Goal: Task Accomplishment & Management: Manage account settings

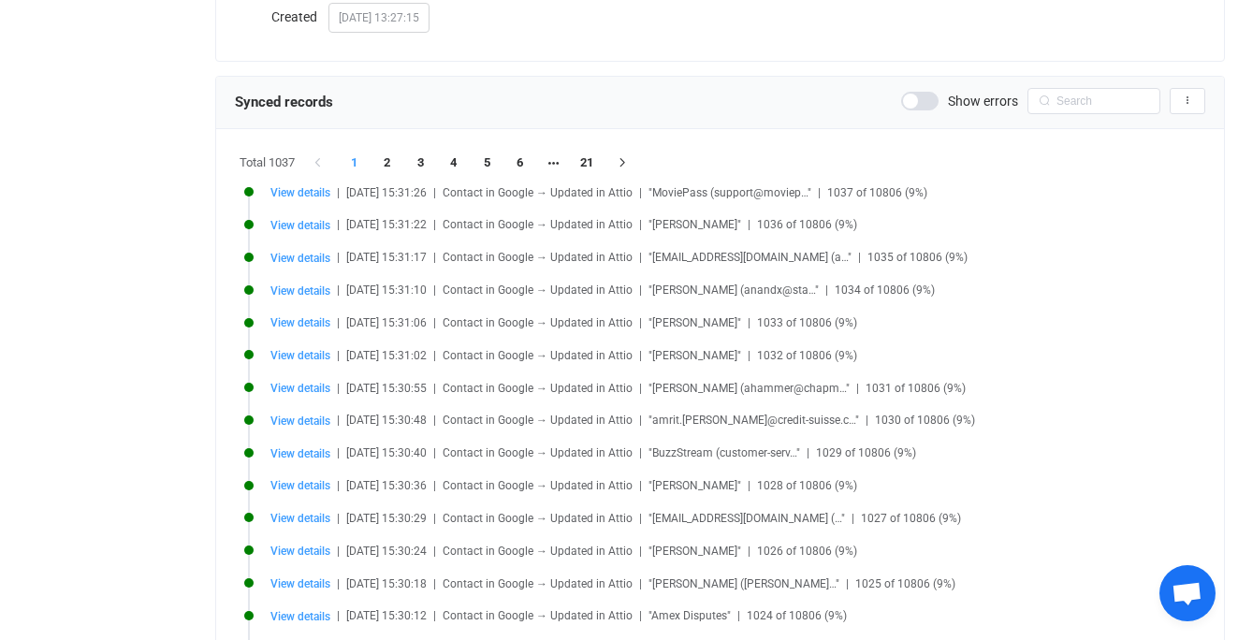
scroll to position [344, 0]
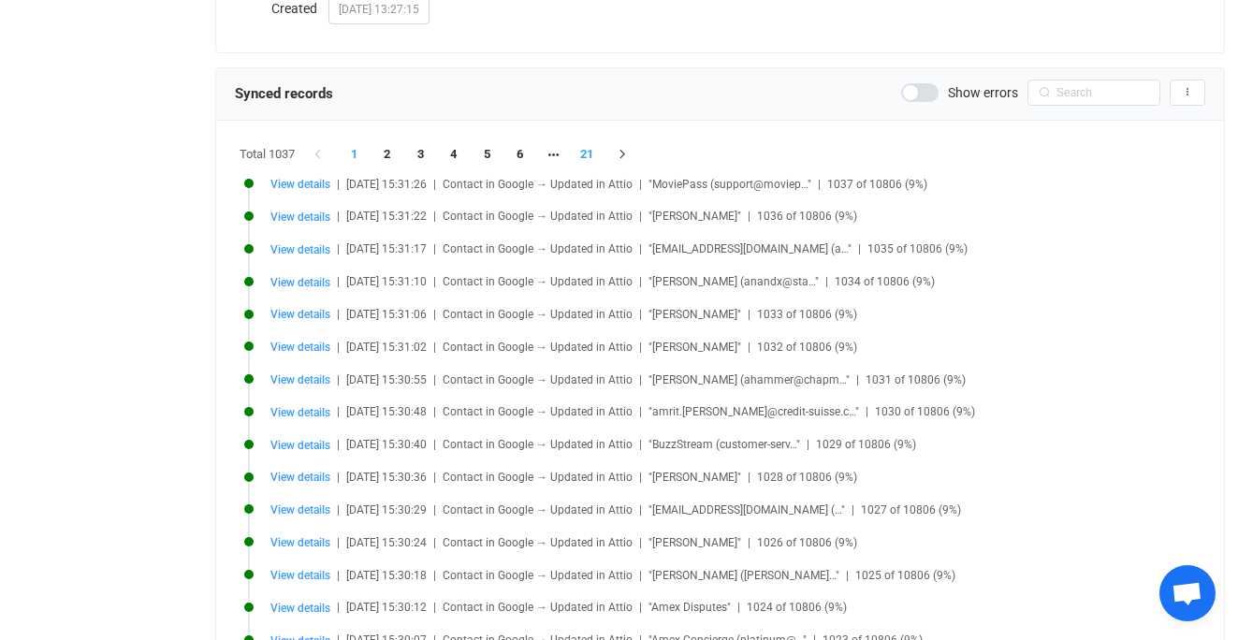
click at [581, 149] on li "21" at bounding box center [587, 154] width 34 height 26
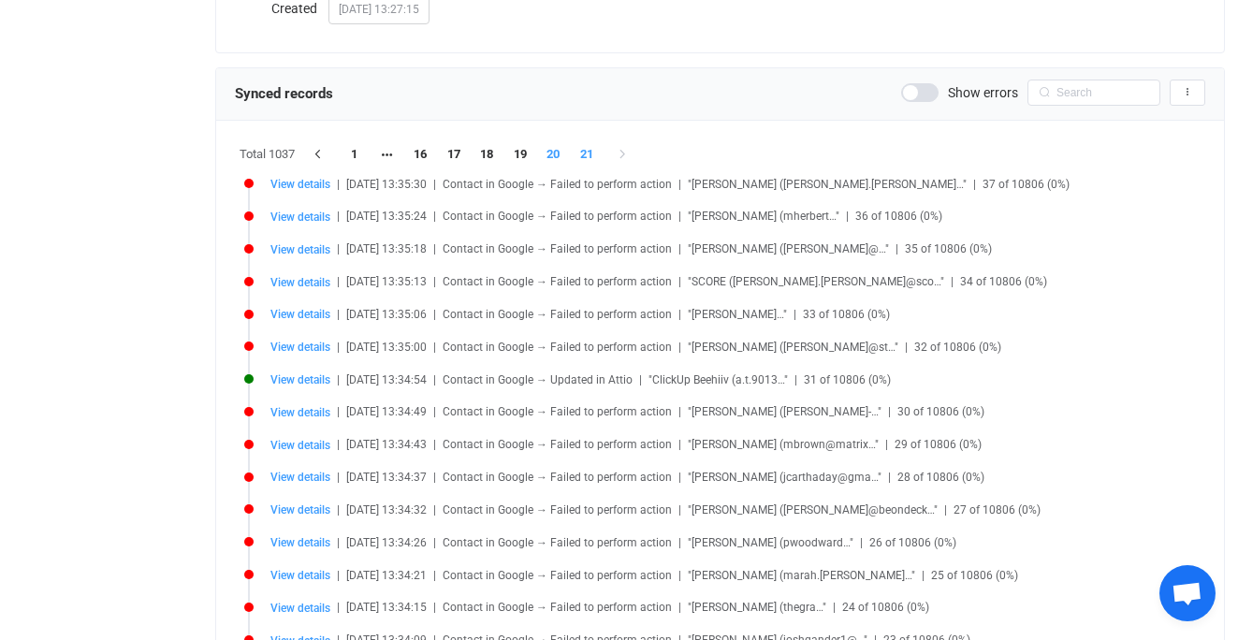
click at [557, 154] on li "20" at bounding box center [554, 154] width 34 height 26
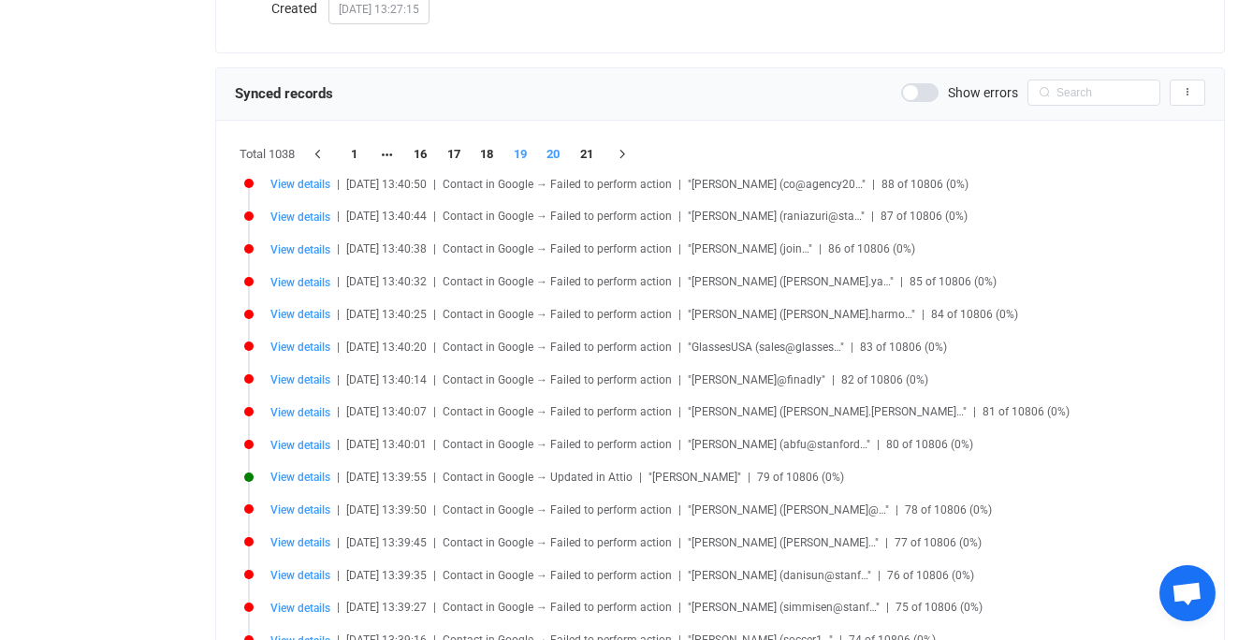
click at [528, 157] on li "19" at bounding box center [521, 154] width 34 height 26
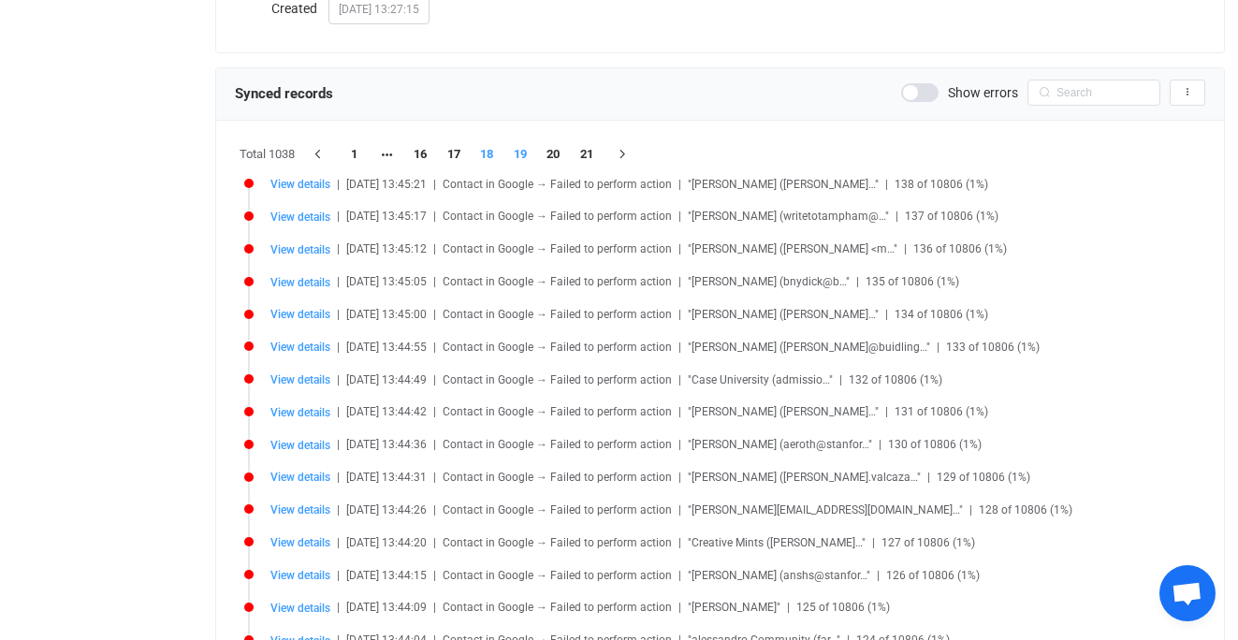
click at [490, 151] on li "18" at bounding box center [488, 154] width 34 height 26
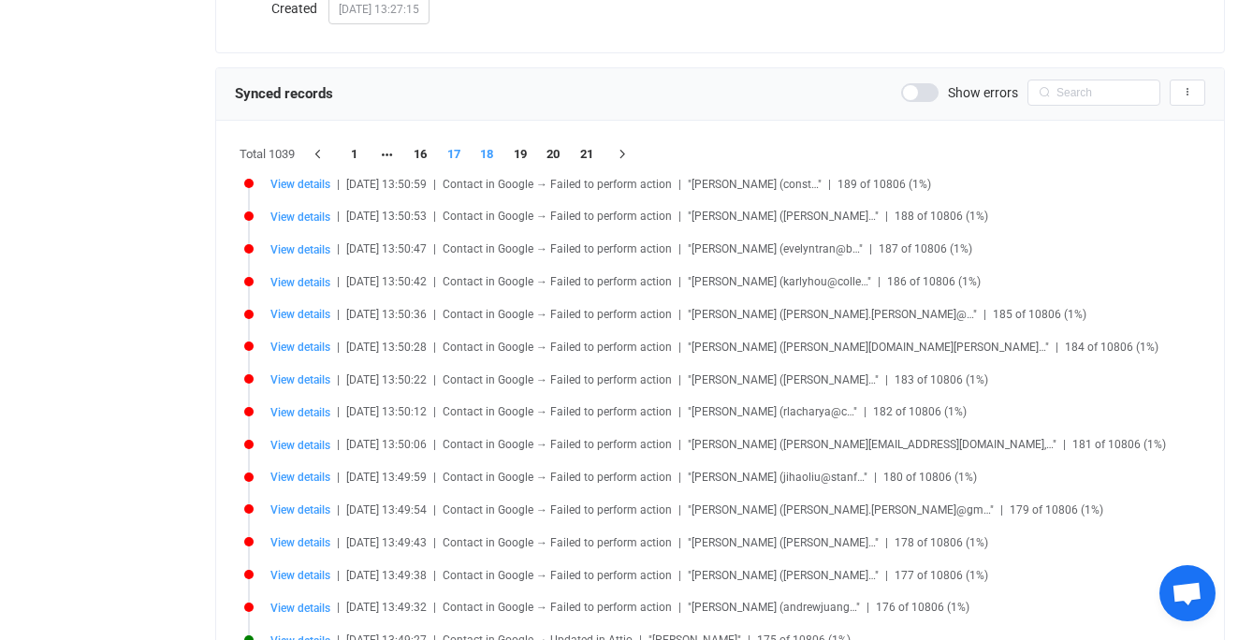
click at [462, 153] on li "17" at bounding box center [454, 154] width 34 height 26
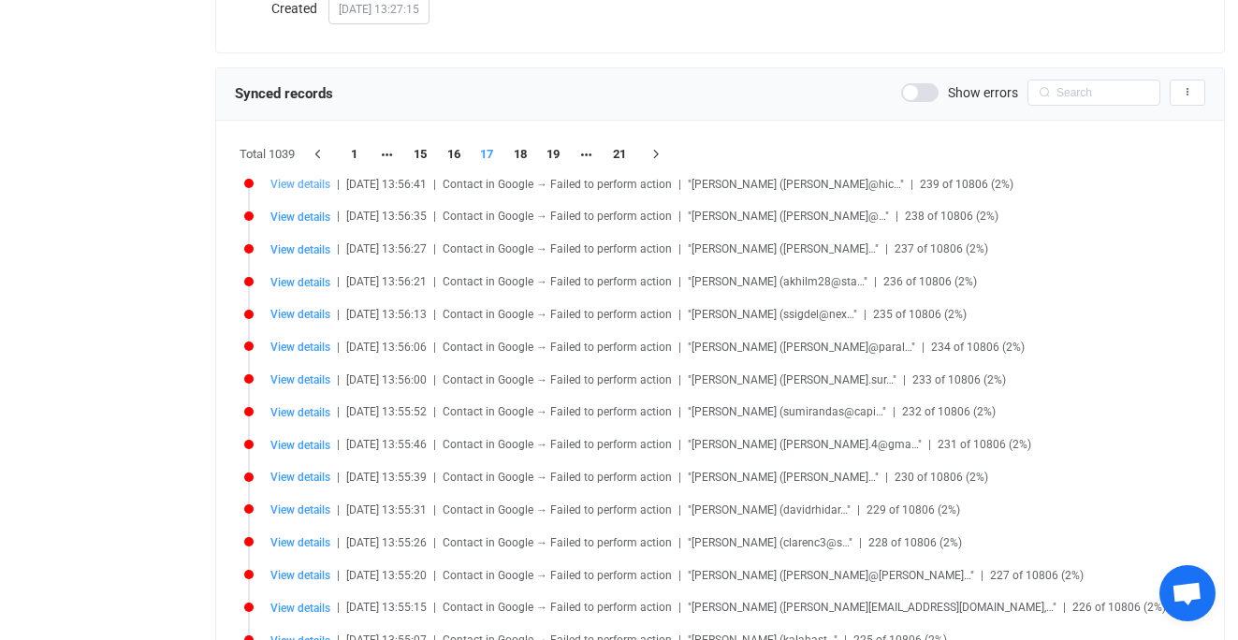
click at [312, 182] on span "View details" at bounding box center [301, 184] width 60 height 13
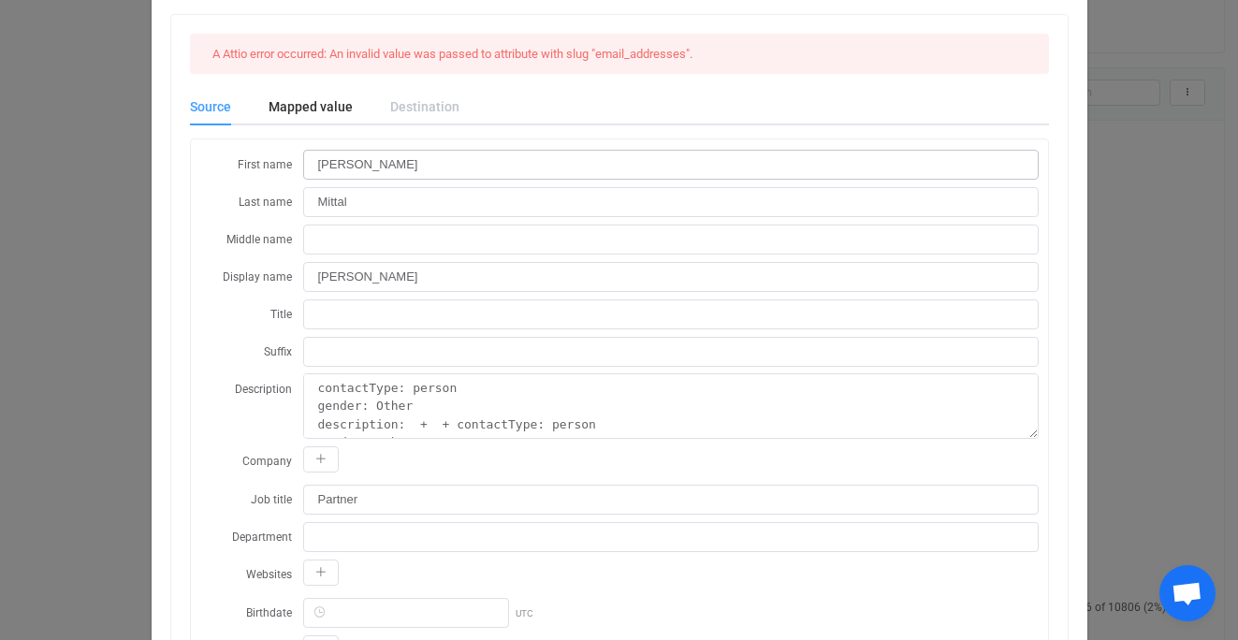
scroll to position [32, 0]
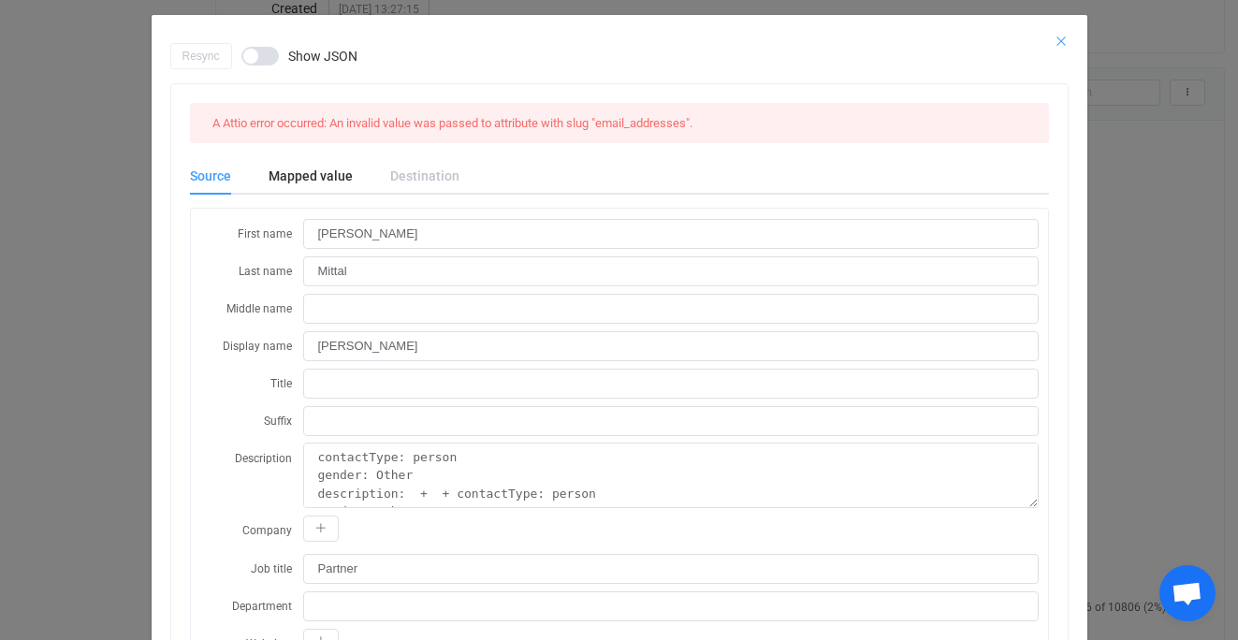
click at [1061, 35] on icon "Close" at bounding box center [1061, 41] width 15 height 15
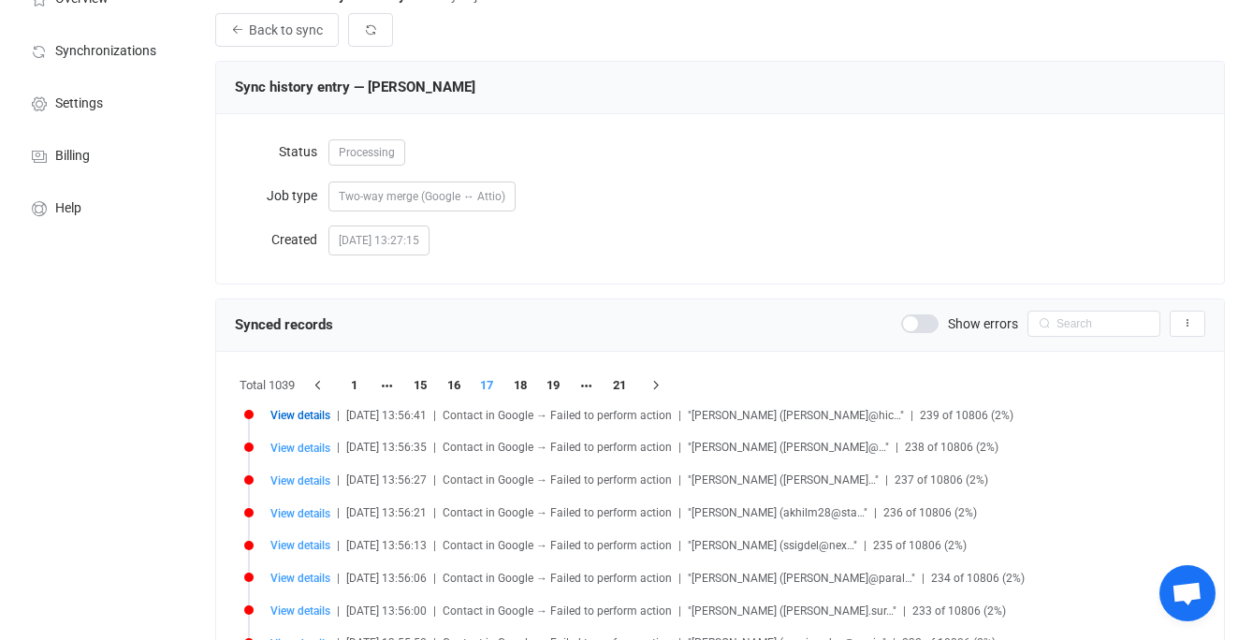
scroll to position [0, 0]
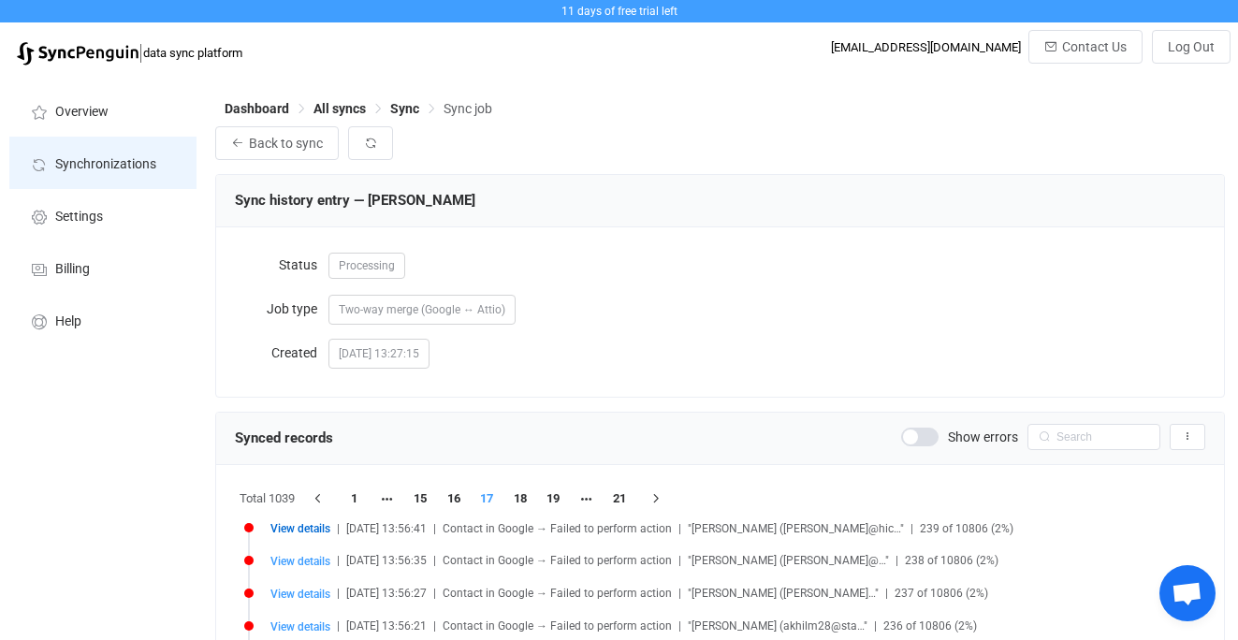
click at [107, 163] on span "Synchronizations" at bounding box center [105, 164] width 101 height 15
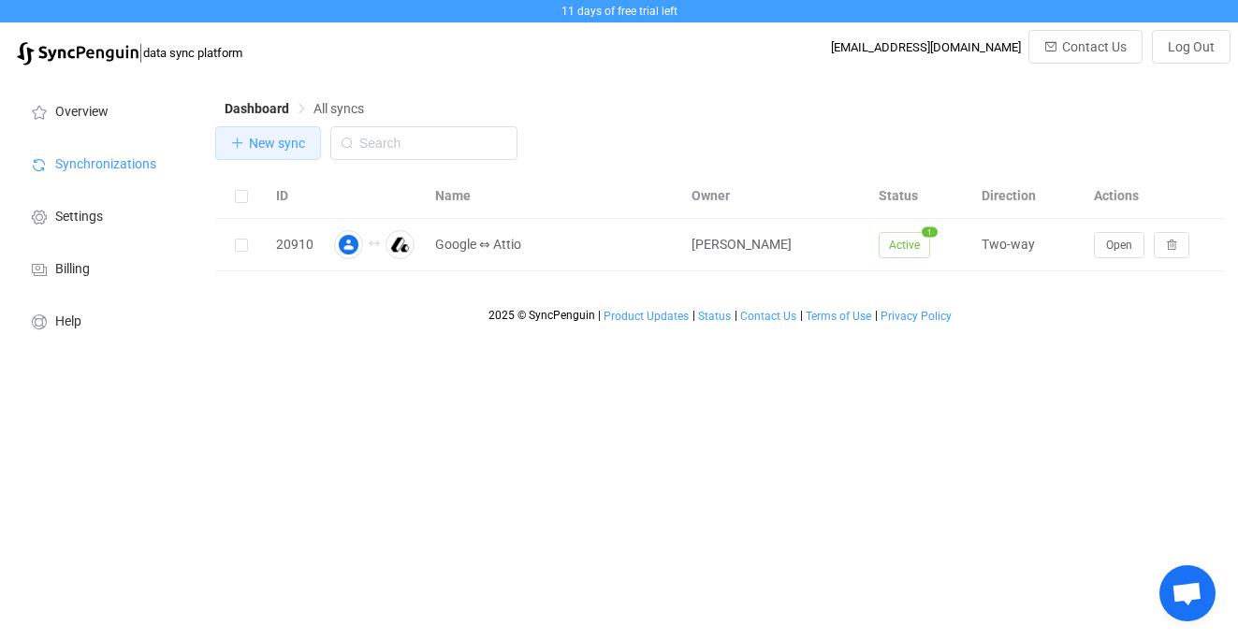
click at [249, 136] on span "New sync" at bounding box center [277, 143] width 56 height 15
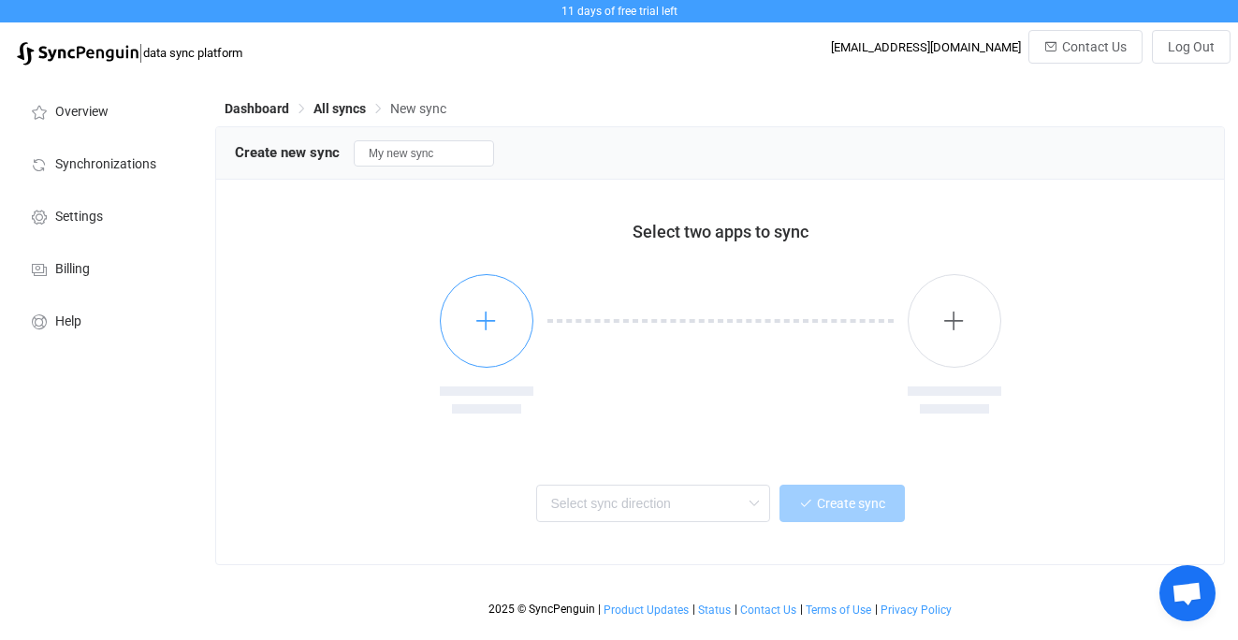
click at [491, 330] on icon "button" at bounding box center [486, 320] width 23 height 23
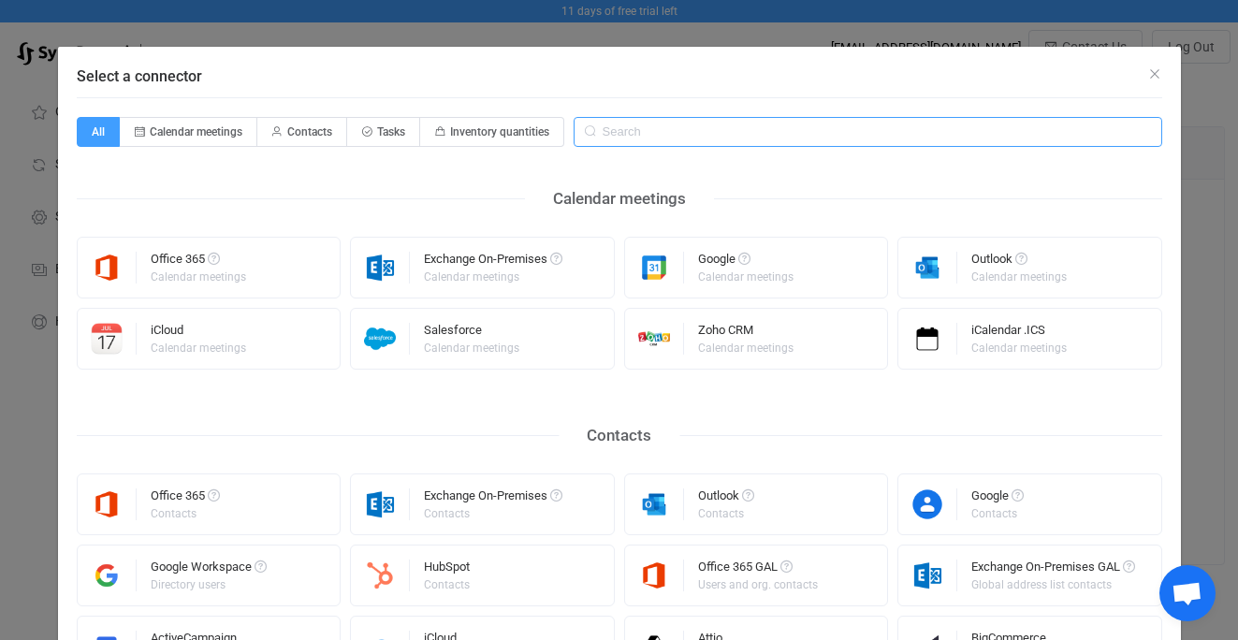
click at [661, 136] on input "Select a connector" at bounding box center [868, 132] width 589 height 30
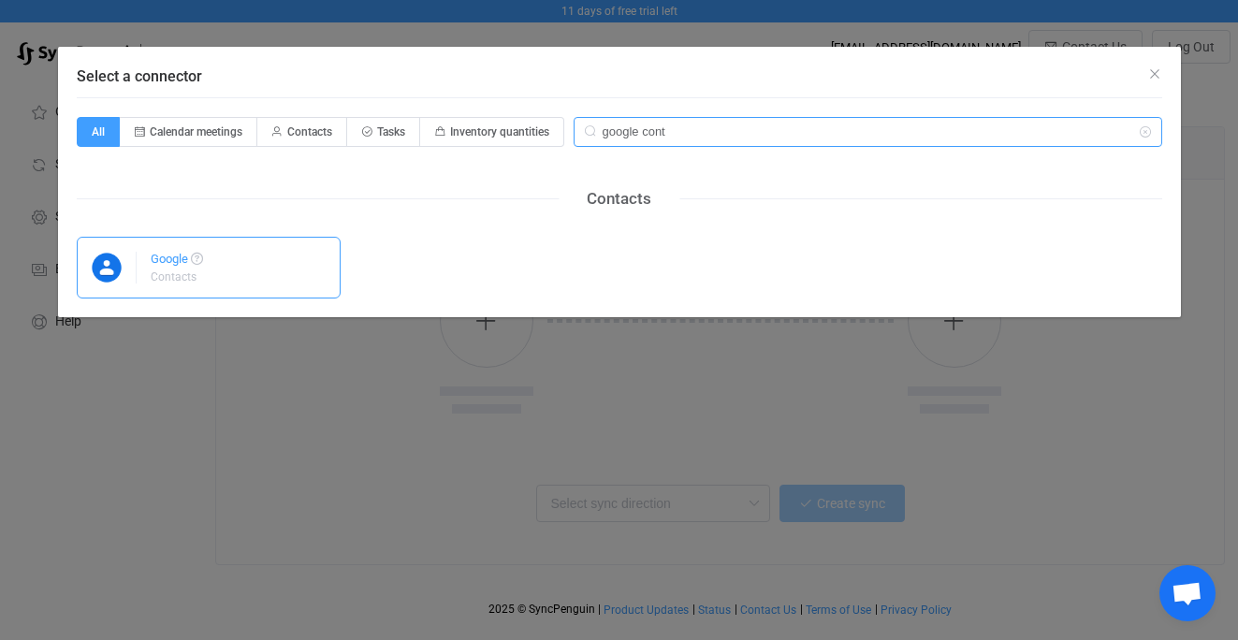
type input "google cont"
click at [243, 282] on div "Google Contacts" at bounding box center [209, 268] width 265 height 62
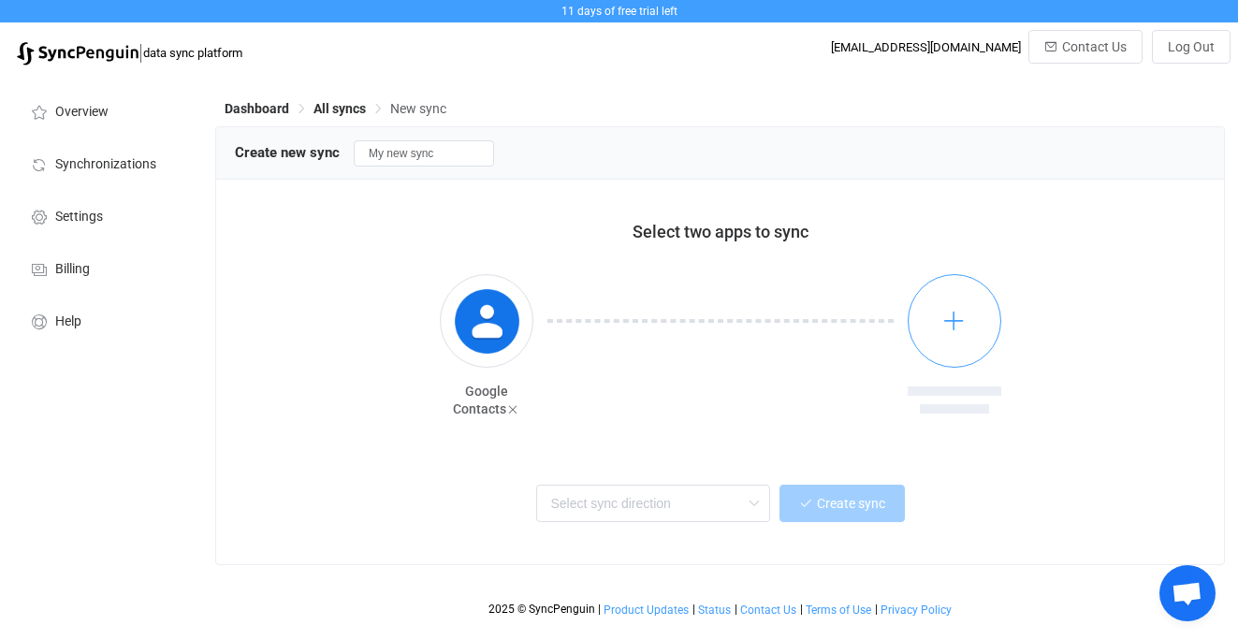
click at [948, 317] on icon "button" at bounding box center [954, 320] width 23 height 23
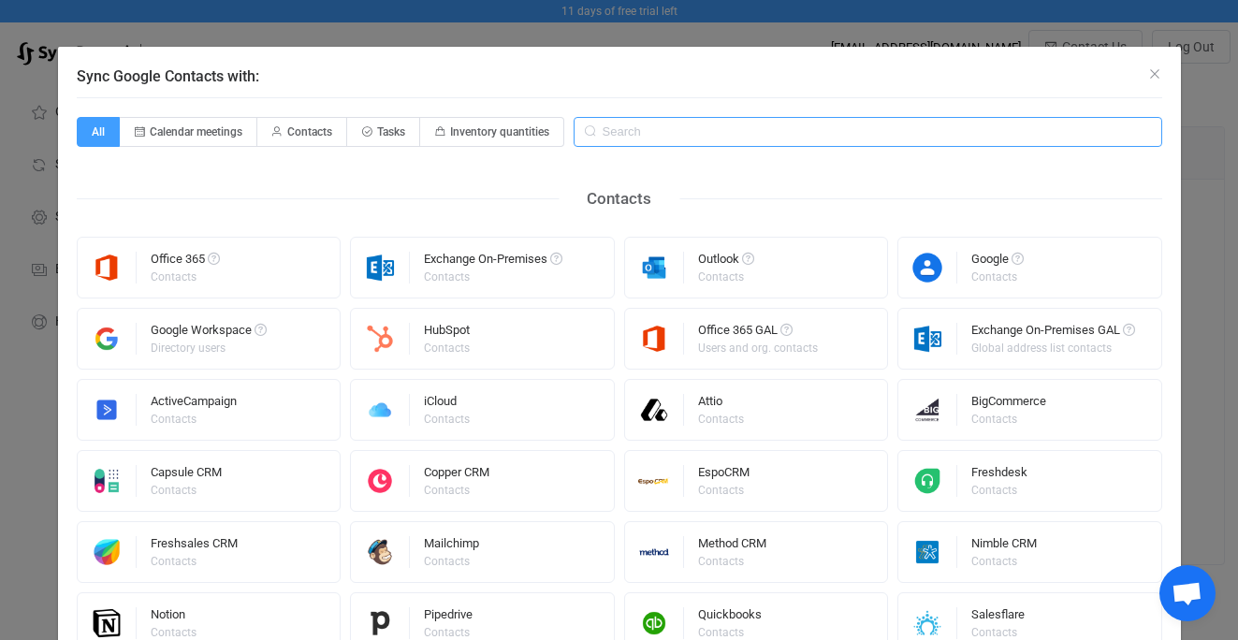
click at [717, 134] on input "Sync Google Contacts with:" at bounding box center [868, 132] width 589 height 30
click at [717, 128] on input "contacts" at bounding box center [868, 132] width 589 height 30
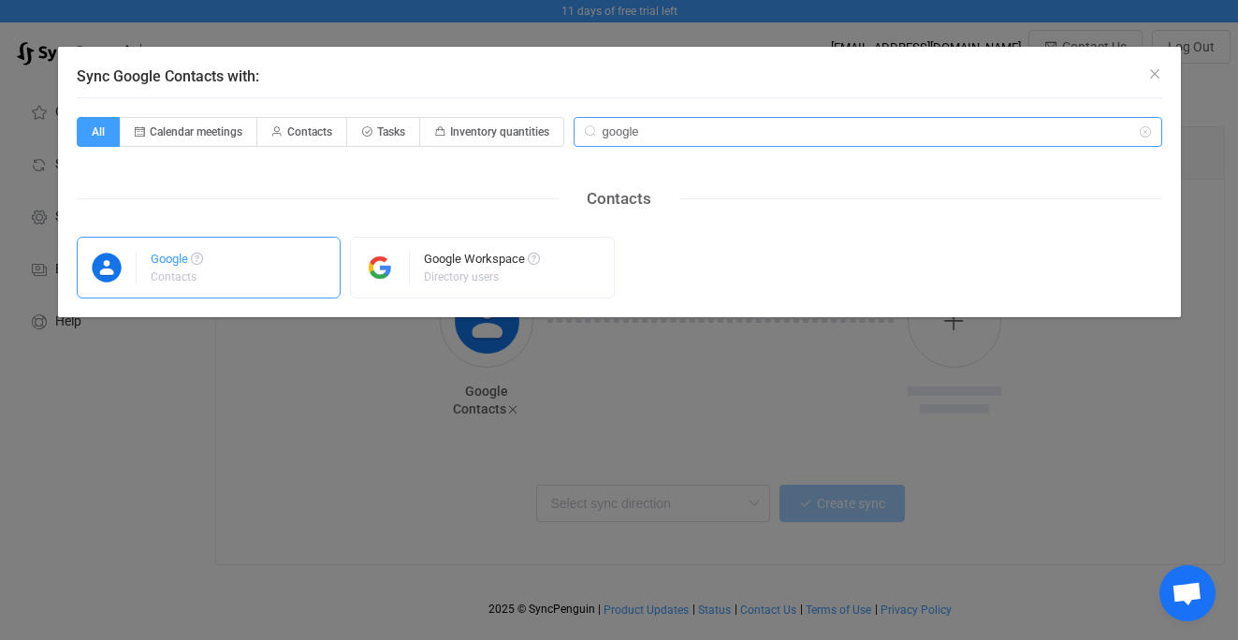
type input "google"
click at [259, 260] on div "Google Contacts" at bounding box center [209, 268] width 265 height 62
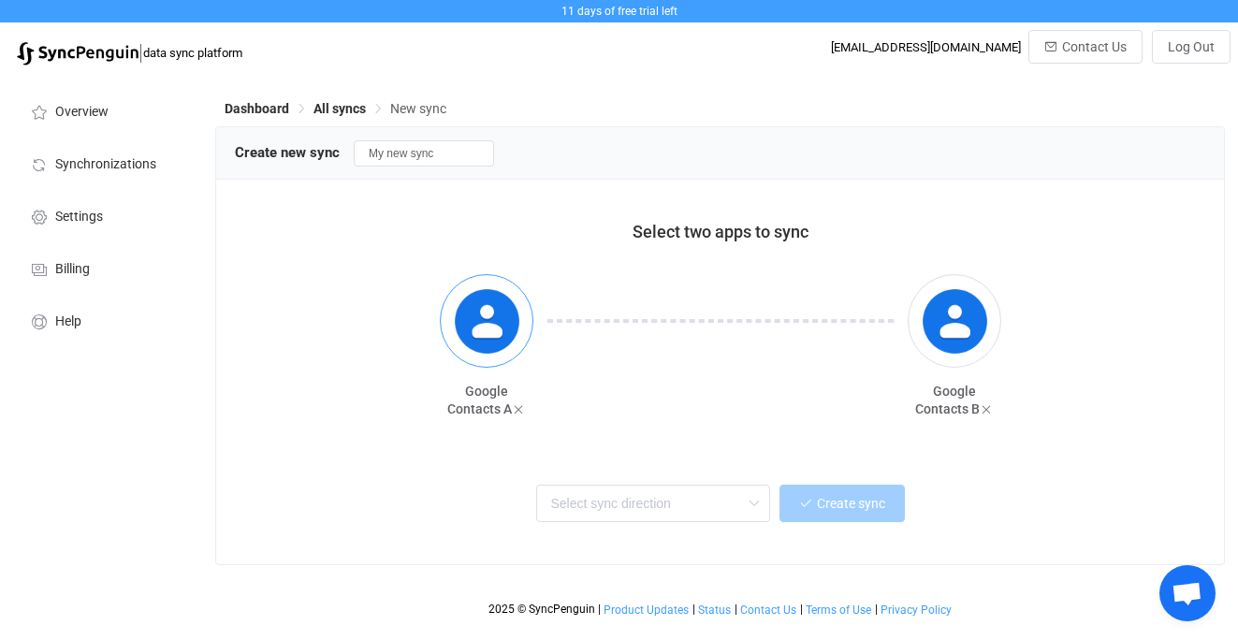
click at [481, 333] on img "button" at bounding box center [487, 321] width 70 height 70
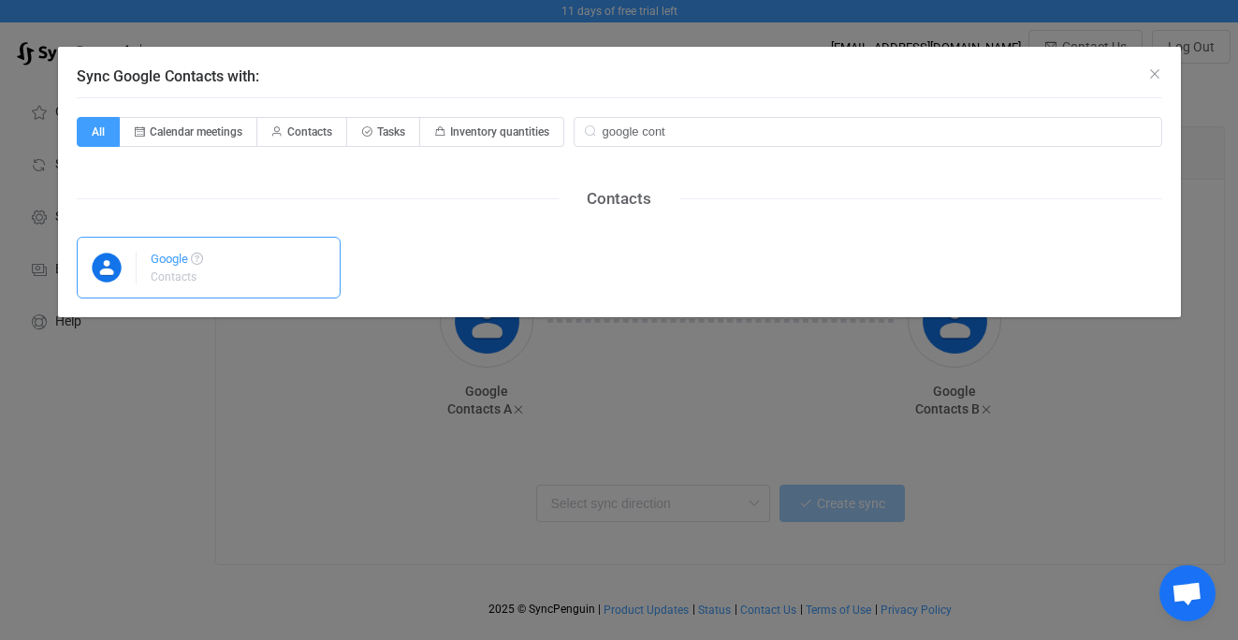
click at [246, 270] on div "Google Contacts" at bounding box center [209, 268] width 265 height 62
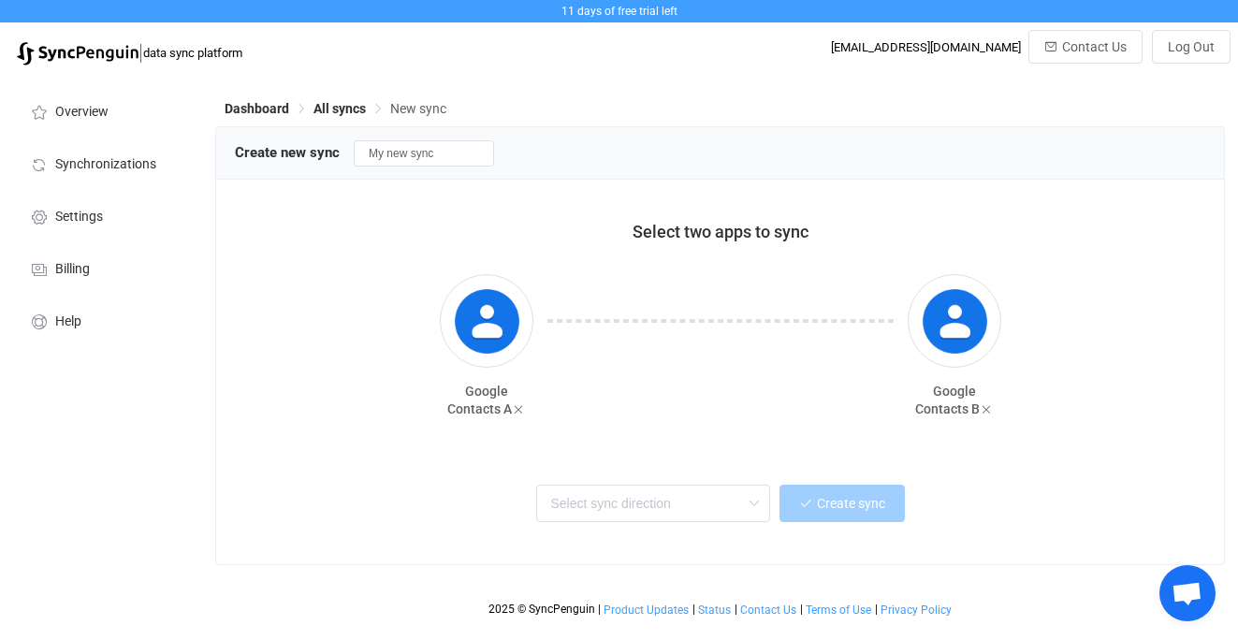
click at [717, 424] on div at bounding box center [721, 358] width 374 height 168
click at [718, 511] on input "text" at bounding box center [653, 503] width 234 height 37
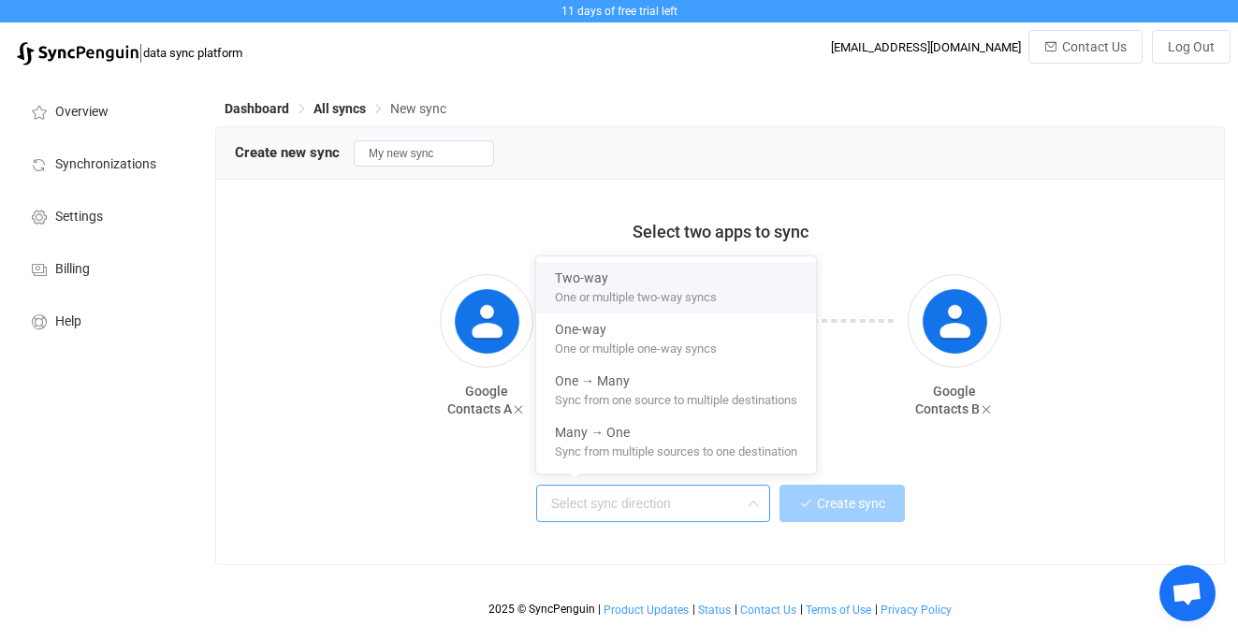
click at [642, 289] on span "One or multiple two-way syncs" at bounding box center [636, 294] width 162 height 21
type input "Two-way"
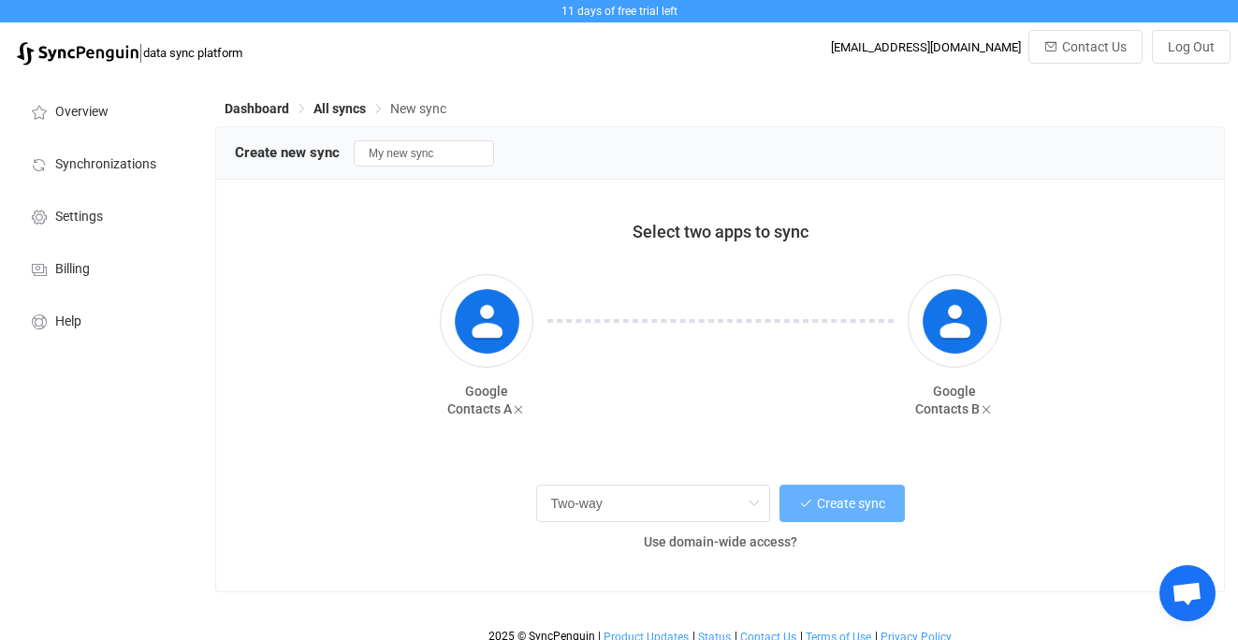
click at [842, 506] on span "Create sync" at bounding box center [851, 503] width 68 height 15
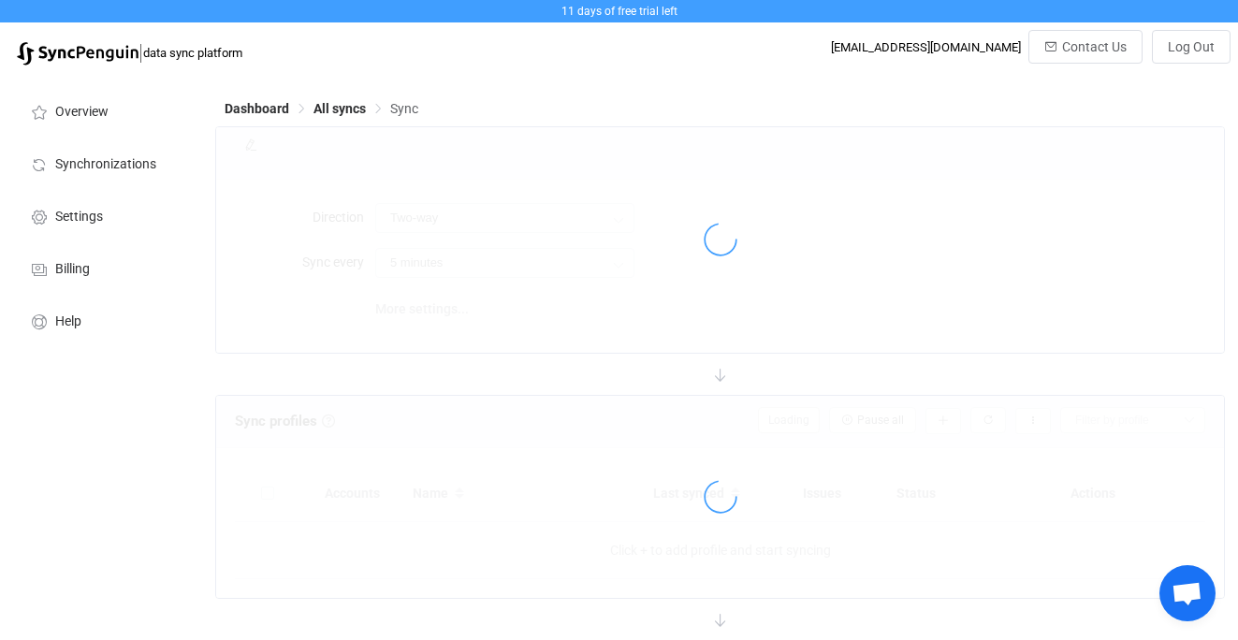
type input "10 minutes"
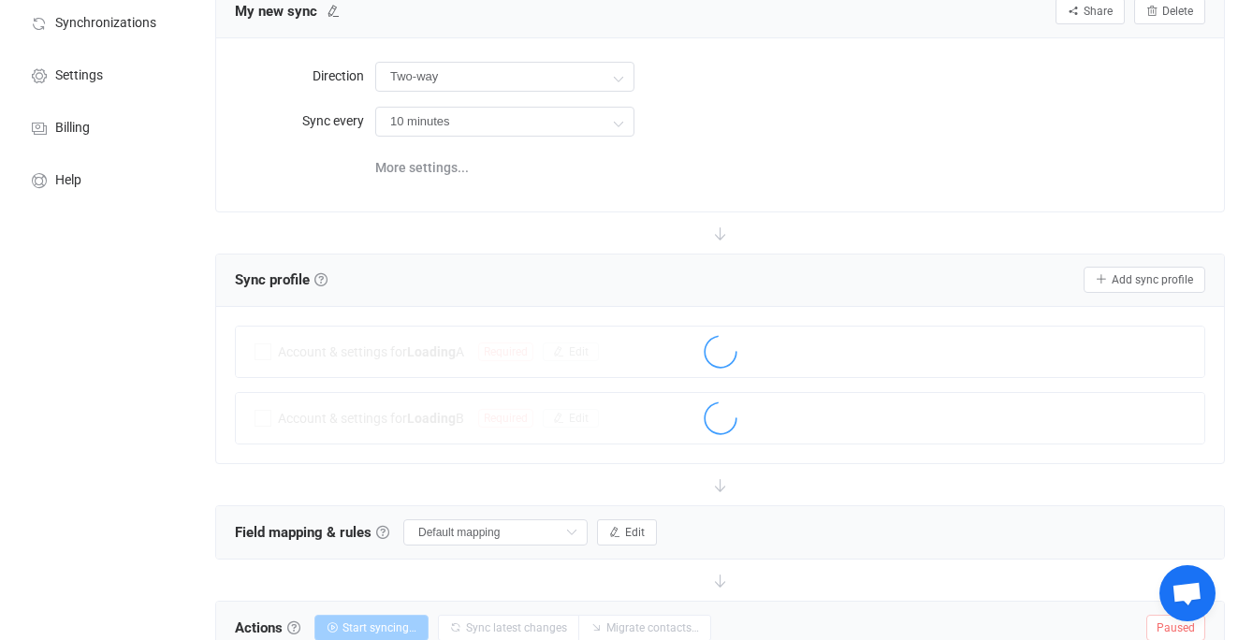
scroll to position [155, 0]
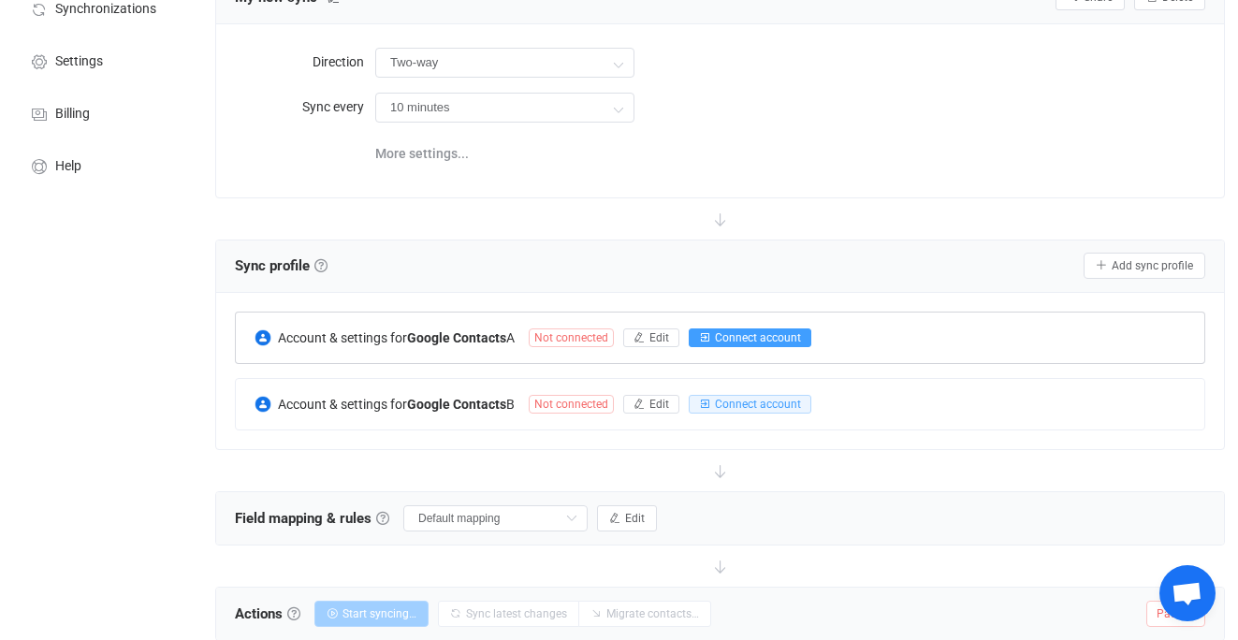
click at [739, 335] on span "Connect account" at bounding box center [758, 337] width 86 height 13
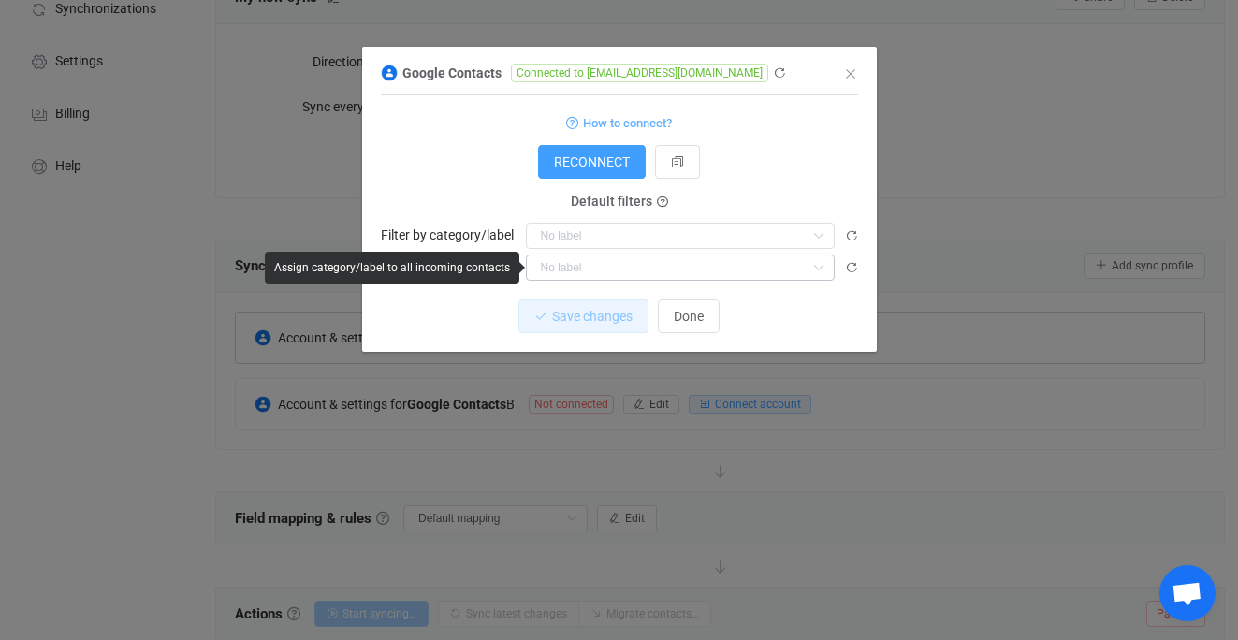
click at [824, 268] on icon "dialog" at bounding box center [818, 268] width 23 height 26
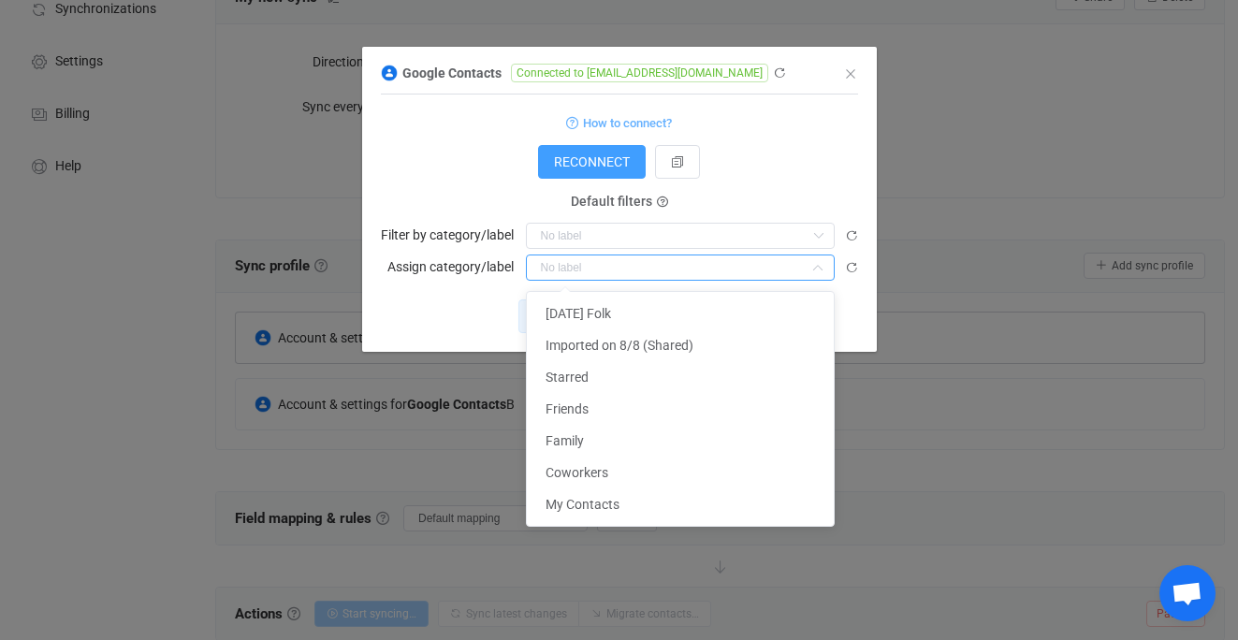
click at [854, 323] on div "Save changes Done" at bounding box center [619, 317] width 477 height 34
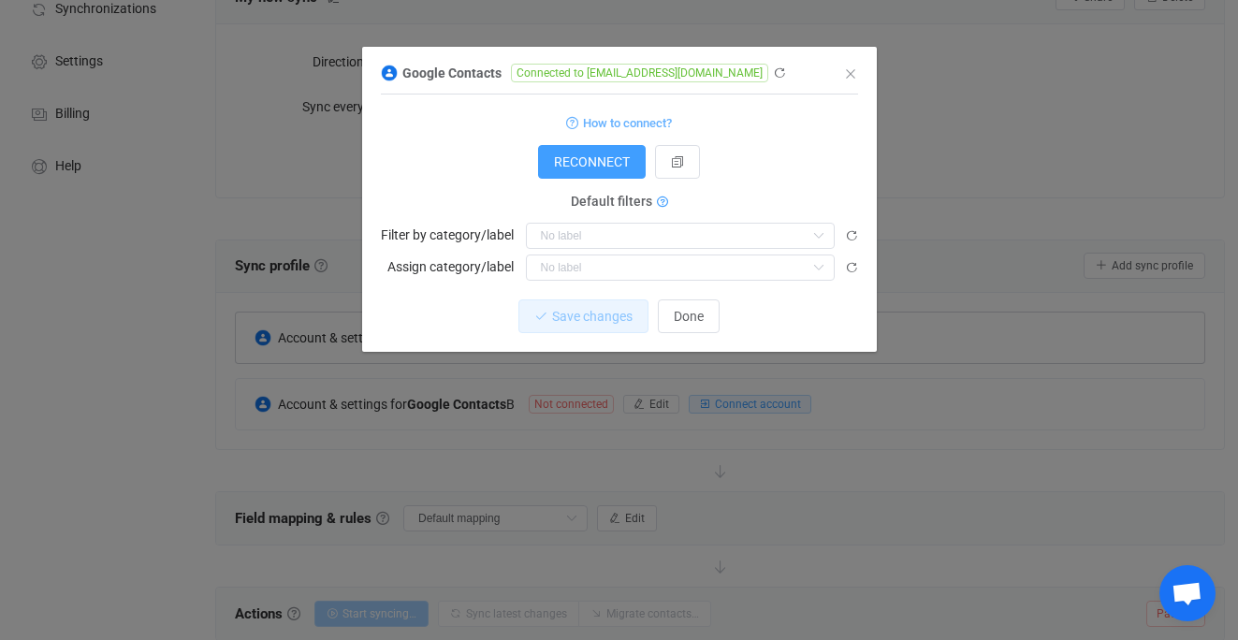
click at [660, 202] on icon "dialog" at bounding box center [662, 203] width 11 height 11
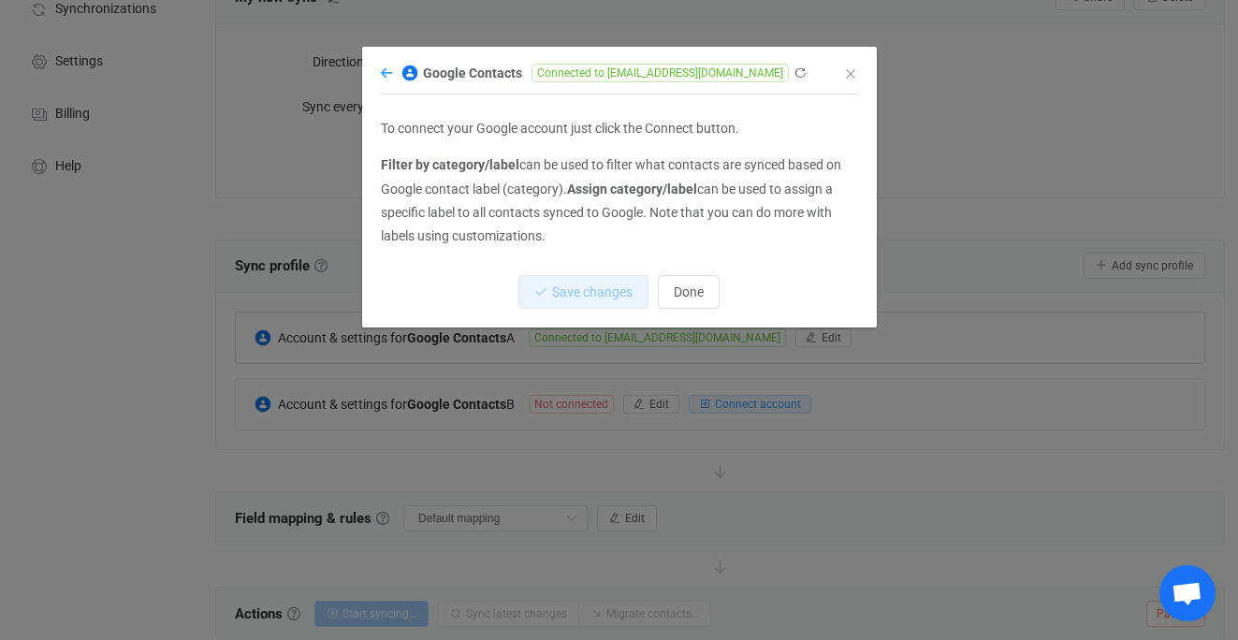
click at [387, 67] on icon "dialog" at bounding box center [386, 72] width 11 height 13
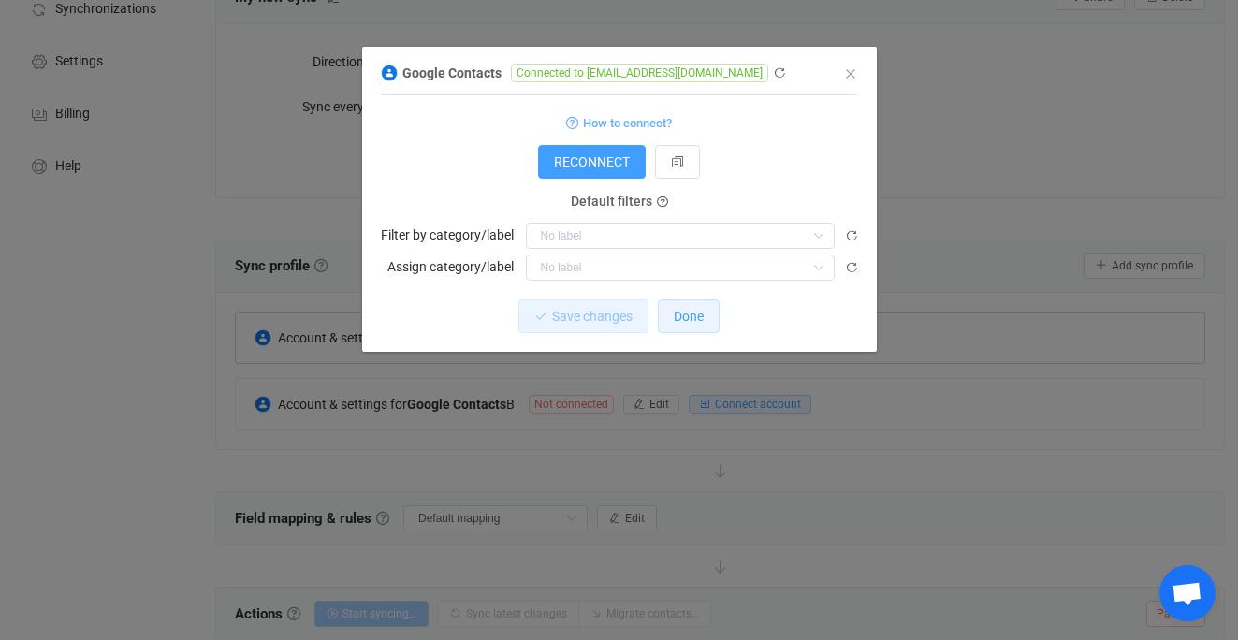
click at [710, 307] on button "Done" at bounding box center [689, 317] width 62 height 34
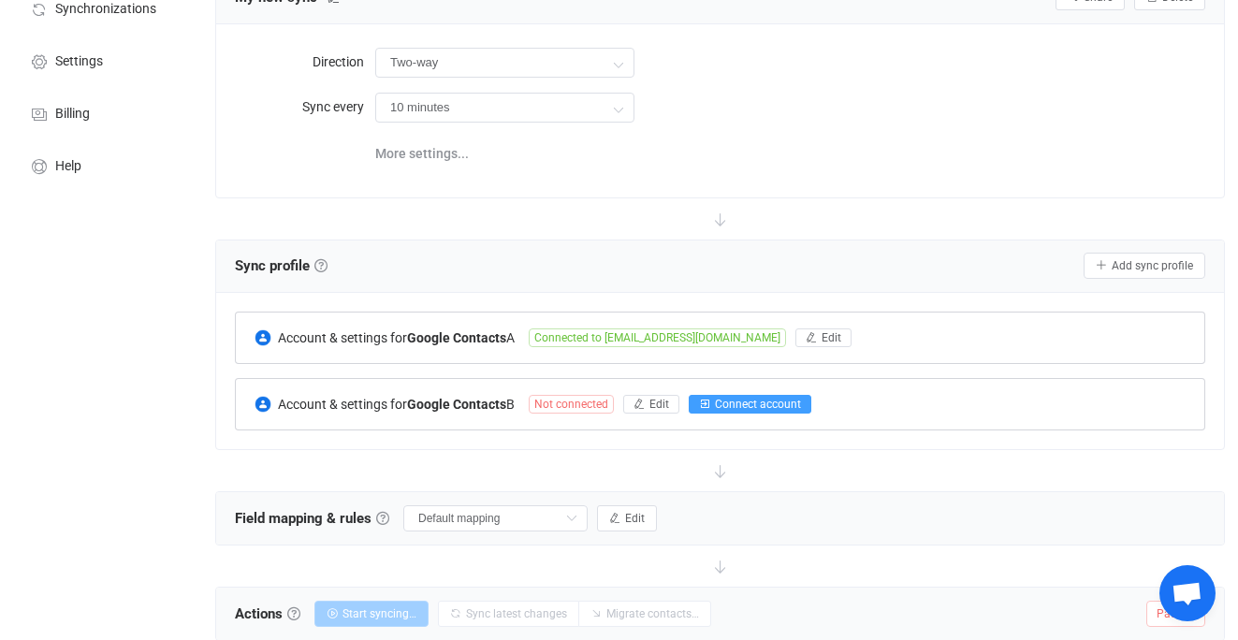
click at [741, 404] on span "Connect account" at bounding box center [758, 404] width 86 height 13
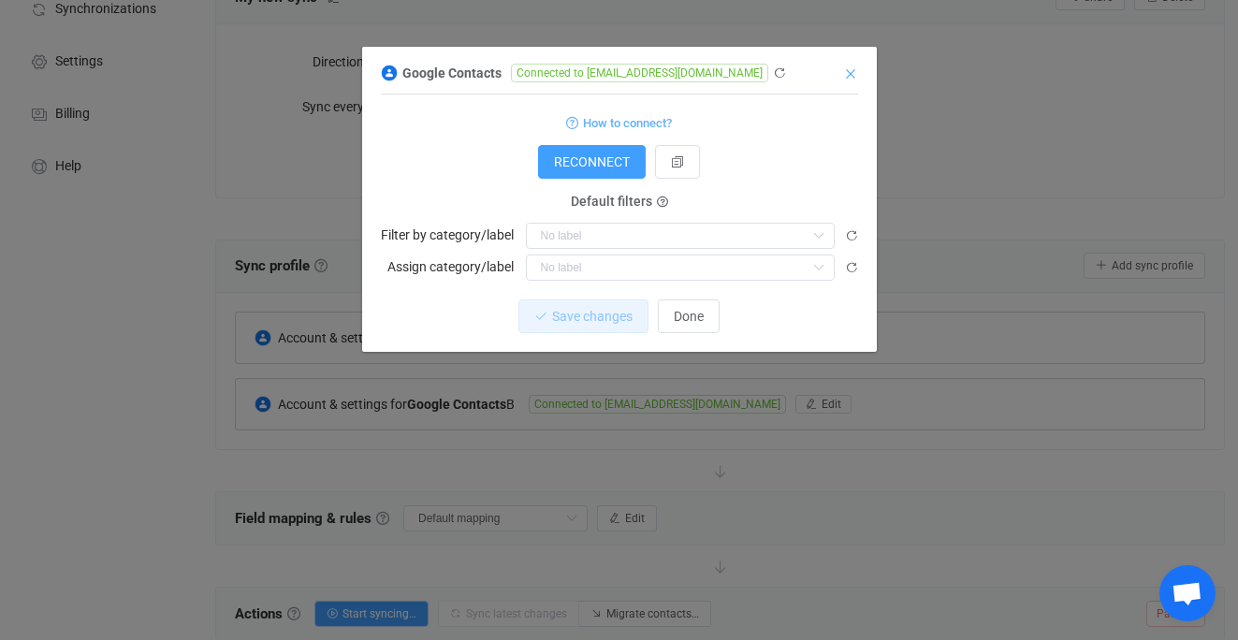
click at [855, 67] on icon "Close" at bounding box center [850, 73] width 15 height 15
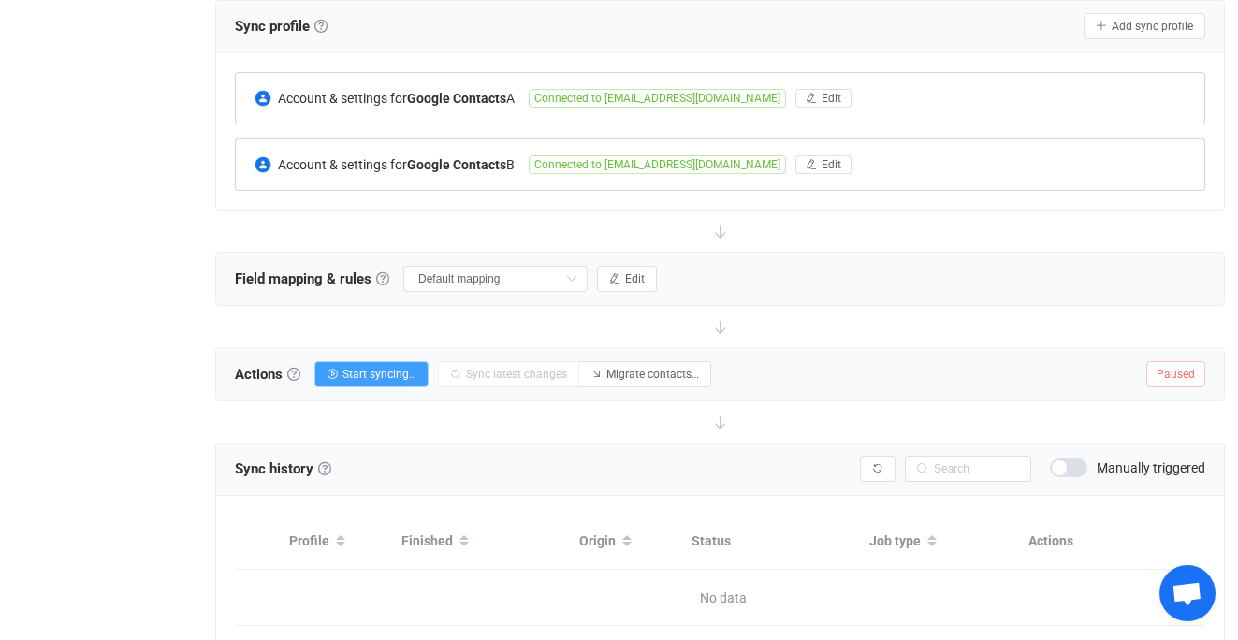
scroll to position [394, 0]
click at [560, 276] on icon at bounding box center [571, 280] width 23 height 26
click at [625, 280] on span "Edit" at bounding box center [635, 279] width 20 height 13
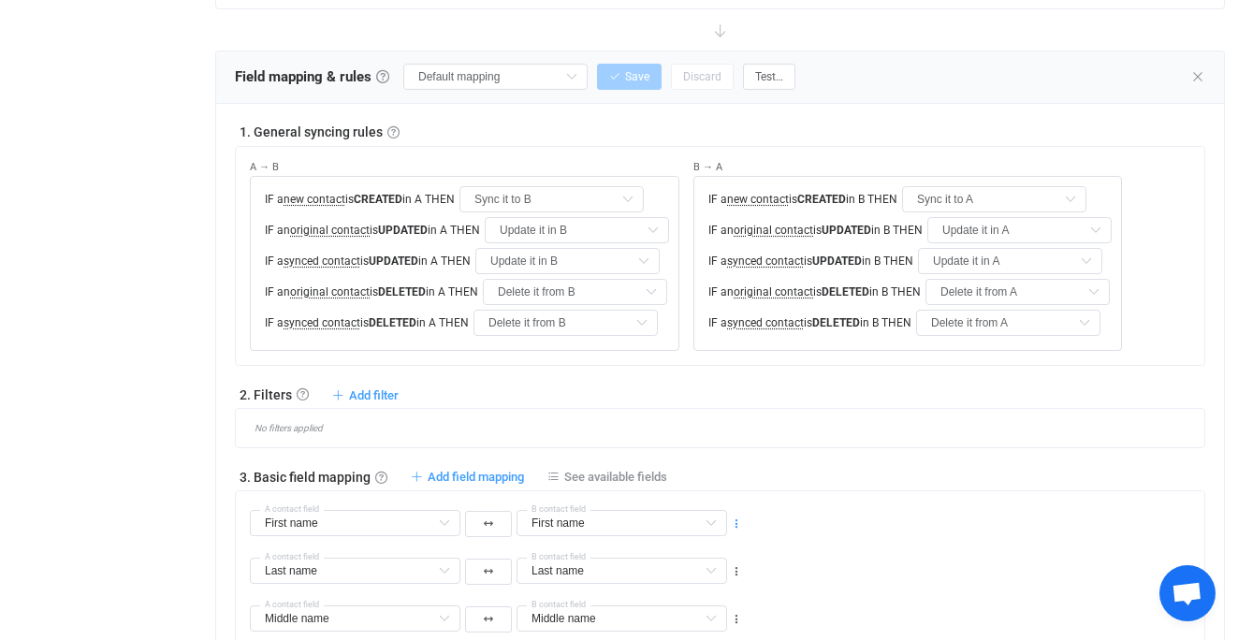
scroll to position [595, 0]
click at [560, 69] on icon at bounding box center [571, 78] width 23 height 26
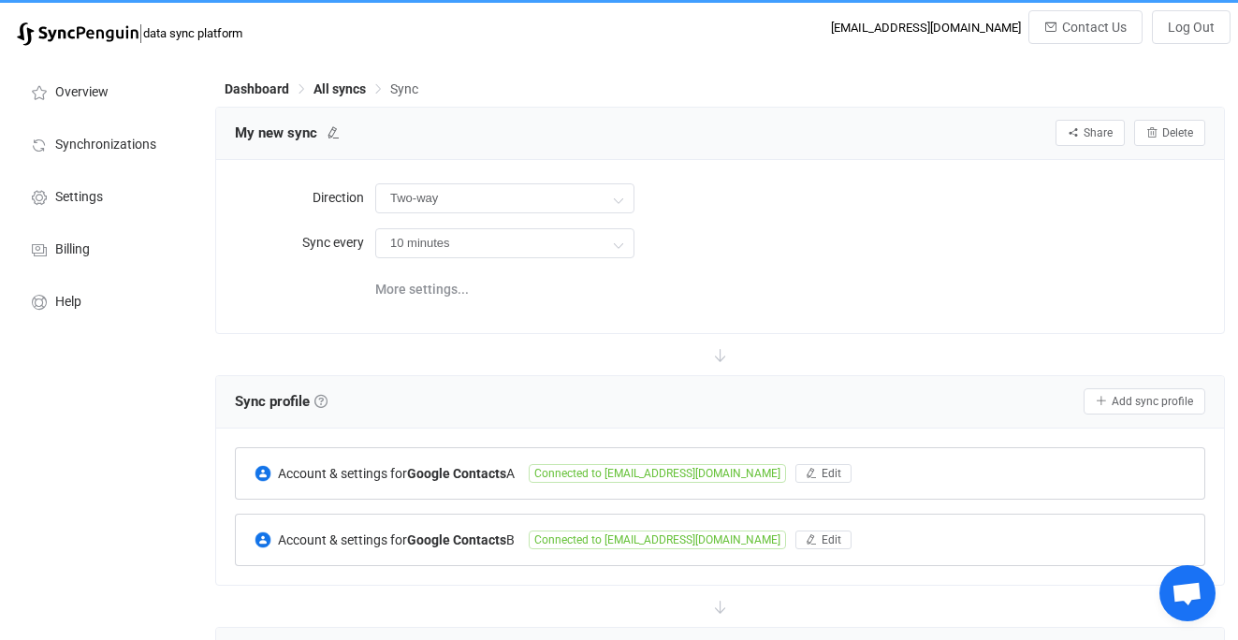
scroll to position [15, 0]
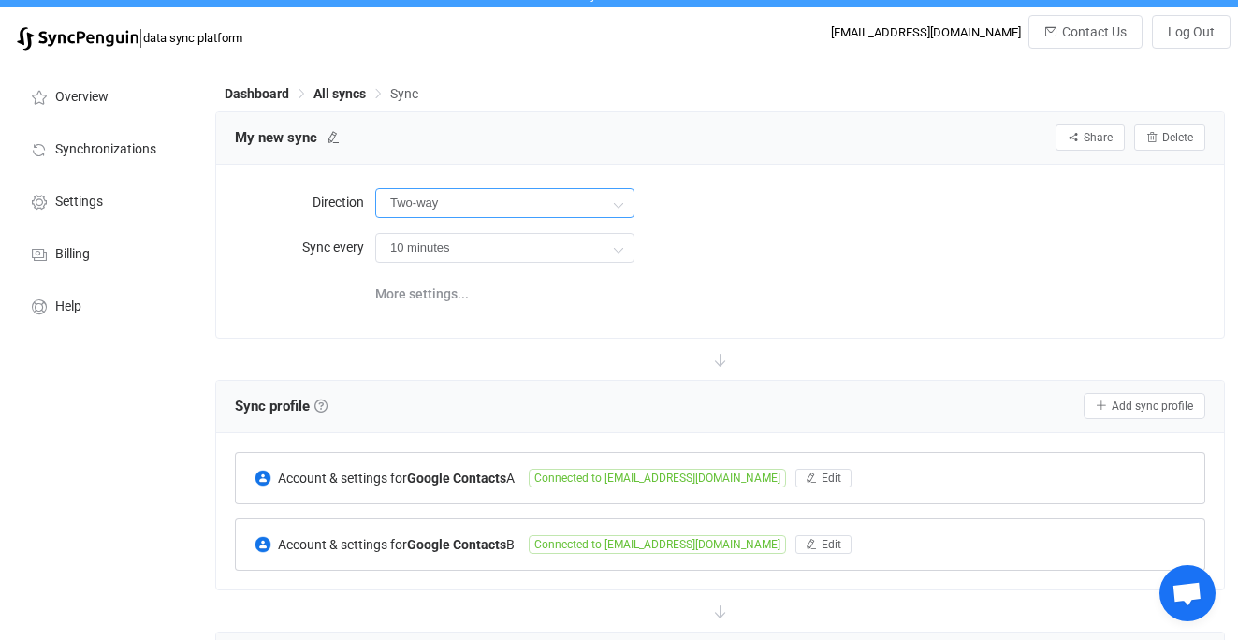
click at [599, 199] on input "Two-way" at bounding box center [504, 203] width 259 height 30
click at [520, 284] on li "A B" at bounding box center [504, 287] width 257 height 32
type input "A → B"
type input "Delete it from B"
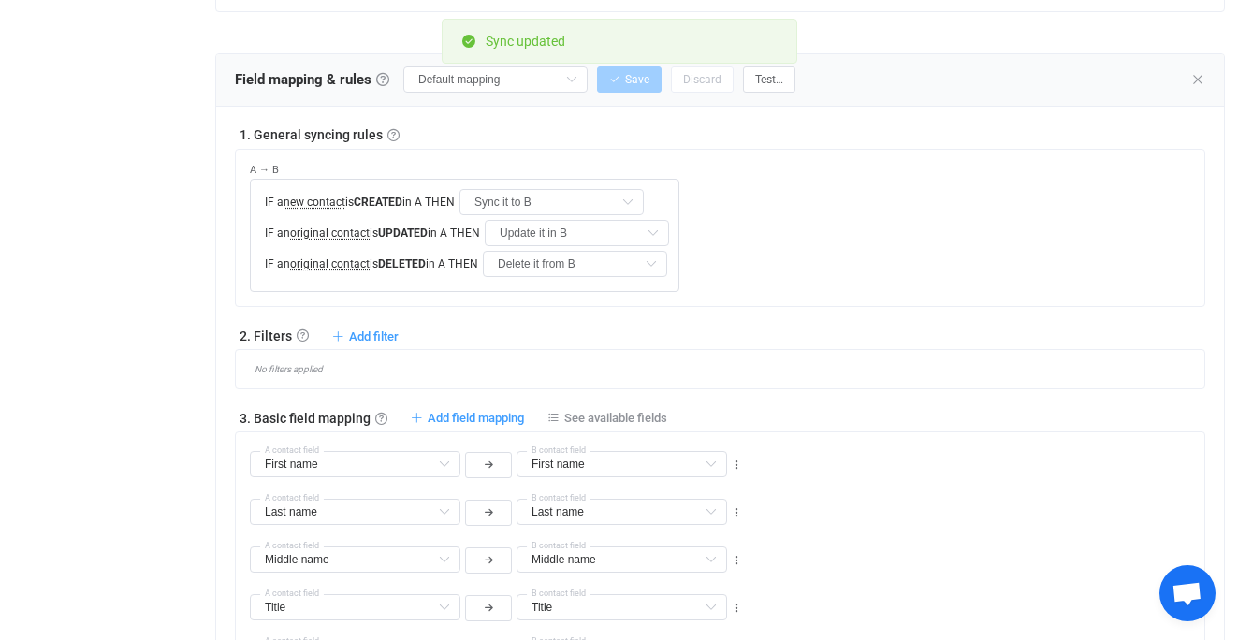
scroll to position [592, 0]
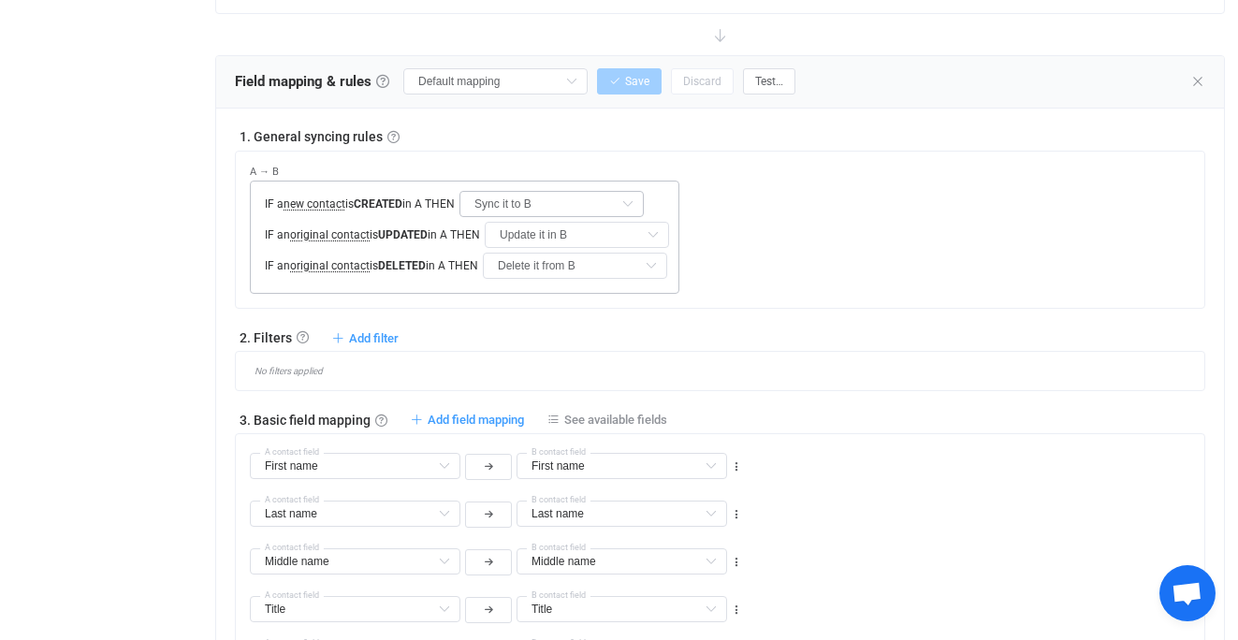
click at [616, 198] on icon at bounding box center [627, 204] width 23 height 26
click at [572, 245] on li "Do nothing" at bounding box center [551, 248] width 159 height 32
type input "Do nothing"
click at [595, 271] on input "Delete it from B" at bounding box center [575, 266] width 184 height 26
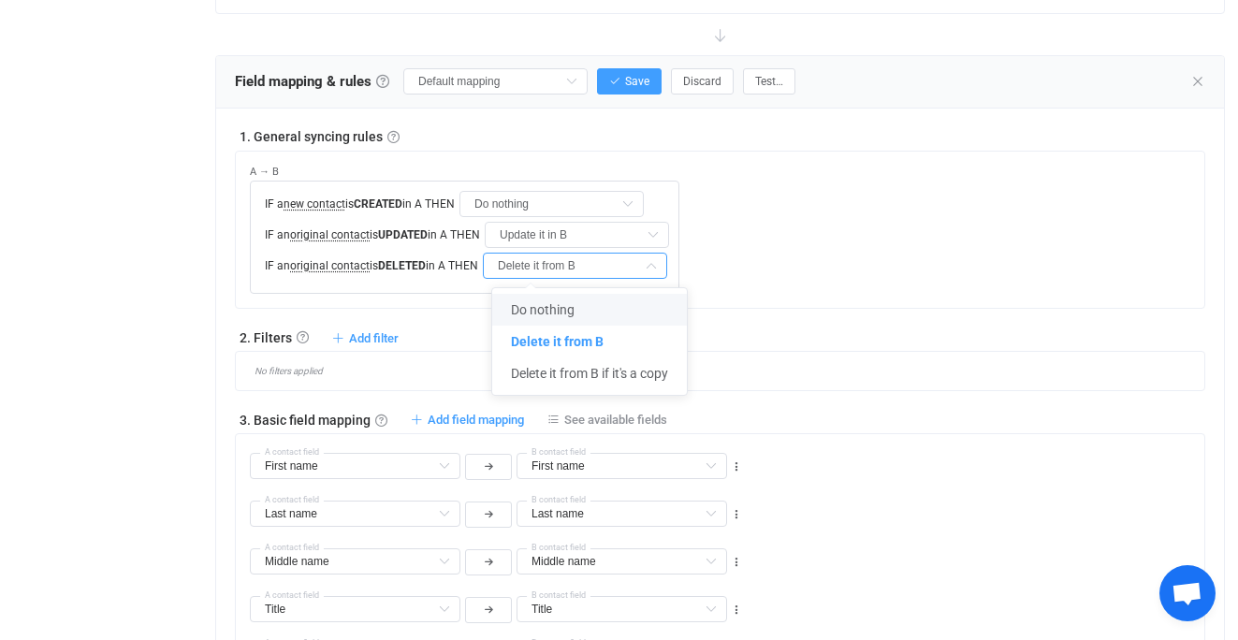
click at [591, 301] on li "Do nothing" at bounding box center [589, 310] width 195 height 32
type input "Do nothing"
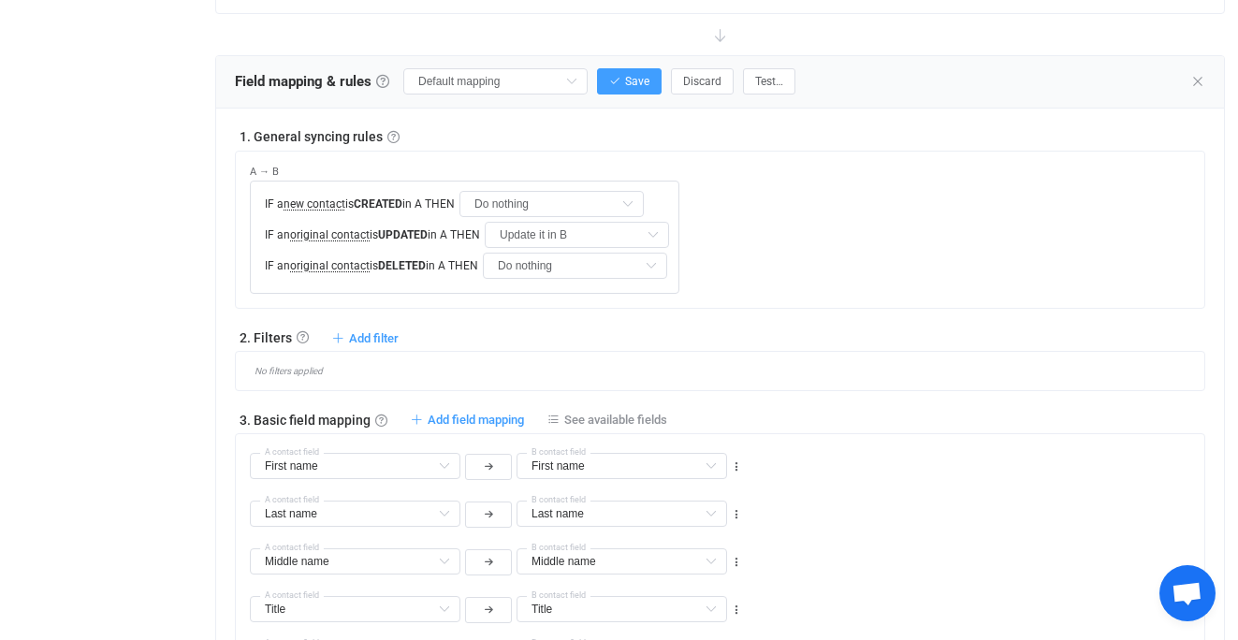
click at [799, 303] on div "A → B IF a new contact is CREATED in A THEN Do nothing IF an original contact i…" at bounding box center [720, 230] width 971 height 158
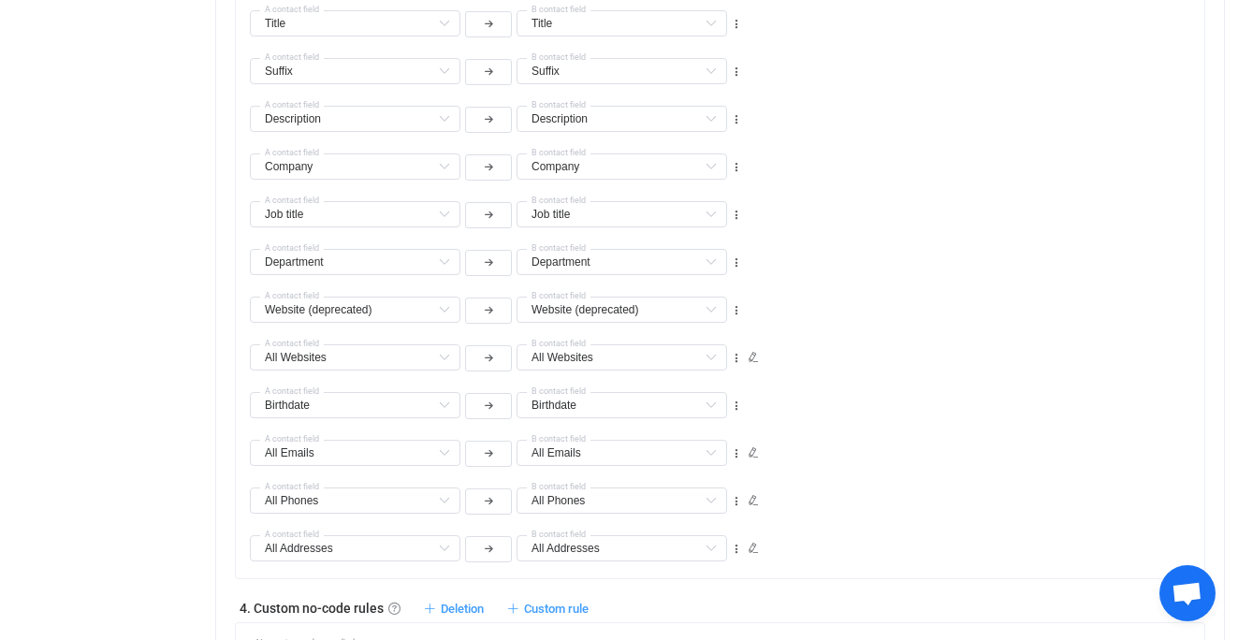
scroll to position [1196, 0]
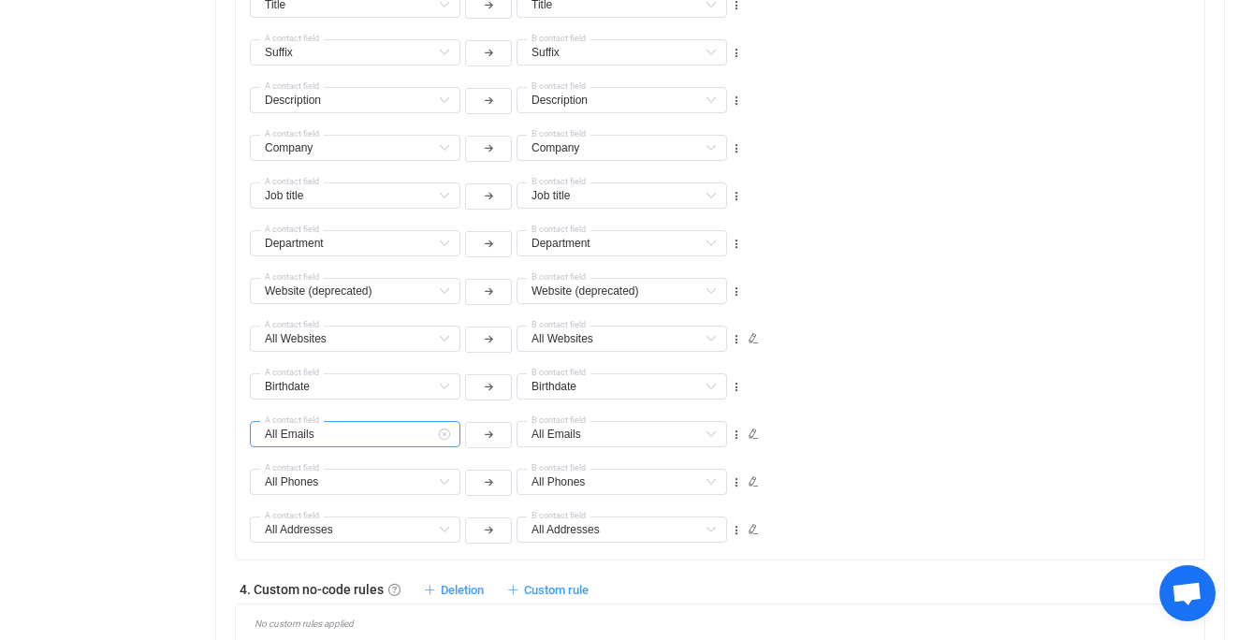
click at [388, 439] on input "All Emails" at bounding box center [355, 434] width 211 height 26
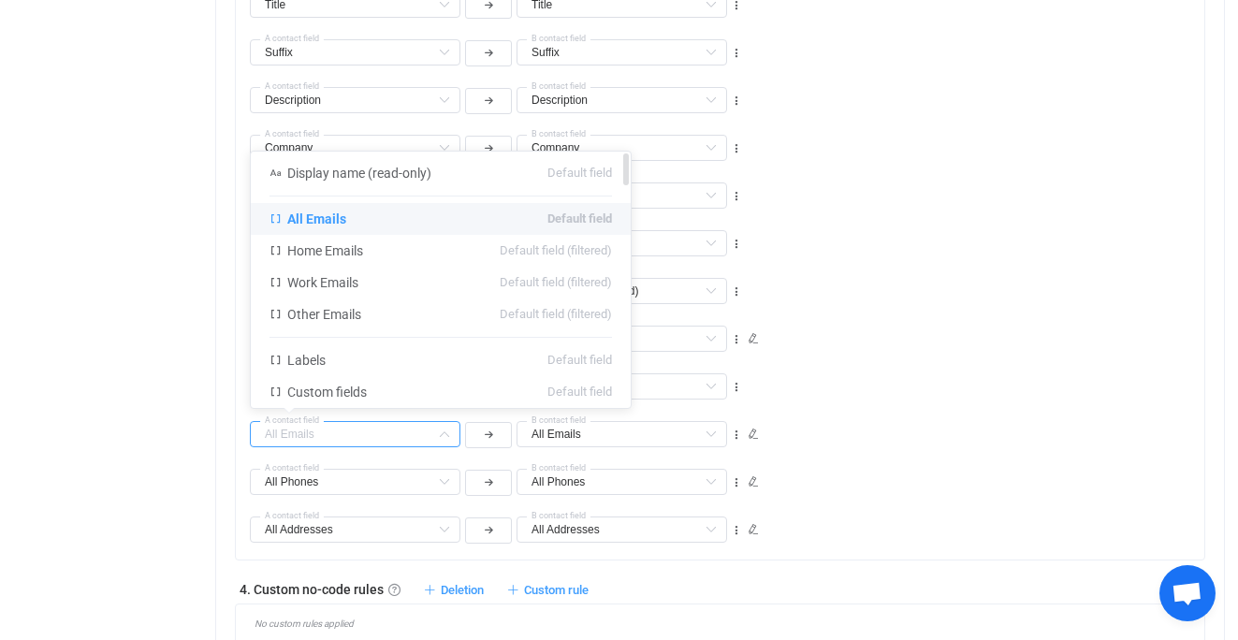
click at [392, 211] on li "All Emails Default field" at bounding box center [441, 219] width 380 height 32
type input "All Emails"
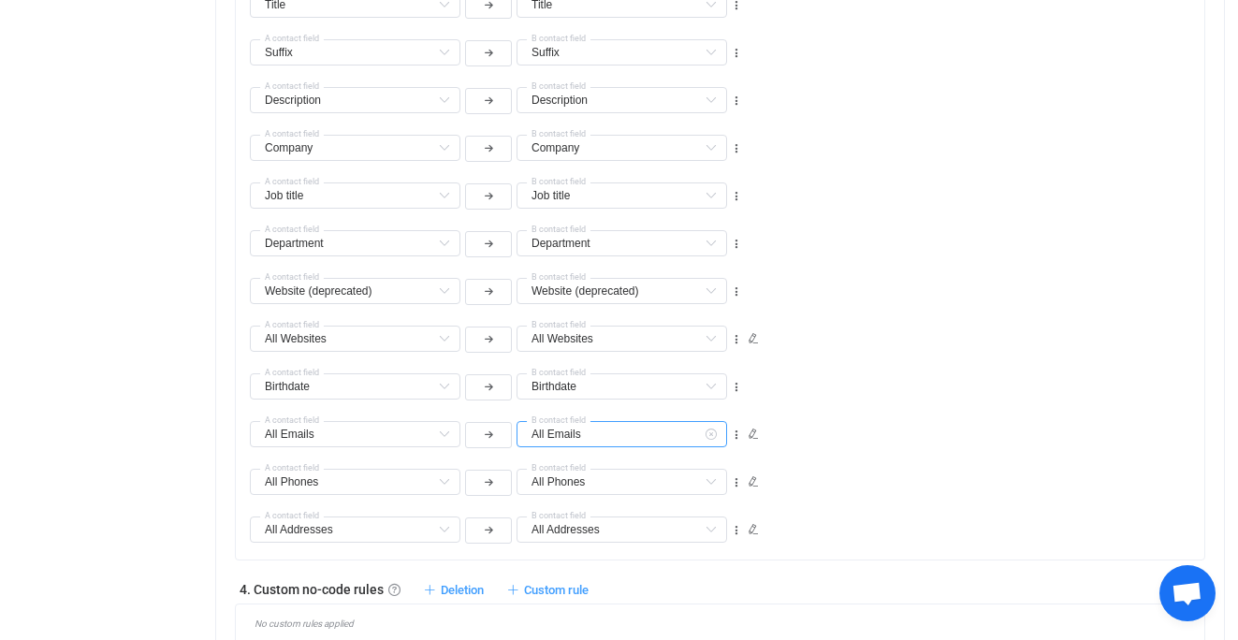
click at [616, 432] on input "All Emails" at bounding box center [622, 434] width 211 height 26
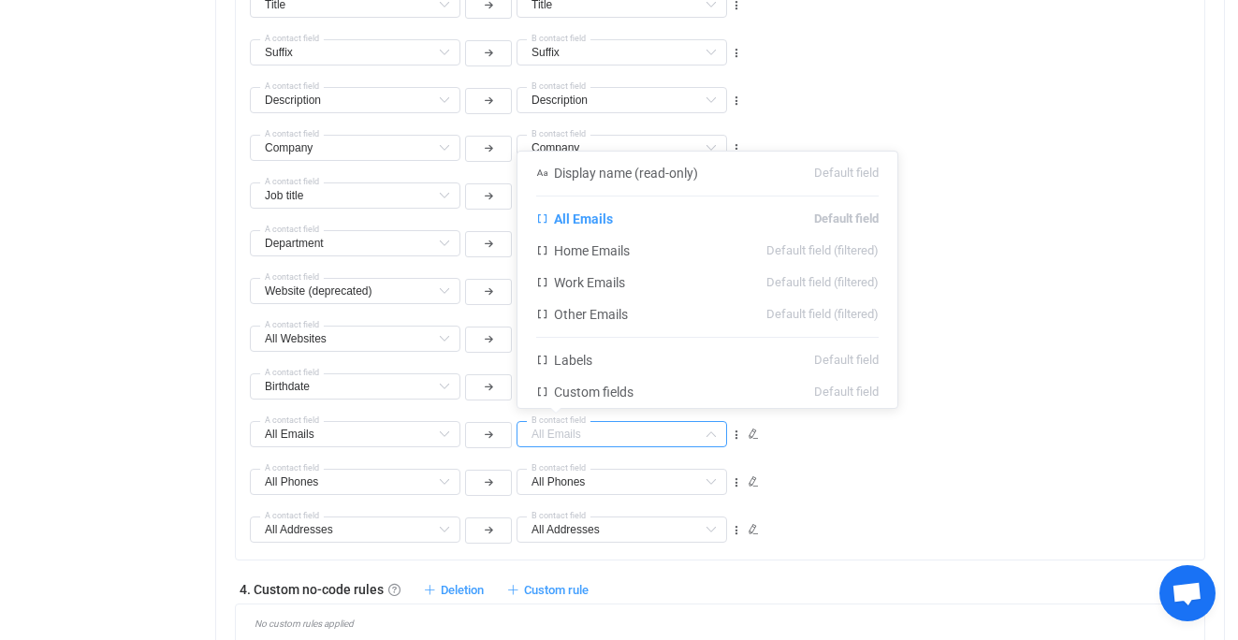
click at [812, 452] on div "All Phones Display name (read-only) Default field All Phones Default field Home…" at bounding box center [727, 474] width 955 height 48
type input "All Emails"
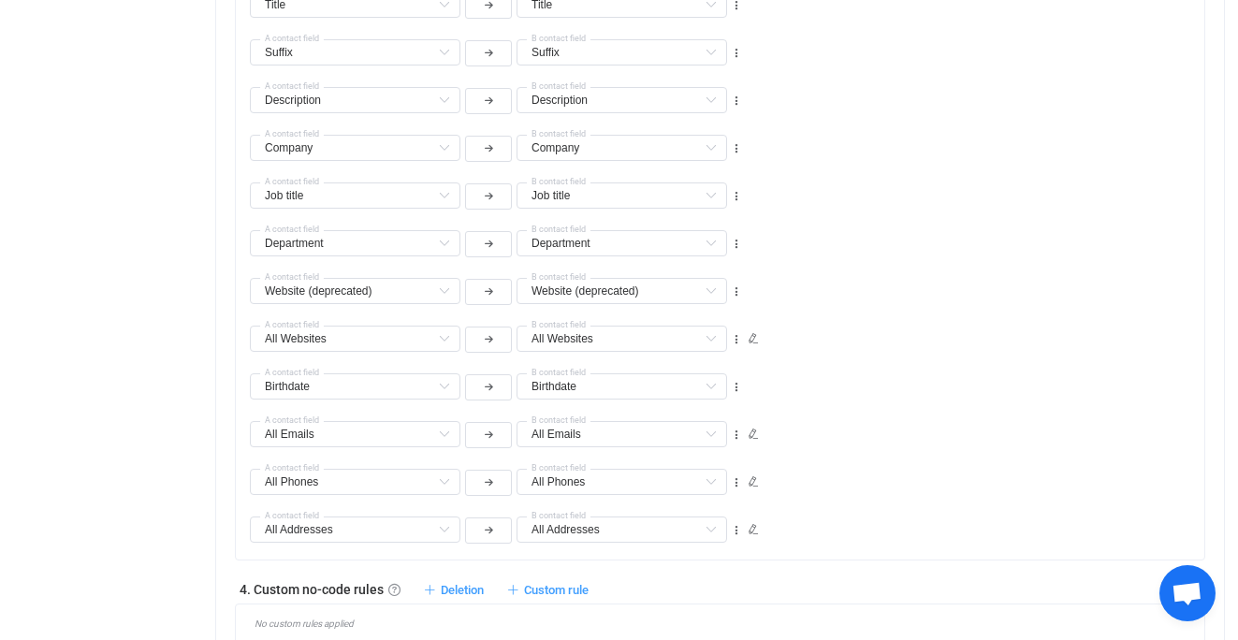
click at [752, 425] on span "1. Filters Filters Control what data is synced by adding inclusion or exclusion…" at bounding box center [753, 433] width 17 height 18
click at [754, 432] on icon at bounding box center [753, 434] width 11 height 11
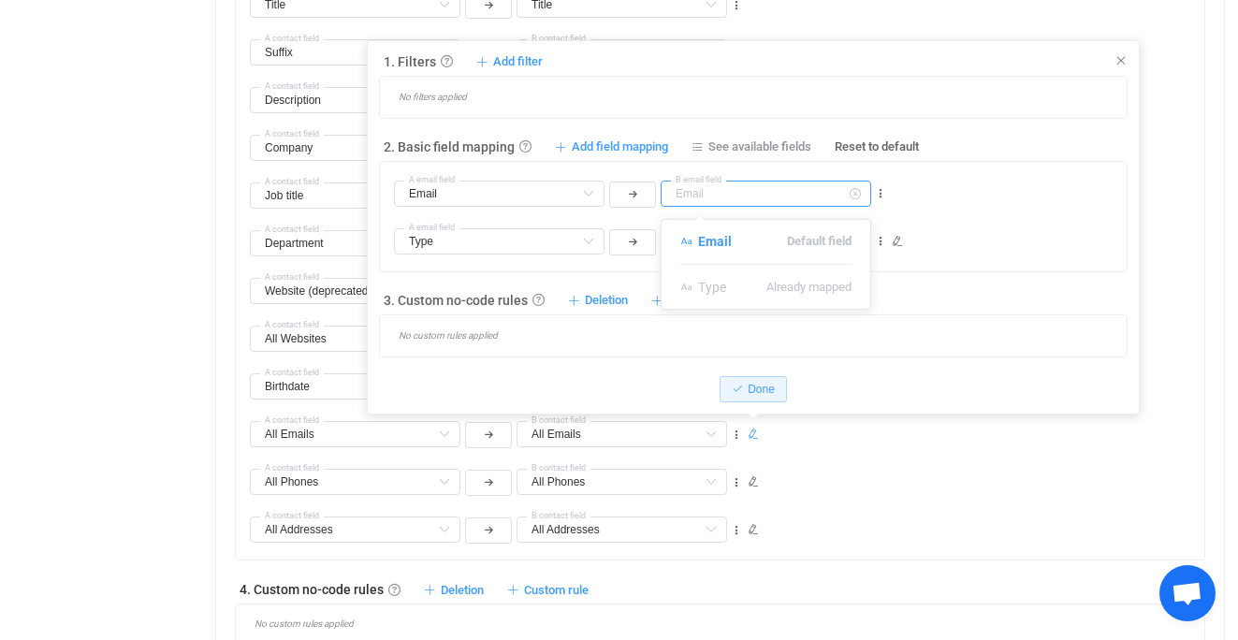
click at [736, 195] on input "text" at bounding box center [766, 194] width 211 height 26
type input "Email"
click at [582, 146] on span "Add field mapping" at bounding box center [620, 147] width 96 height 17
type input "Email"
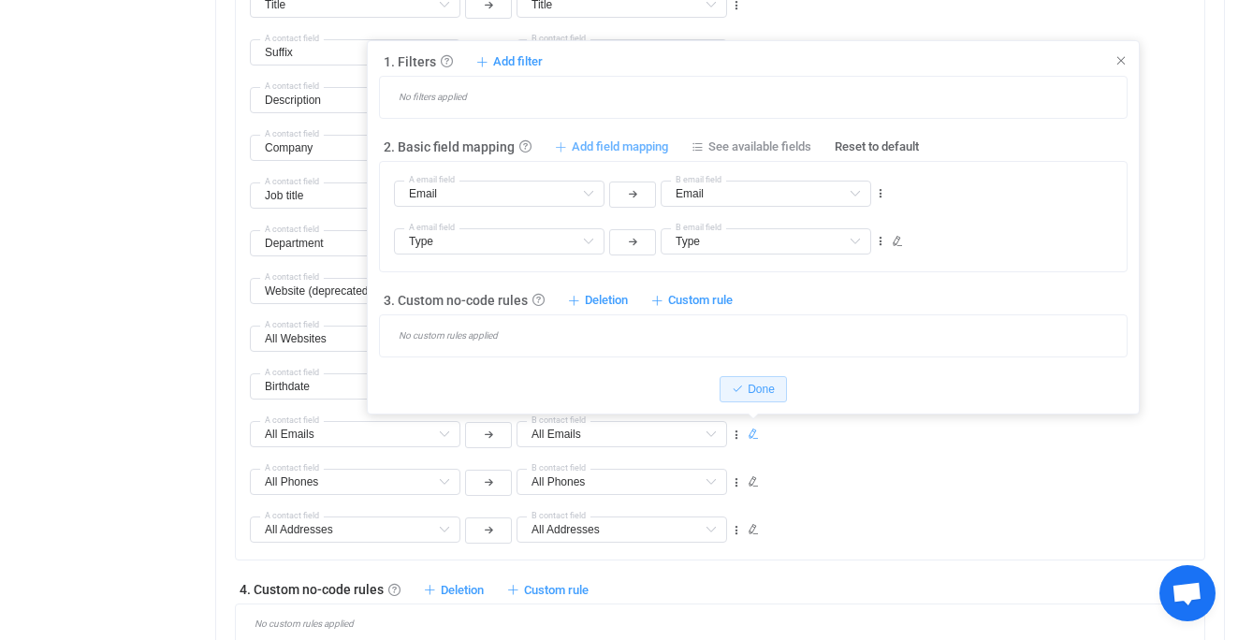
type input "Email"
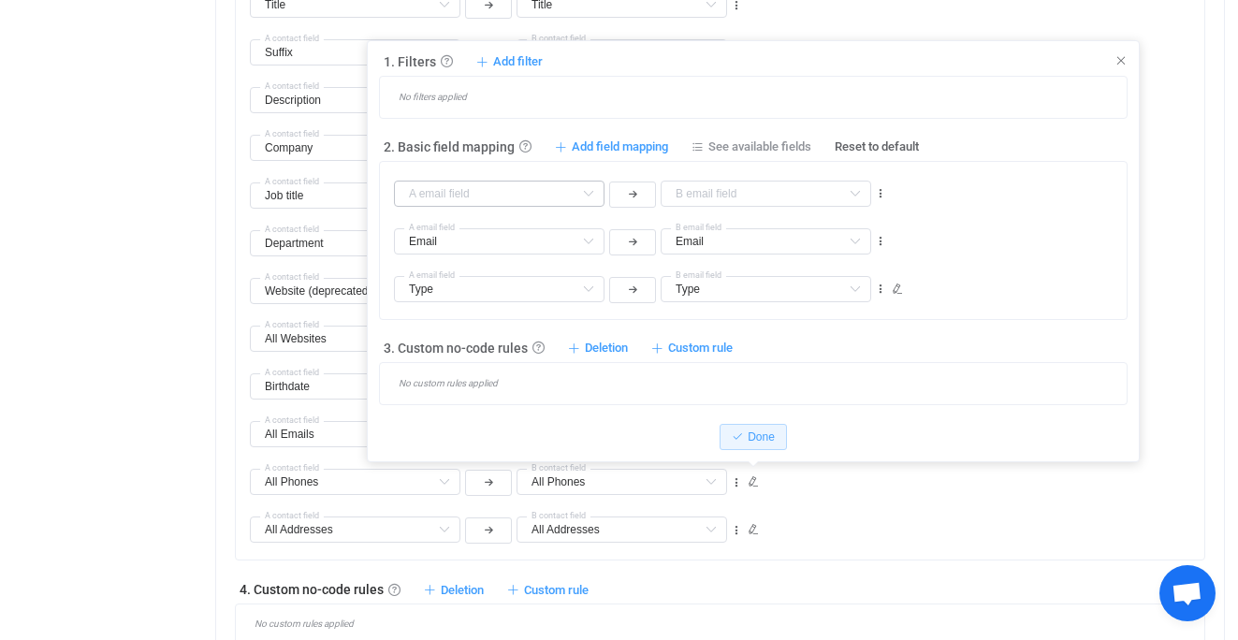
click at [583, 193] on icon at bounding box center [588, 194] width 23 height 26
click at [880, 196] on icon at bounding box center [880, 193] width 13 height 13
click at [846, 297] on li "Delete" at bounding box center [823, 309] width 123 height 34
type input "Email"
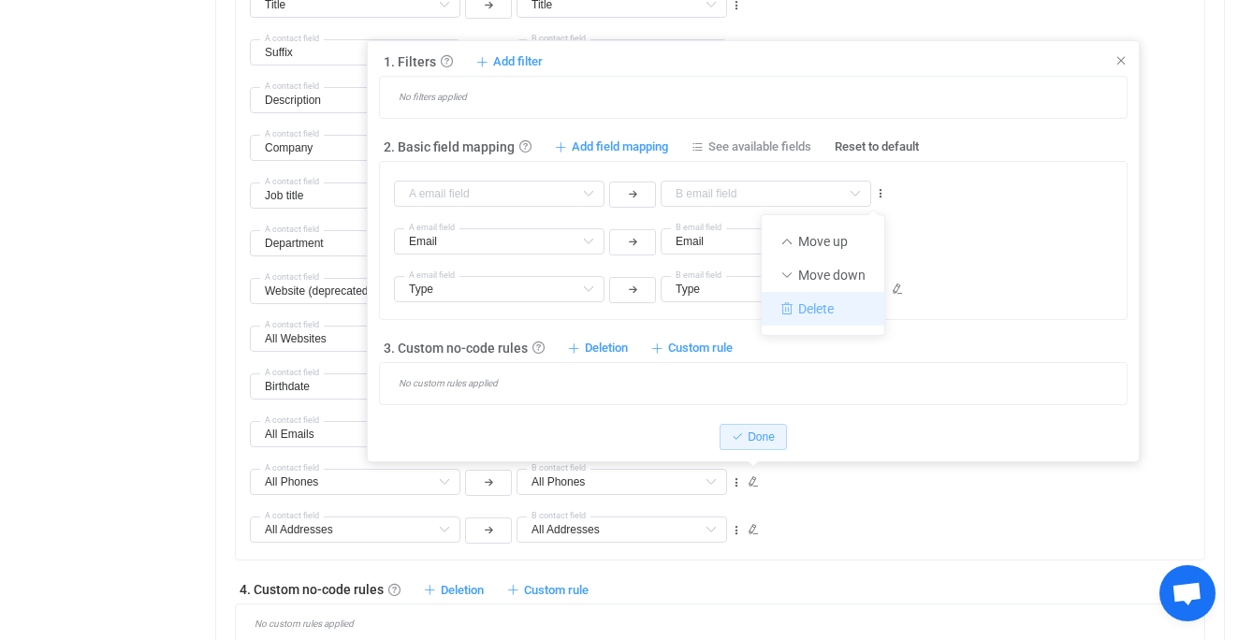
type input "Type"
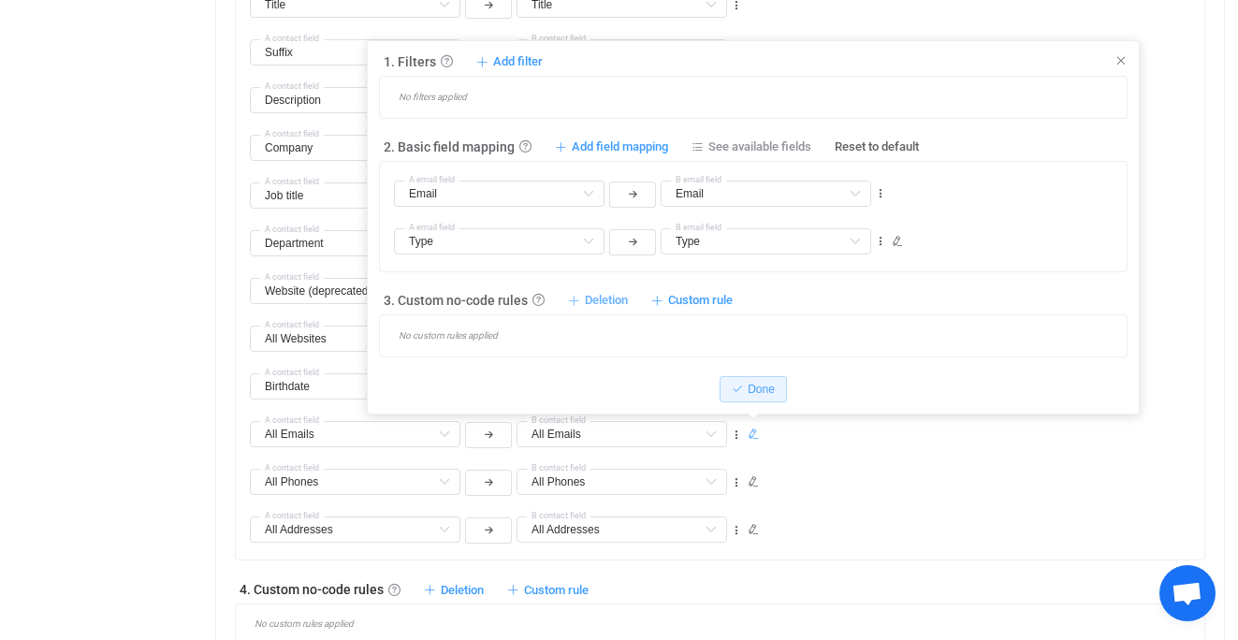
click at [594, 302] on span "Deletion" at bounding box center [606, 300] width 43 height 17
click at [725, 318] on div "No custom rules applied" at bounding box center [753, 336] width 749 height 43
click at [693, 308] on span "Custom rule" at bounding box center [700, 300] width 65 height 17
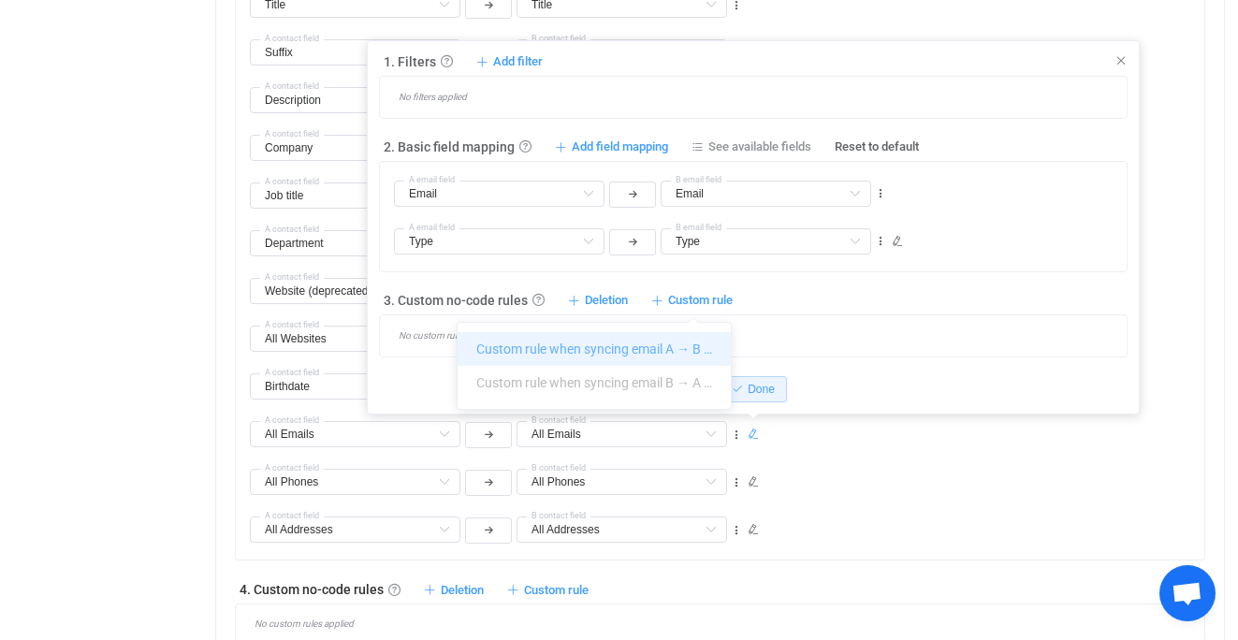
click at [677, 347] on li "Custom rule when syncing email A → B …" at bounding box center [594, 349] width 273 height 34
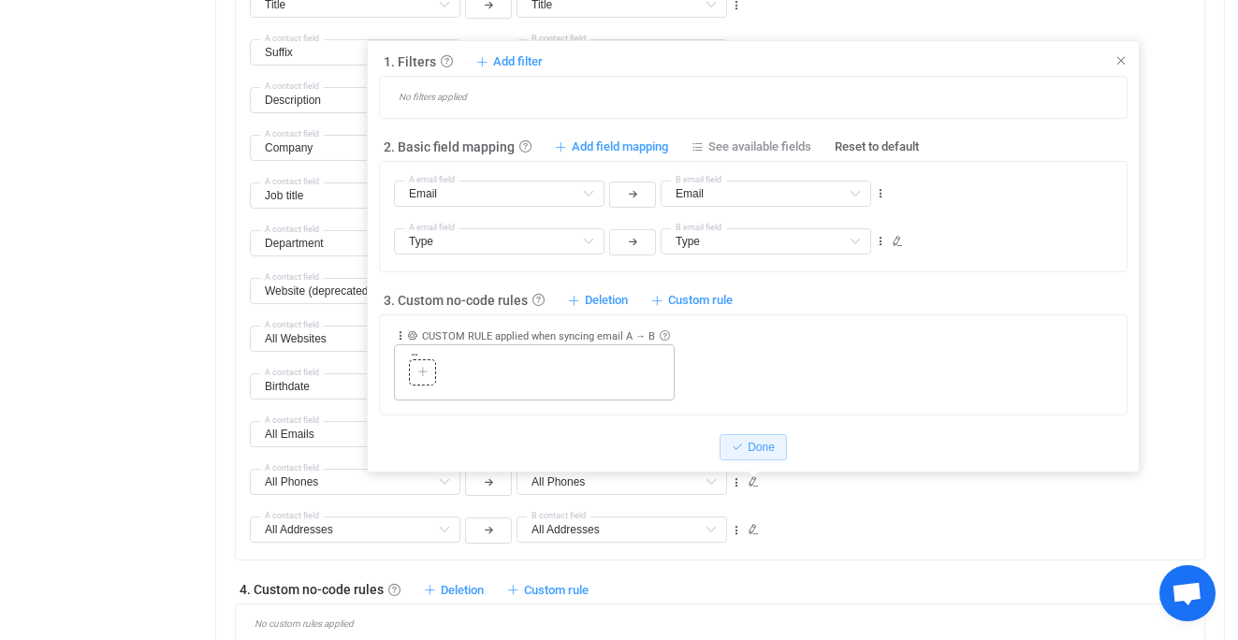
click at [426, 373] on icon at bounding box center [422, 372] width 11 height 11
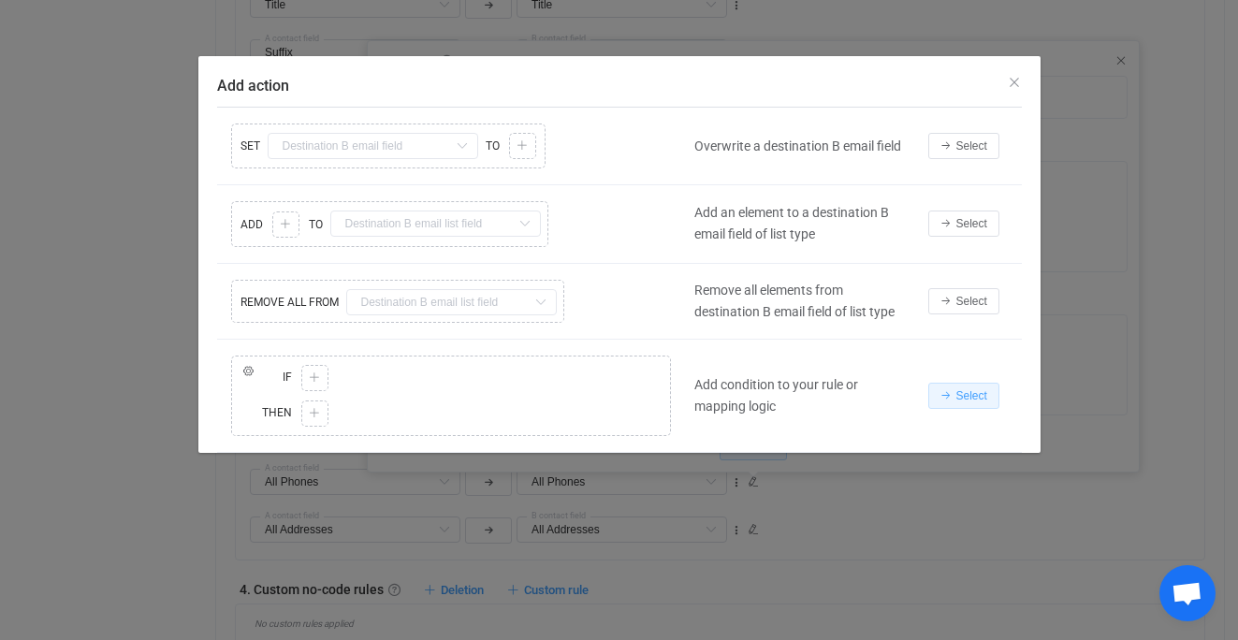
click at [979, 398] on span "Select" at bounding box center [972, 395] width 31 height 13
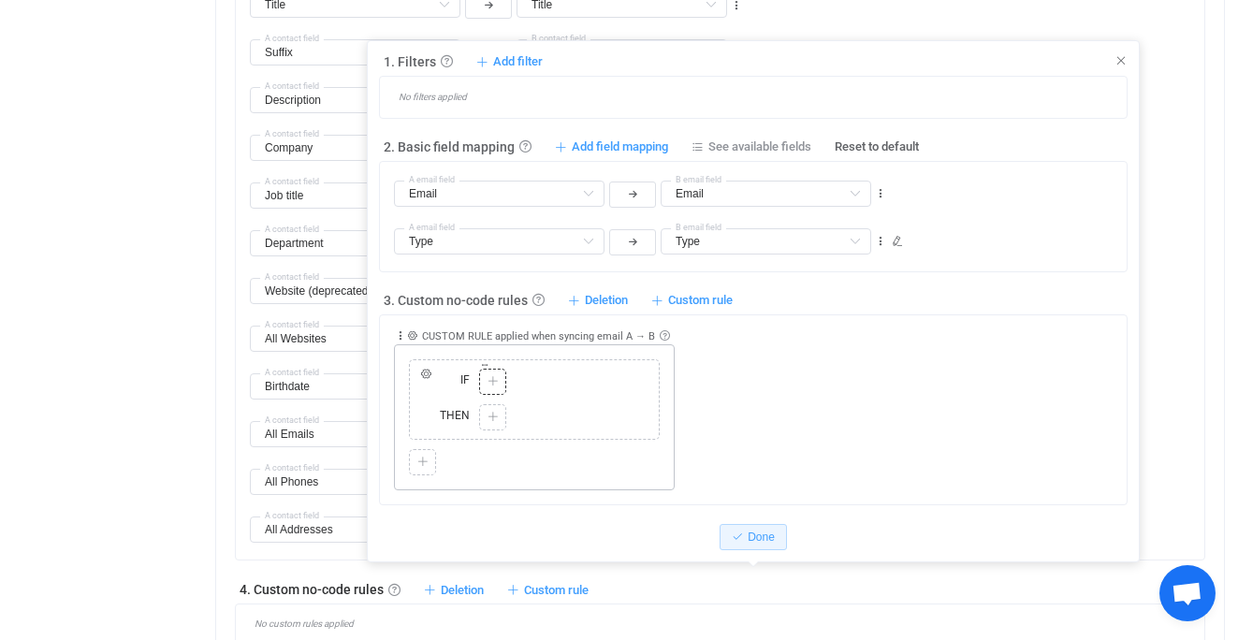
click at [497, 383] on icon at bounding box center [493, 381] width 11 height 11
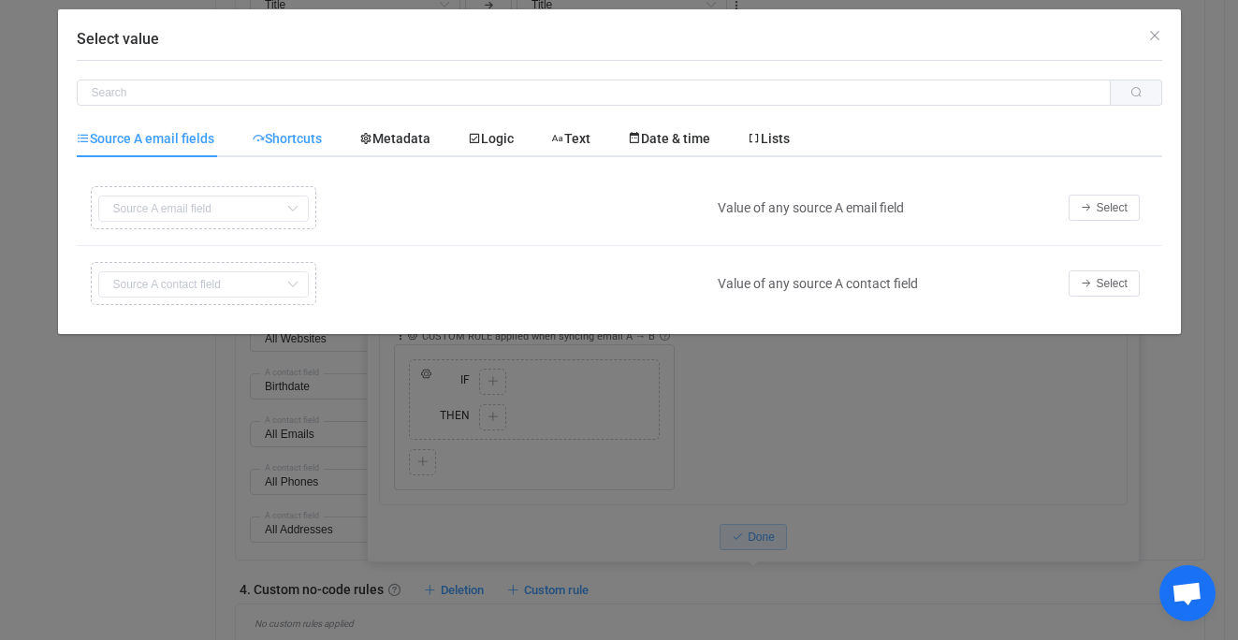
click at [303, 139] on span "Shortcuts" at bounding box center [287, 138] width 70 height 15
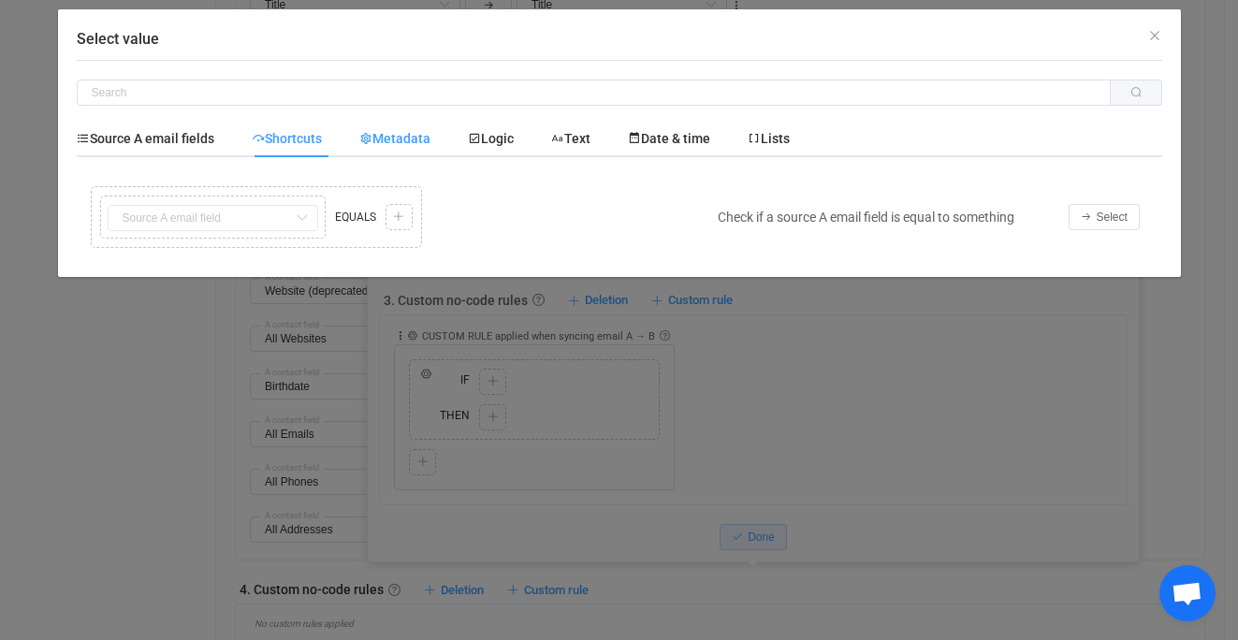
click at [411, 129] on div "Metadata" at bounding box center [395, 138] width 109 height 37
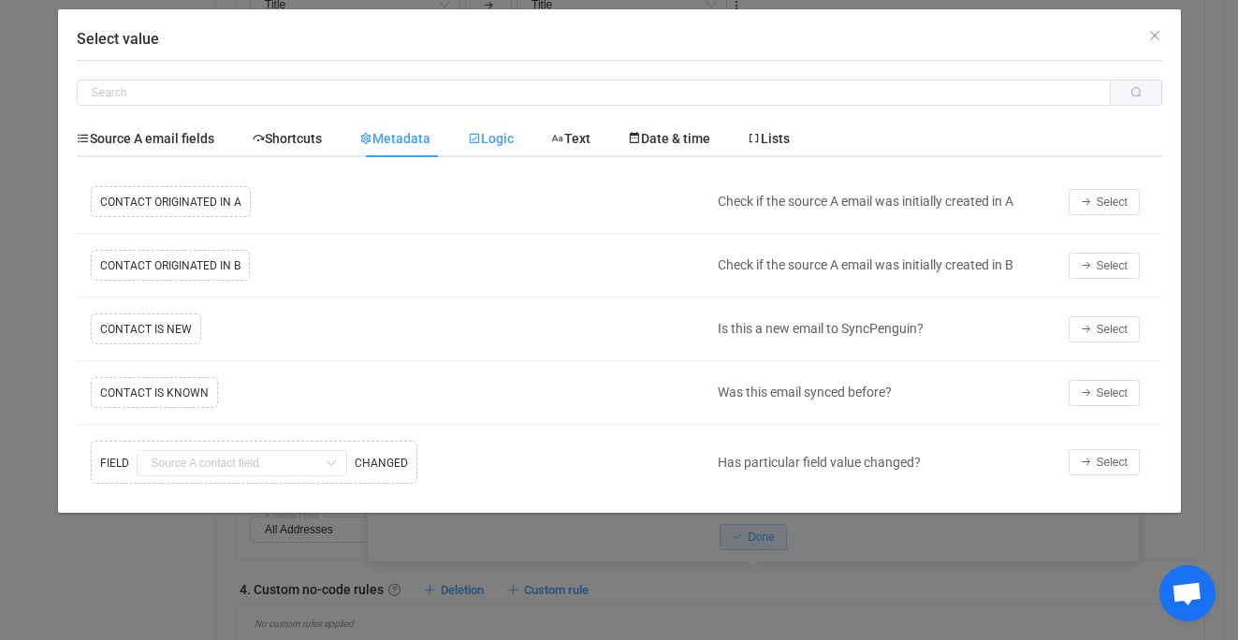
click at [470, 136] on div "Logic" at bounding box center [490, 138] width 83 height 37
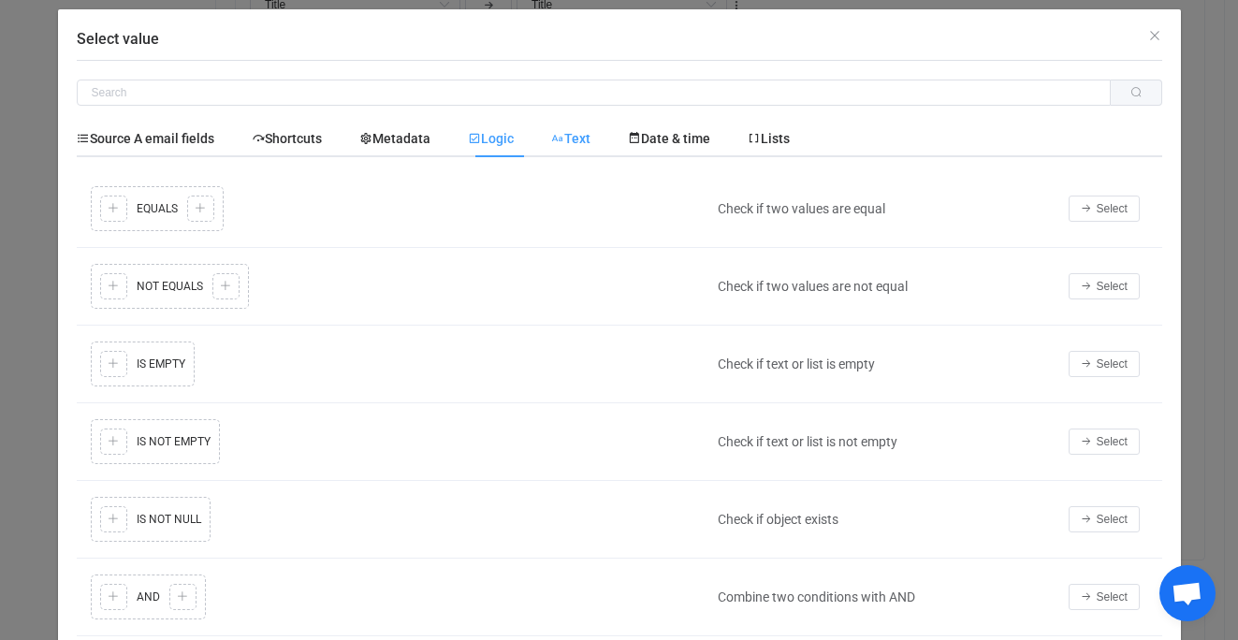
click at [579, 145] on span "Text" at bounding box center [570, 138] width 39 height 15
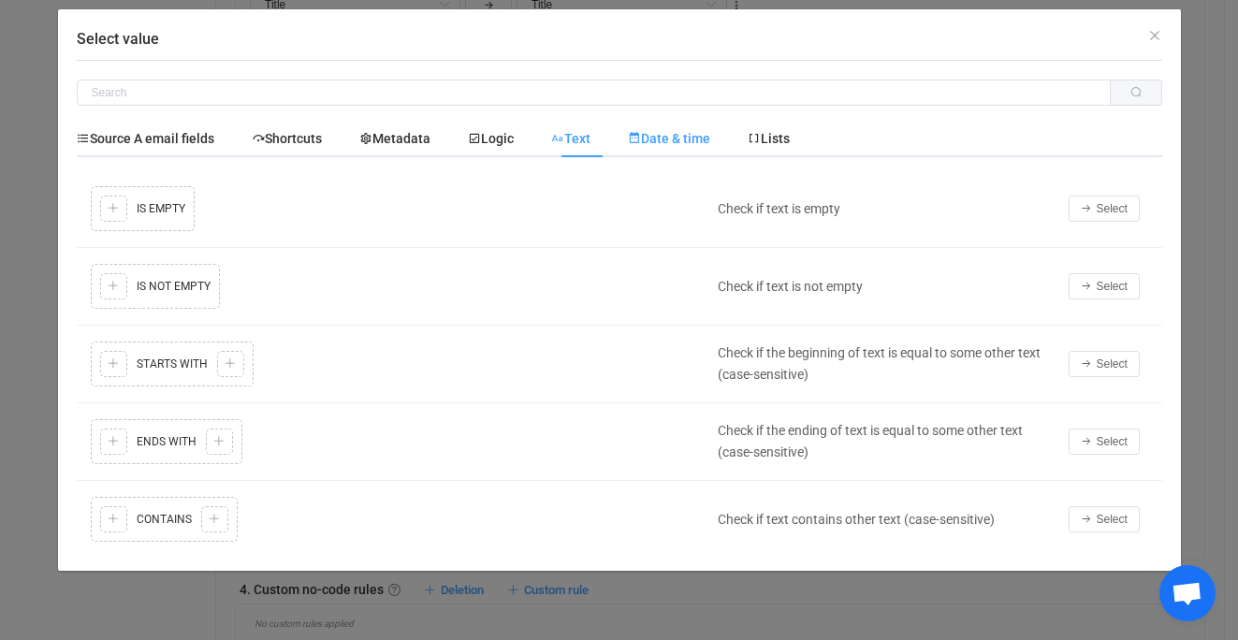
click at [641, 143] on icon "Select value" at bounding box center [634, 138] width 13 height 13
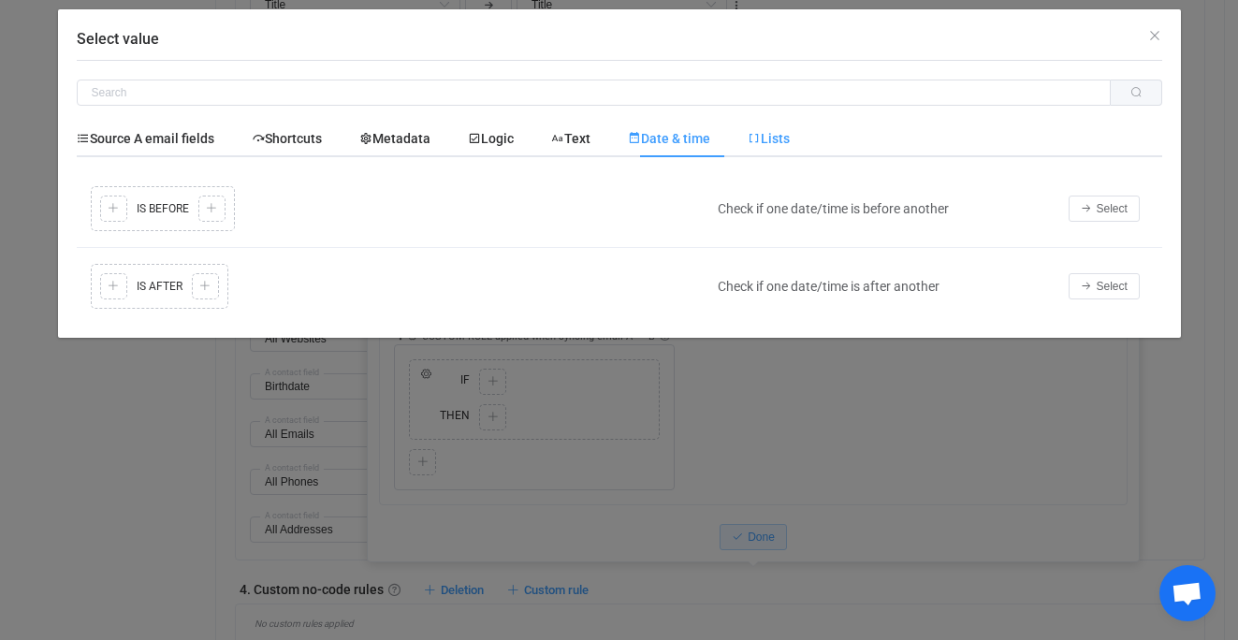
click at [761, 141] on icon "Select value" at bounding box center [754, 138] width 13 height 13
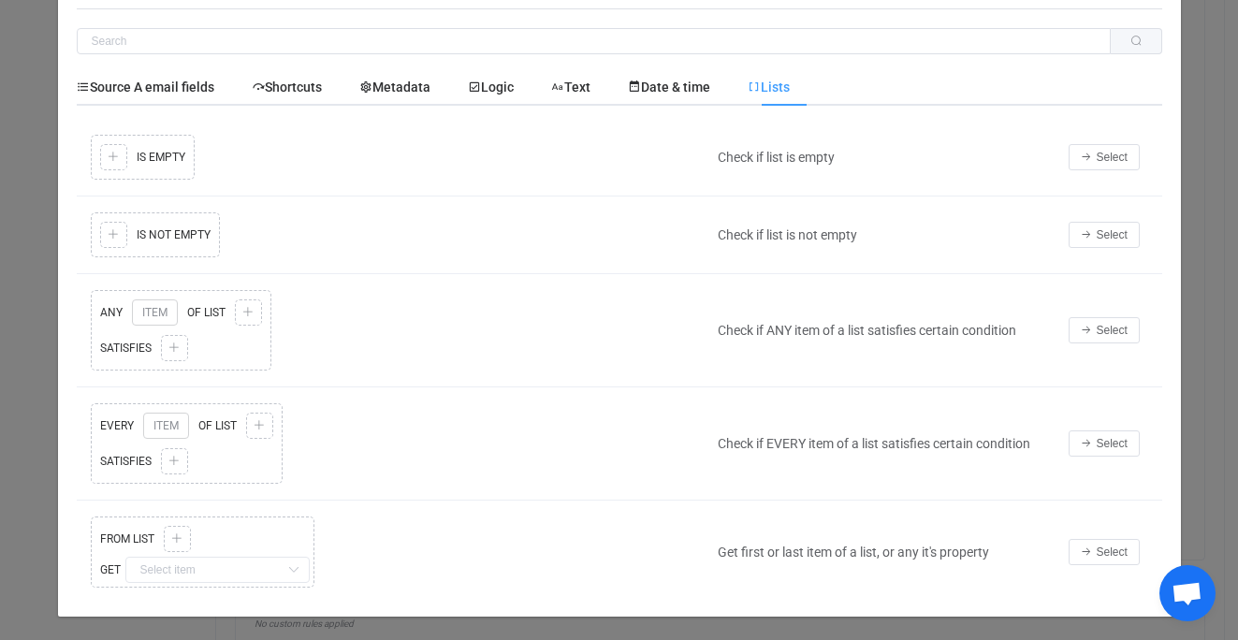
scroll to position [75, 0]
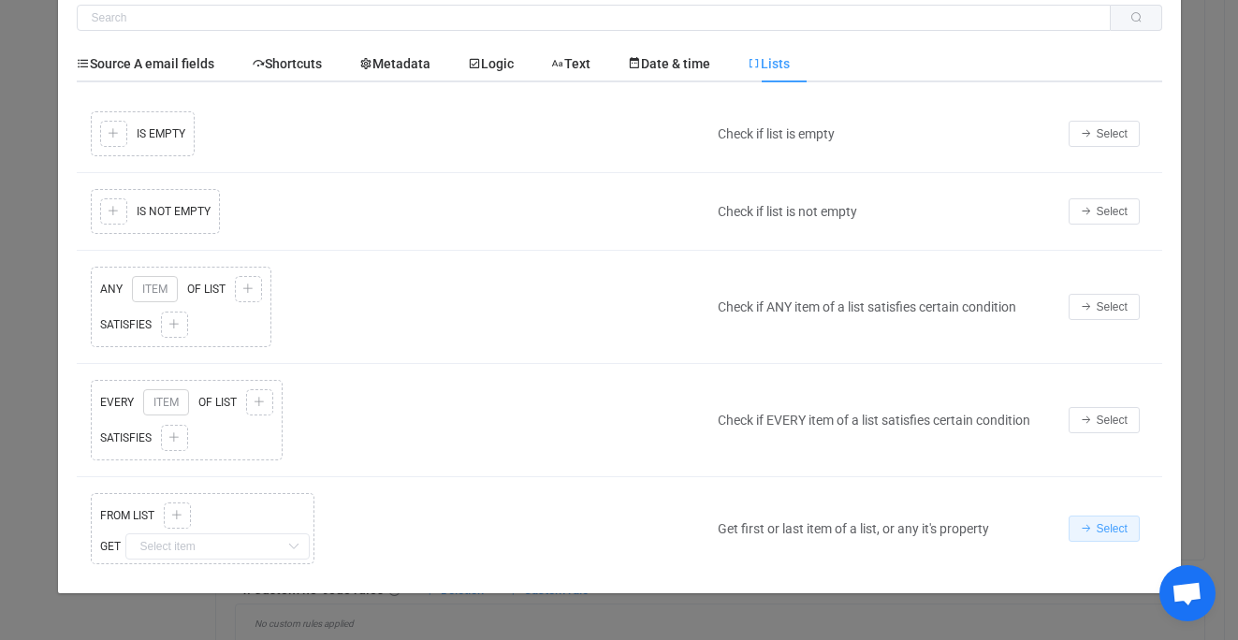
click at [1097, 522] on span "Select" at bounding box center [1112, 528] width 31 height 13
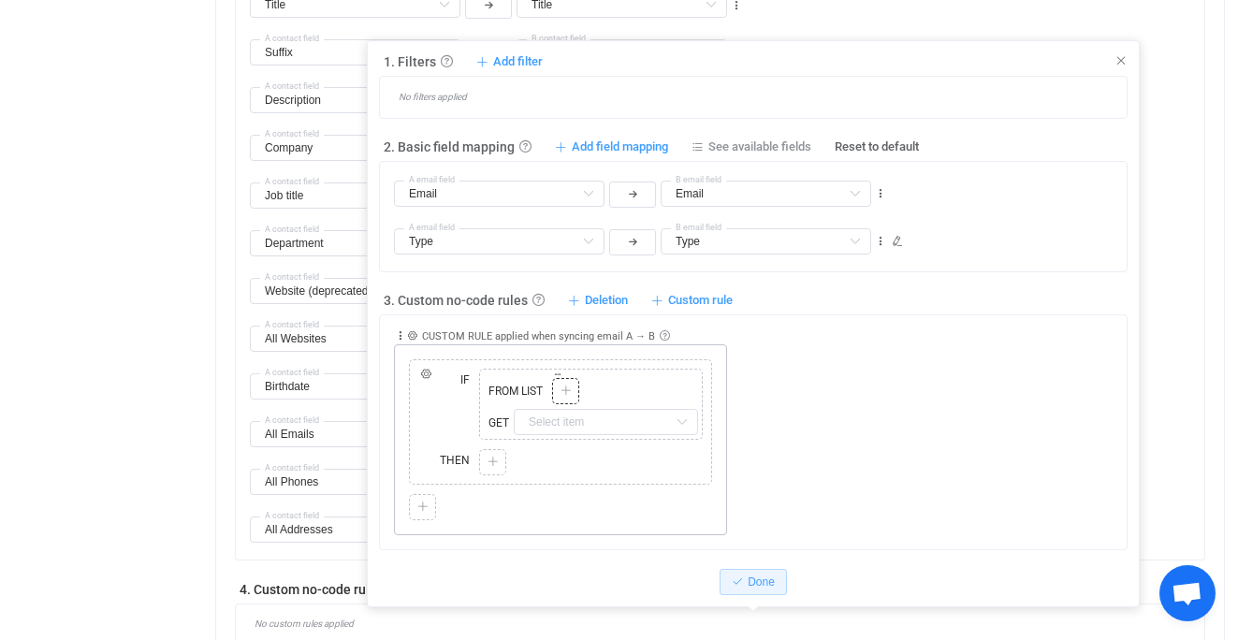
click at [574, 393] on div at bounding box center [566, 391] width 18 height 17
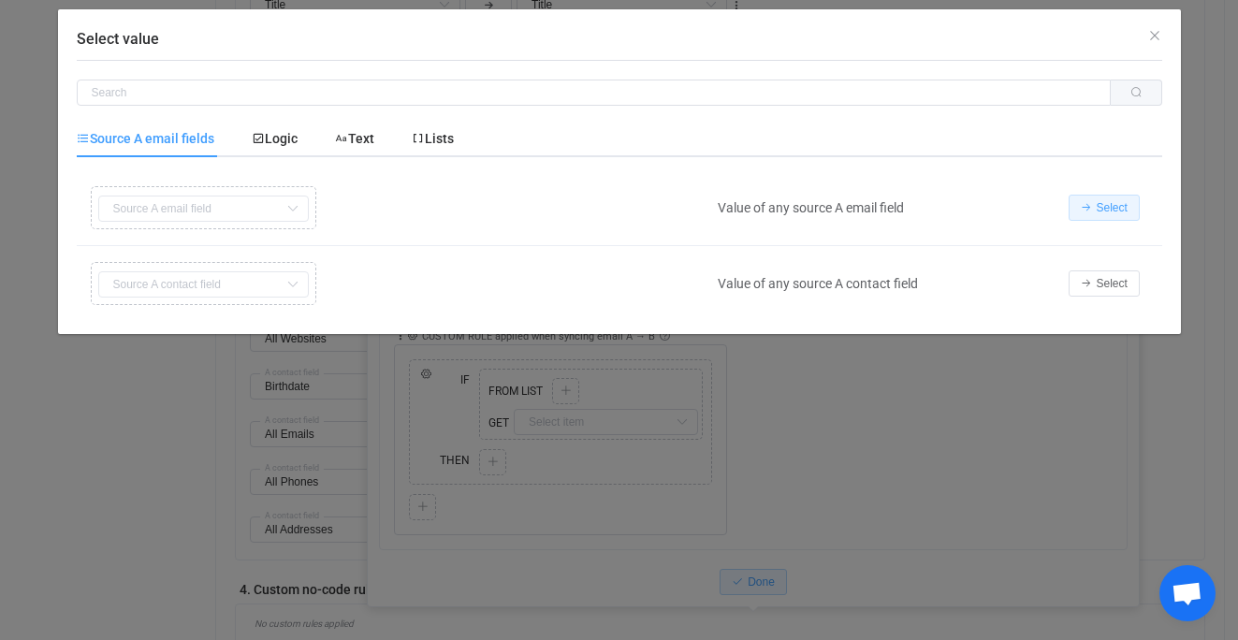
click at [1093, 206] on button "Select" at bounding box center [1104, 208] width 71 height 26
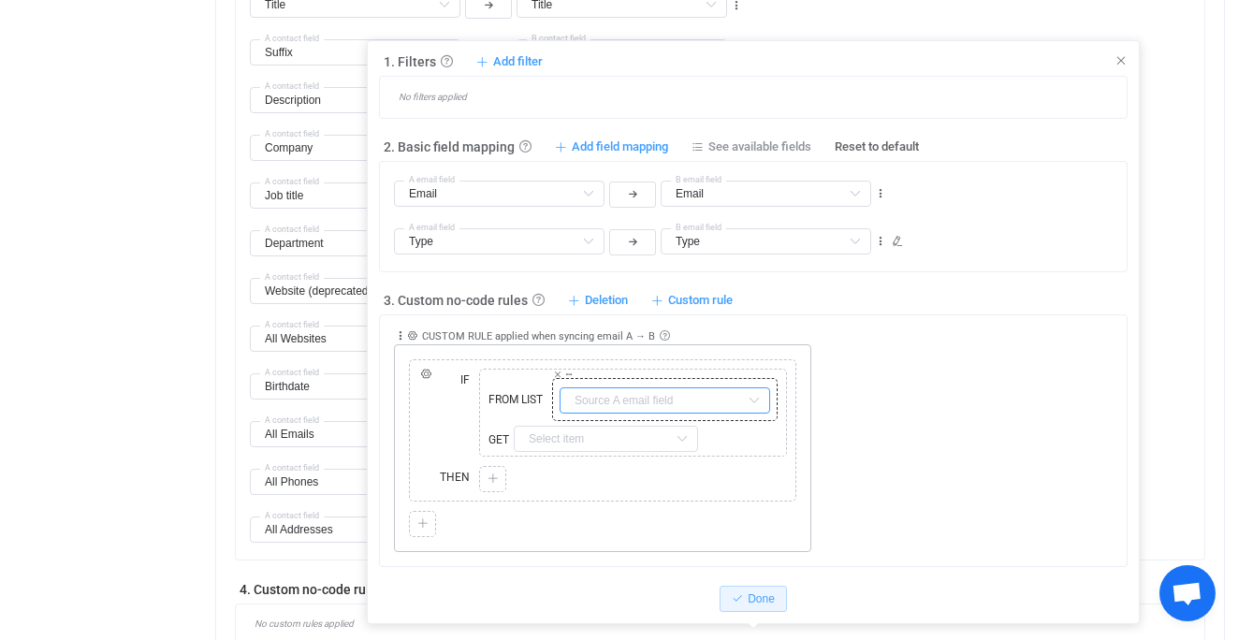
click at [728, 400] on input "text" at bounding box center [665, 401] width 211 height 26
click at [728, 444] on span "Default field" at bounding box center [720, 448] width 65 height 32
type input "Email"
click at [677, 405] on input "Email" at bounding box center [665, 401] width 211 height 26
click at [459, 433] on div "IF" at bounding box center [444, 412] width 61 height 97
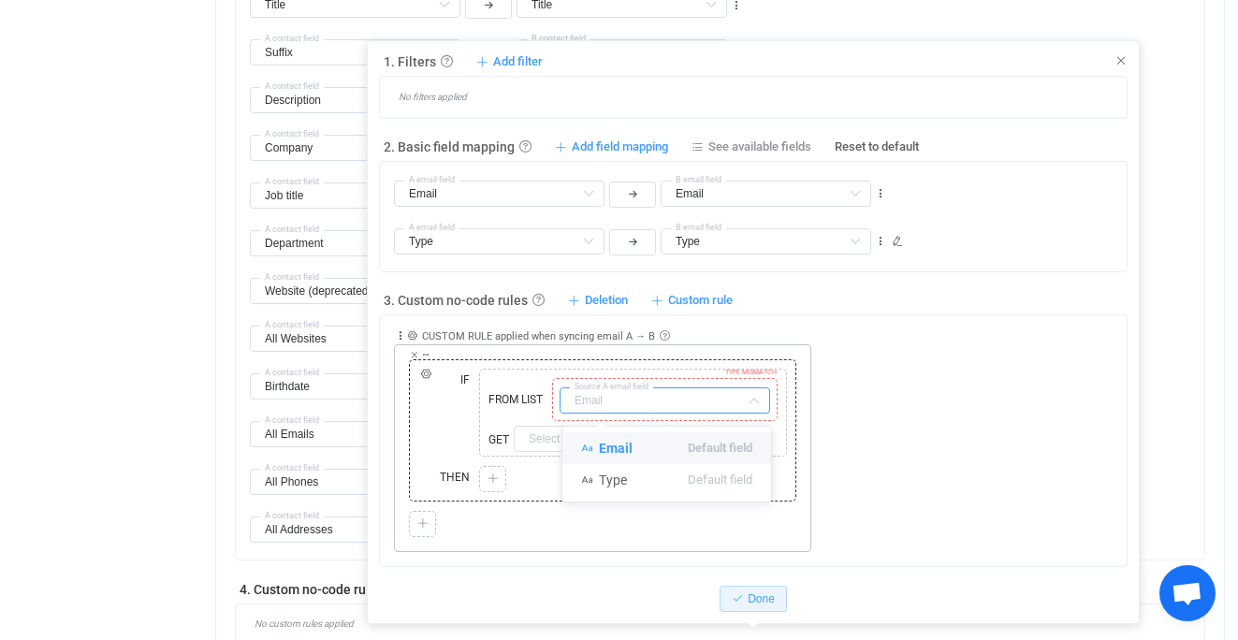
type input "Email"
click at [646, 437] on input "text" at bounding box center [606, 439] width 184 height 26
click at [660, 408] on input "text" at bounding box center [665, 401] width 211 height 26
click at [707, 447] on span "Default field" at bounding box center [720, 448] width 65 height 32
type input "Email"
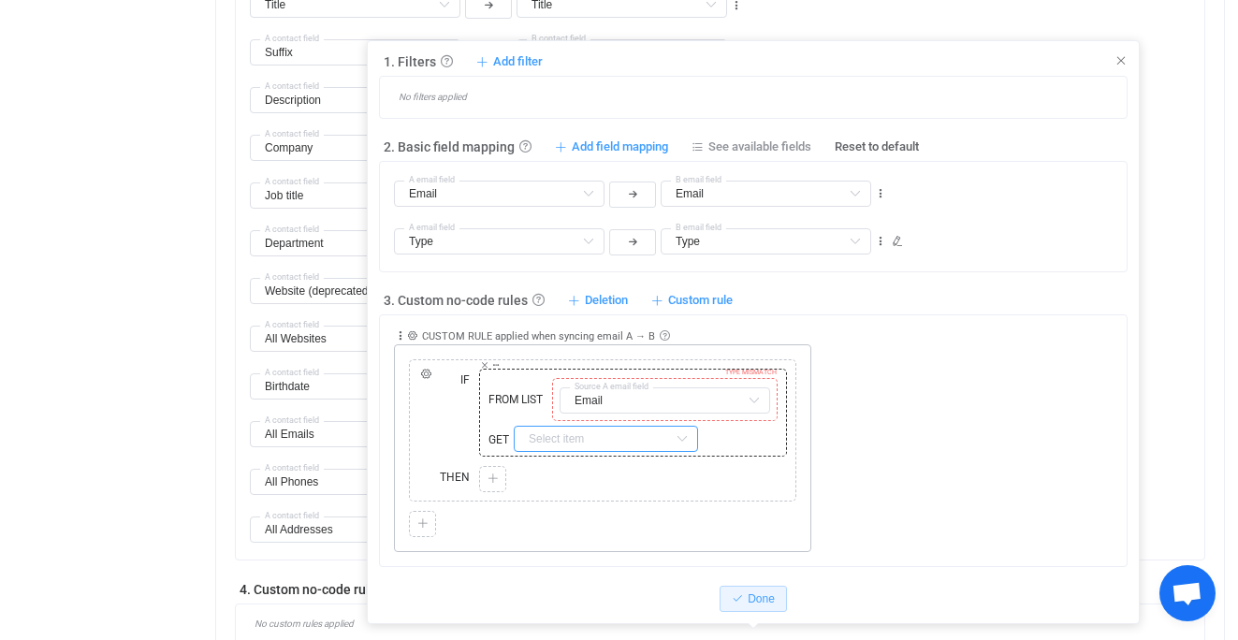
click at [609, 438] on input "text" at bounding box center [606, 439] width 184 height 26
click at [746, 459] on div "Copy Cut Replace TYPE MISMATCH FROM LIST Copy Cut Replace TYPE MISMATCH Email S…" at bounding box center [633, 412] width 317 height 97
click at [487, 367] on icon at bounding box center [484, 364] width 9 height 9
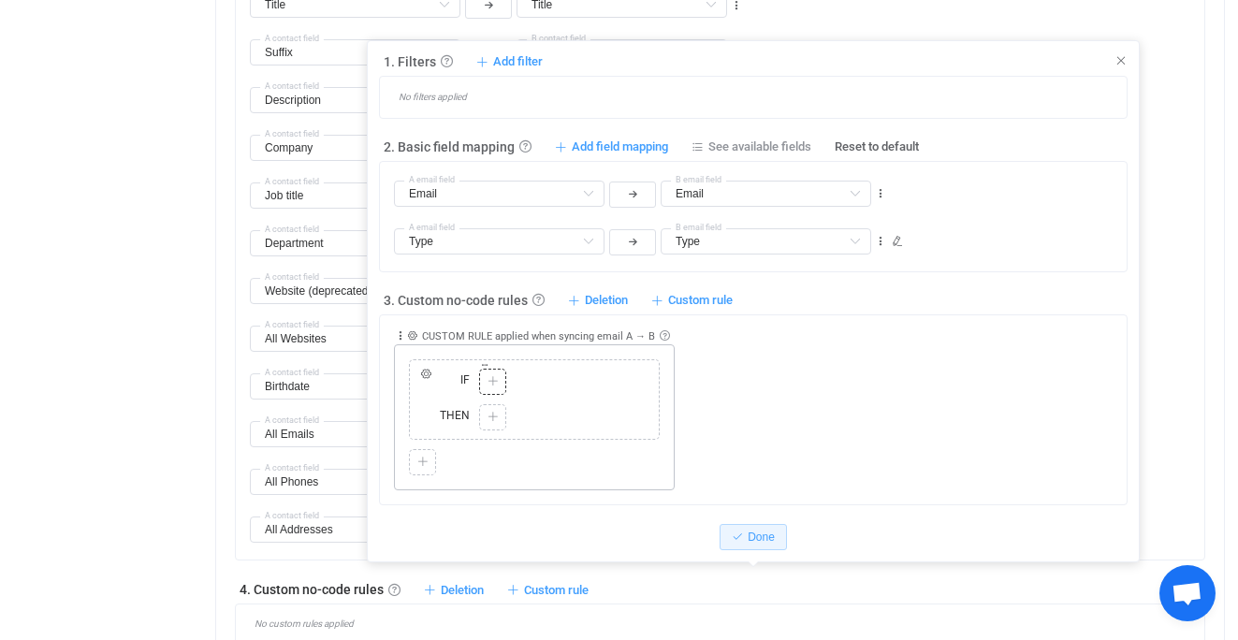
click at [505, 379] on div "Copy Cut Paste TYPE MISMATCH" at bounding box center [492, 382] width 27 height 26
click at [489, 380] on icon at bounding box center [493, 381] width 11 height 11
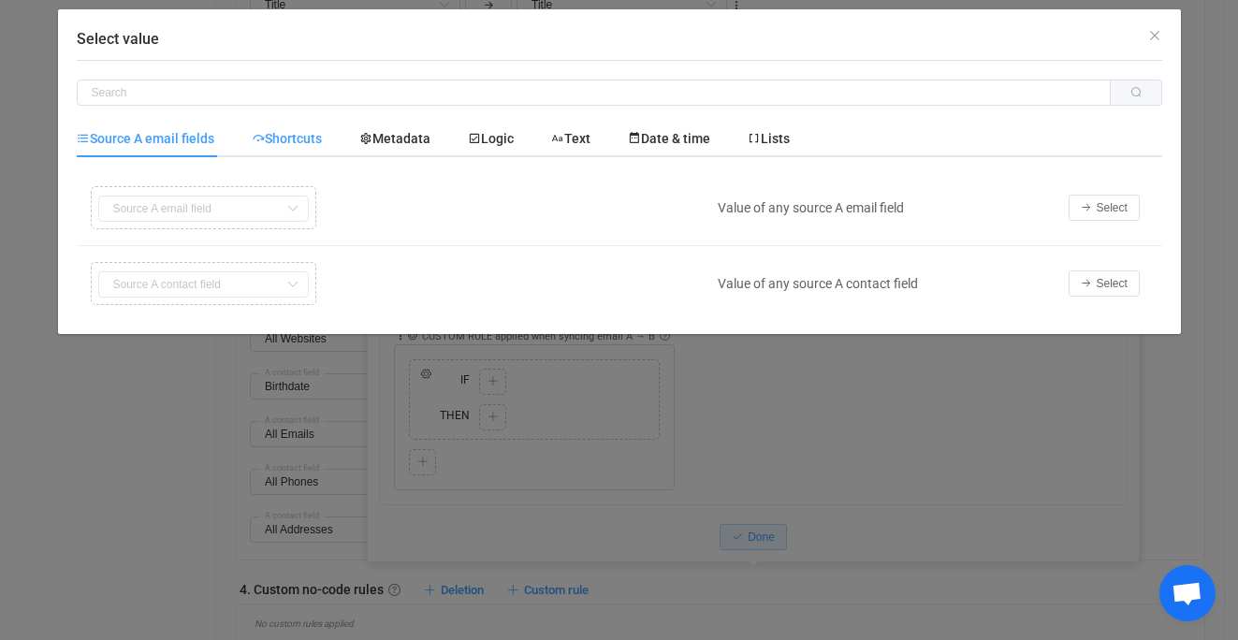
click at [306, 139] on span "Shortcuts" at bounding box center [287, 138] width 70 height 15
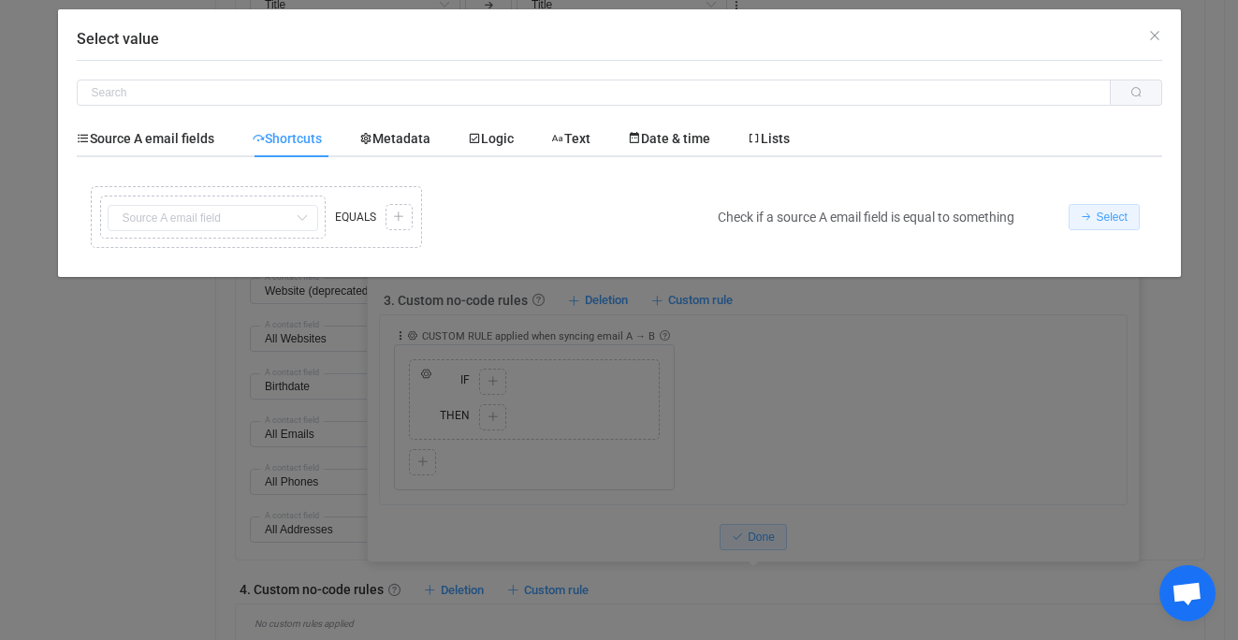
click at [1083, 221] on icon "Select value" at bounding box center [1086, 217] width 11 height 11
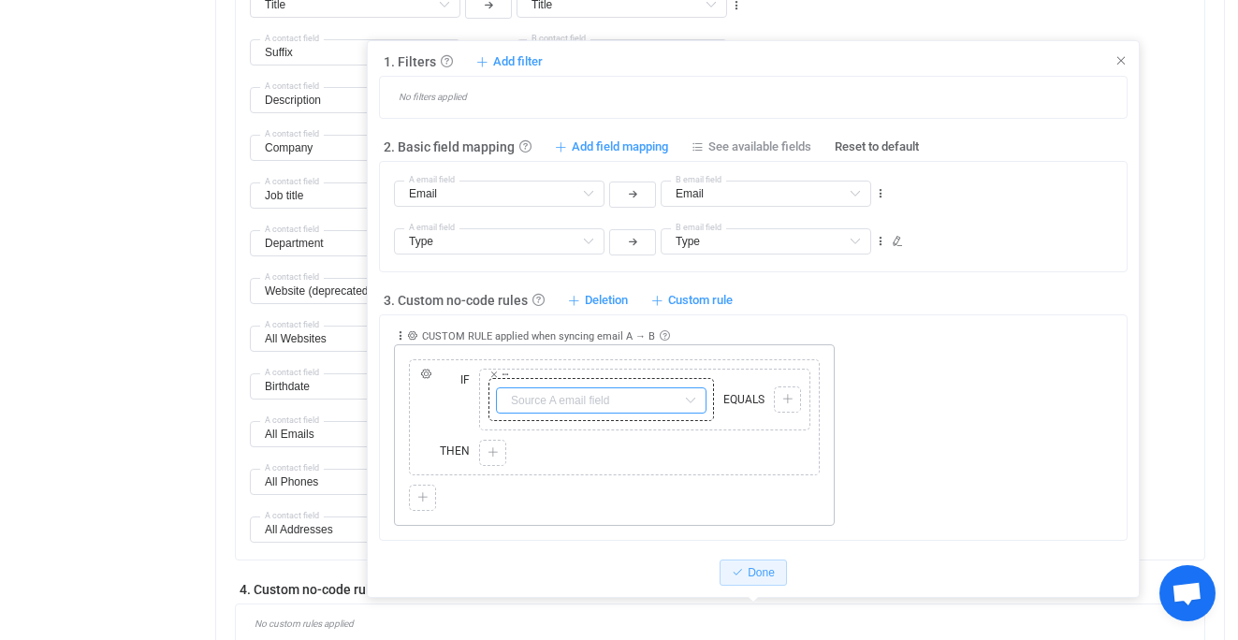
click at [591, 404] on input "text" at bounding box center [601, 401] width 211 height 26
click at [592, 447] on li "Email Default field" at bounding box center [601, 448] width 209 height 32
type input "Email"
click at [784, 403] on icon at bounding box center [788, 399] width 11 height 11
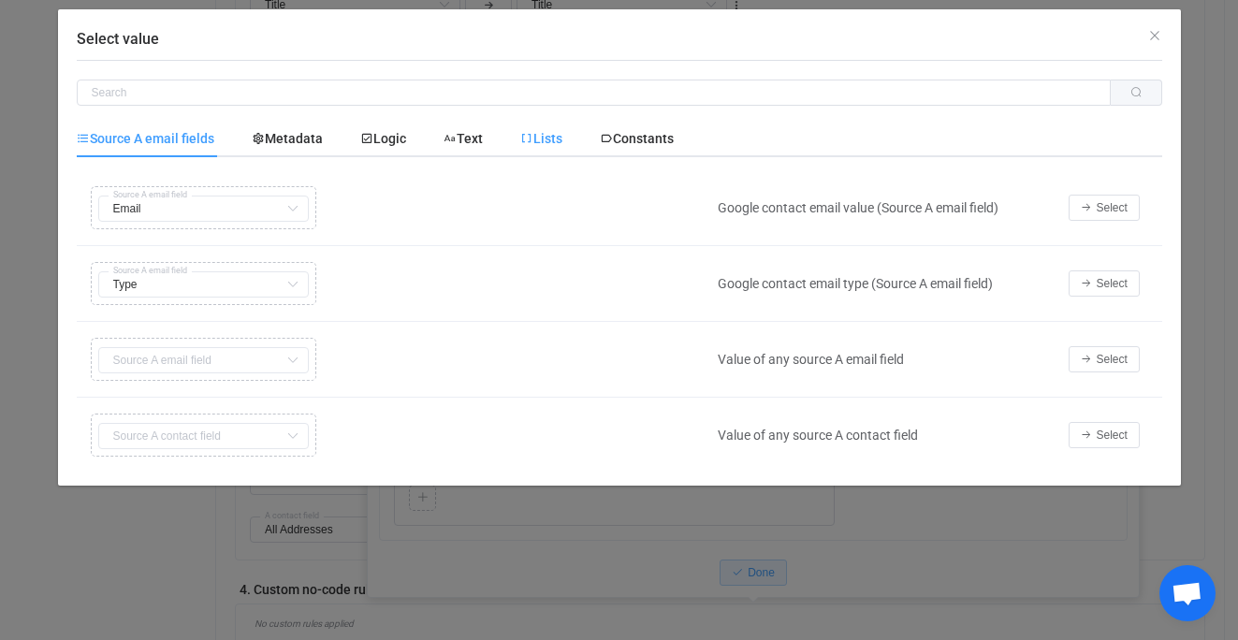
click at [546, 147] on div "Lists" at bounding box center [542, 138] width 80 height 37
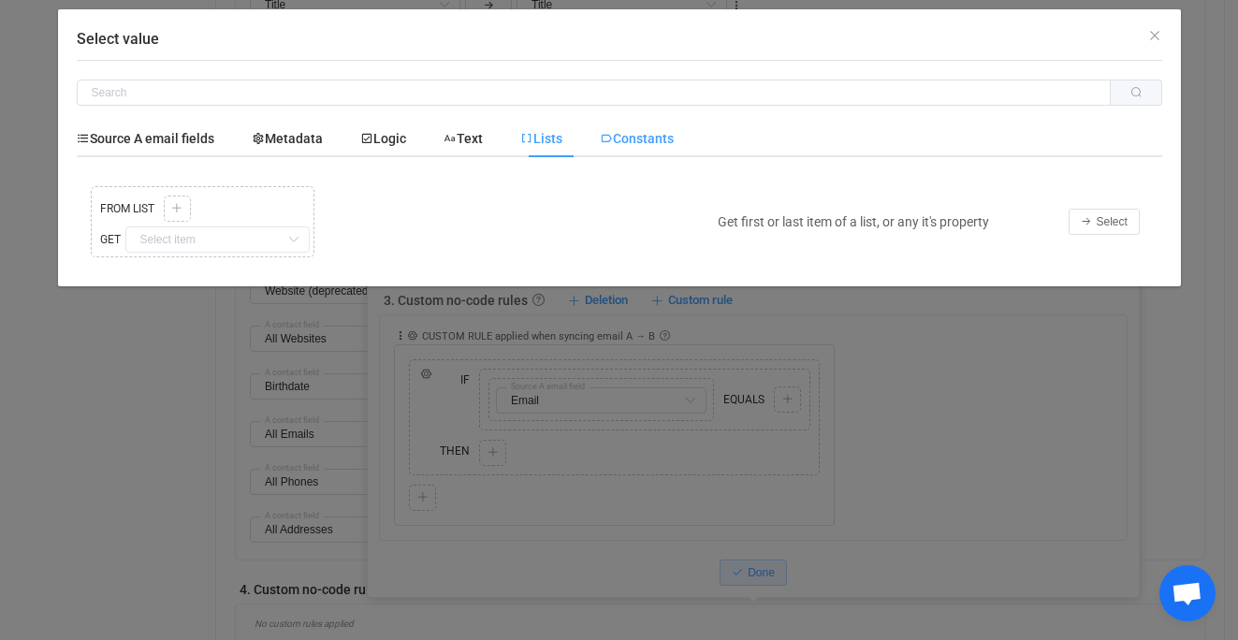
click at [638, 140] on span "Constants" at bounding box center [637, 138] width 74 height 15
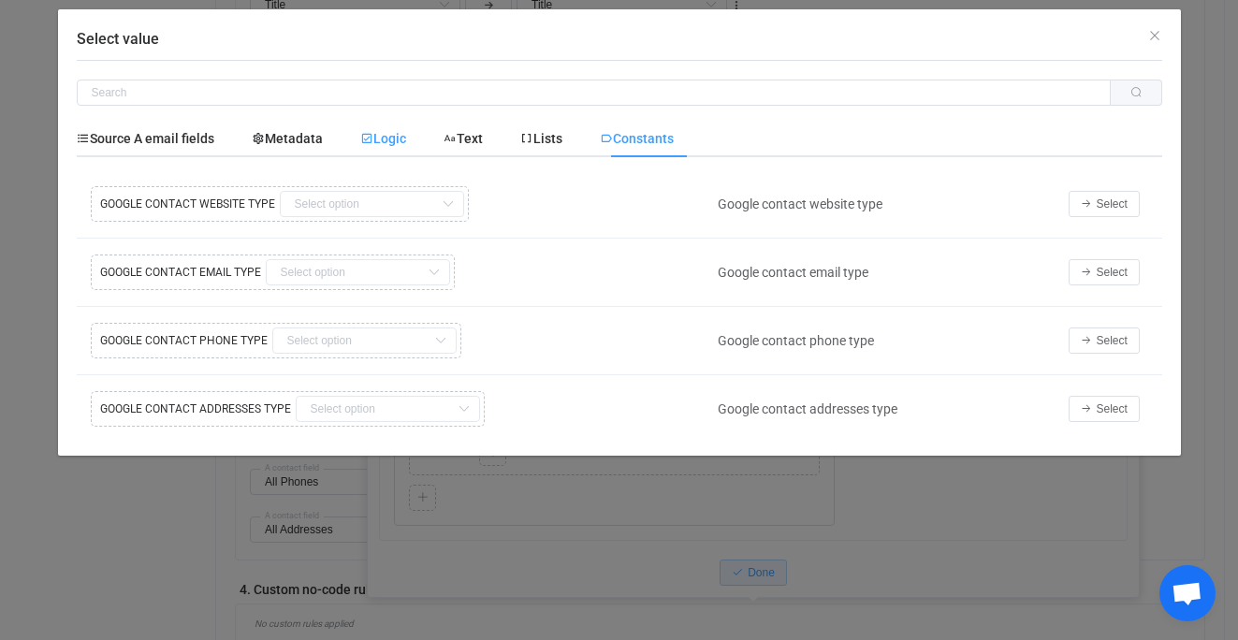
click at [381, 150] on div "Logic" at bounding box center [383, 138] width 83 height 37
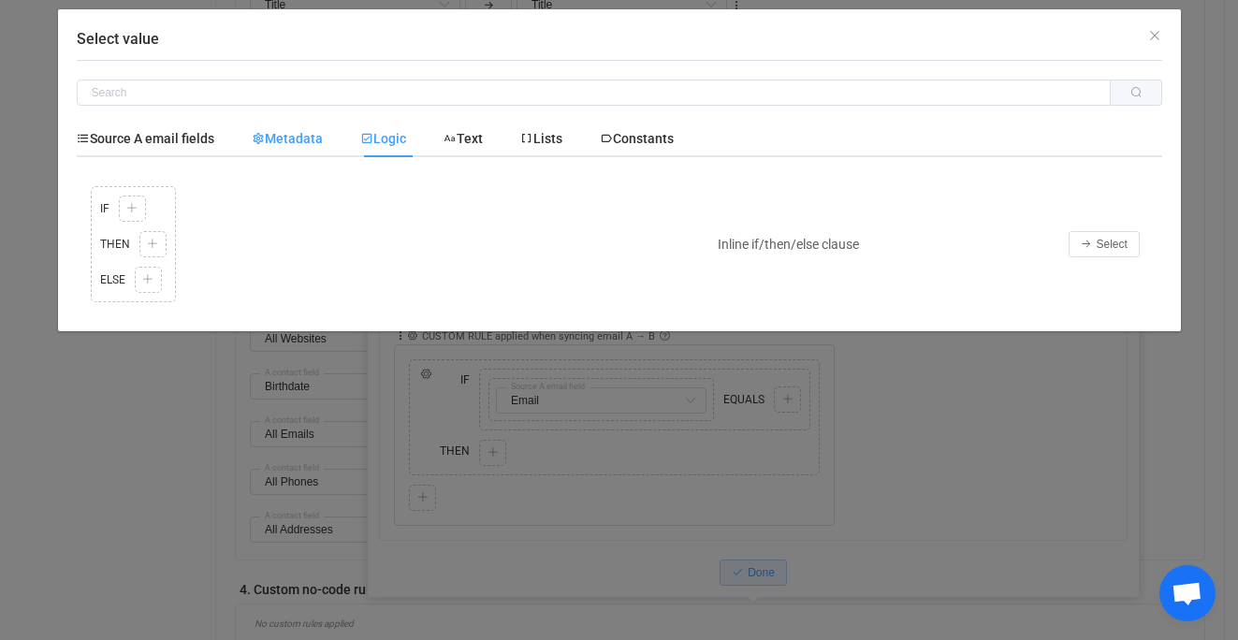
click at [0, 0] on span "Metadata" at bounding box center [0, 0] width 0 height 0
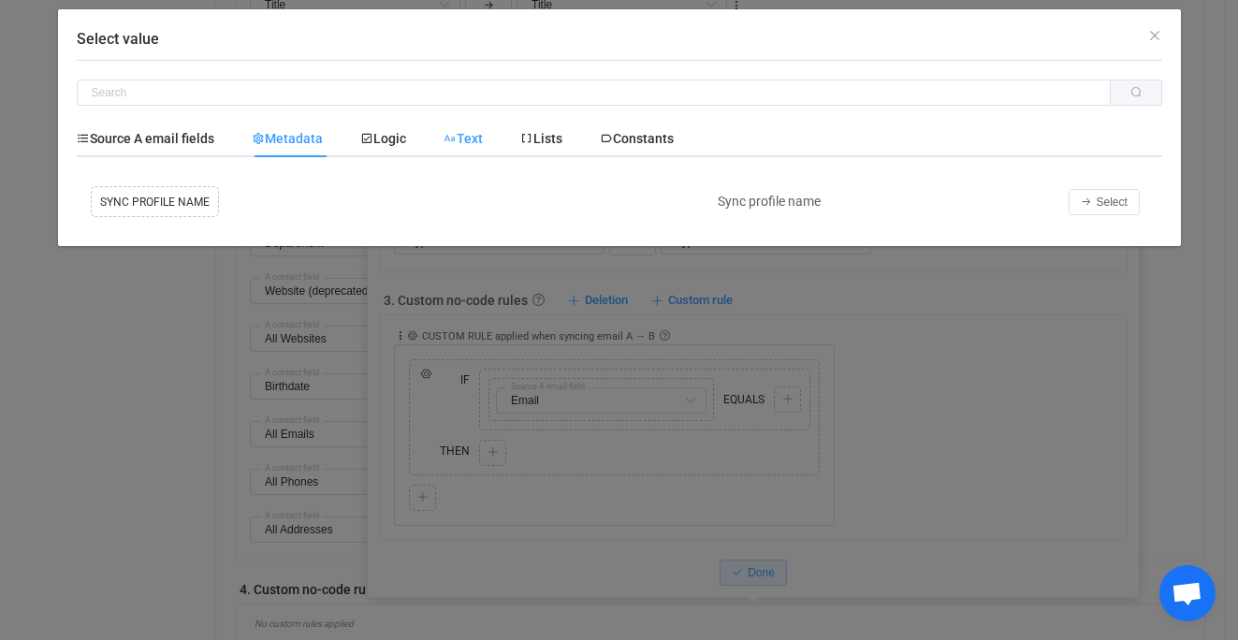
click at [0, 0] on span "Text" at bounding box center [0, 0] width 0 height 0
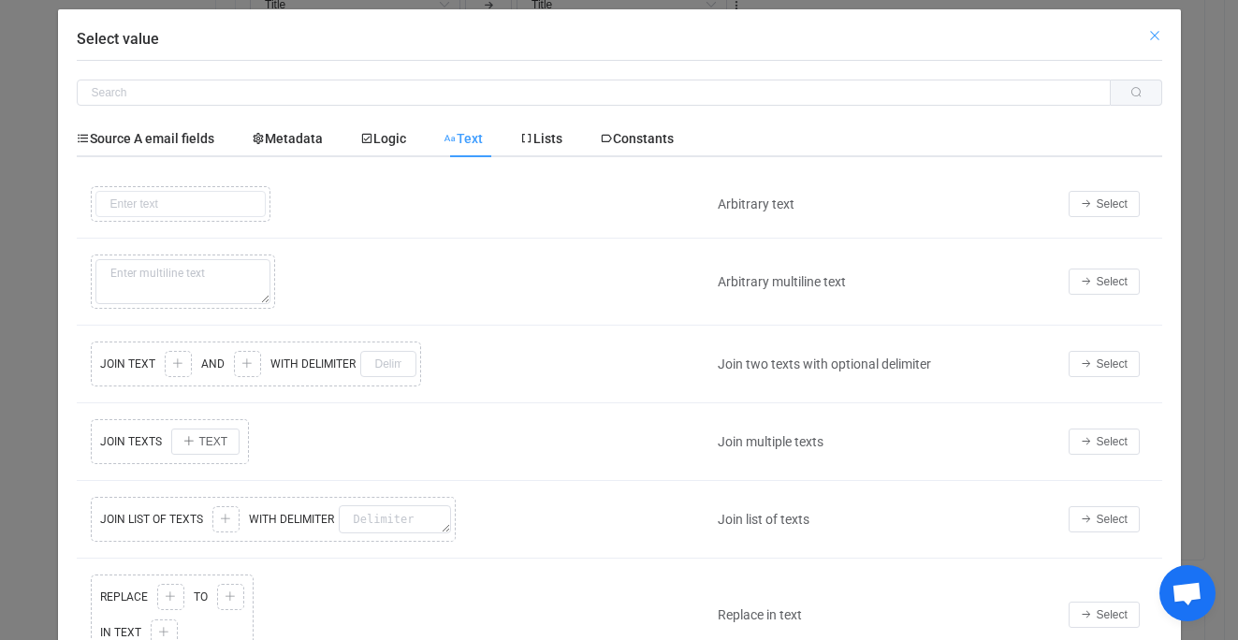
click at [1159, 36] on icon "Close" at bounding box center [1155, 35] width 15 height 15
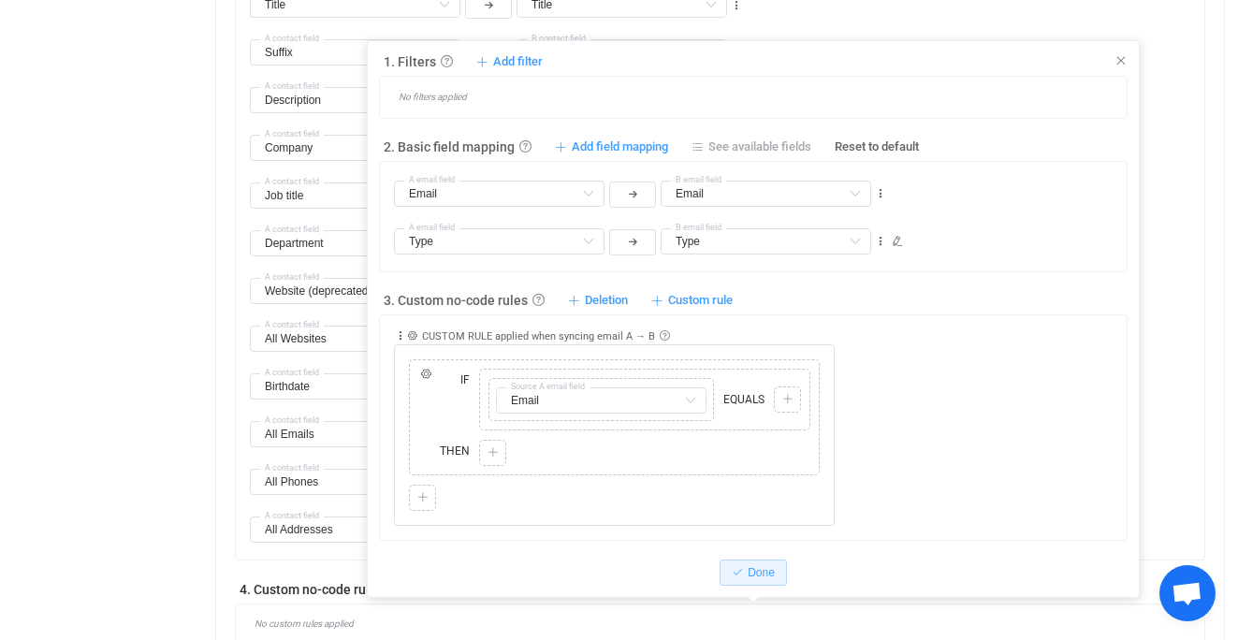
click at [787, 152] on span "See available fields" at bounding box center [760, 147] width 103 height 17
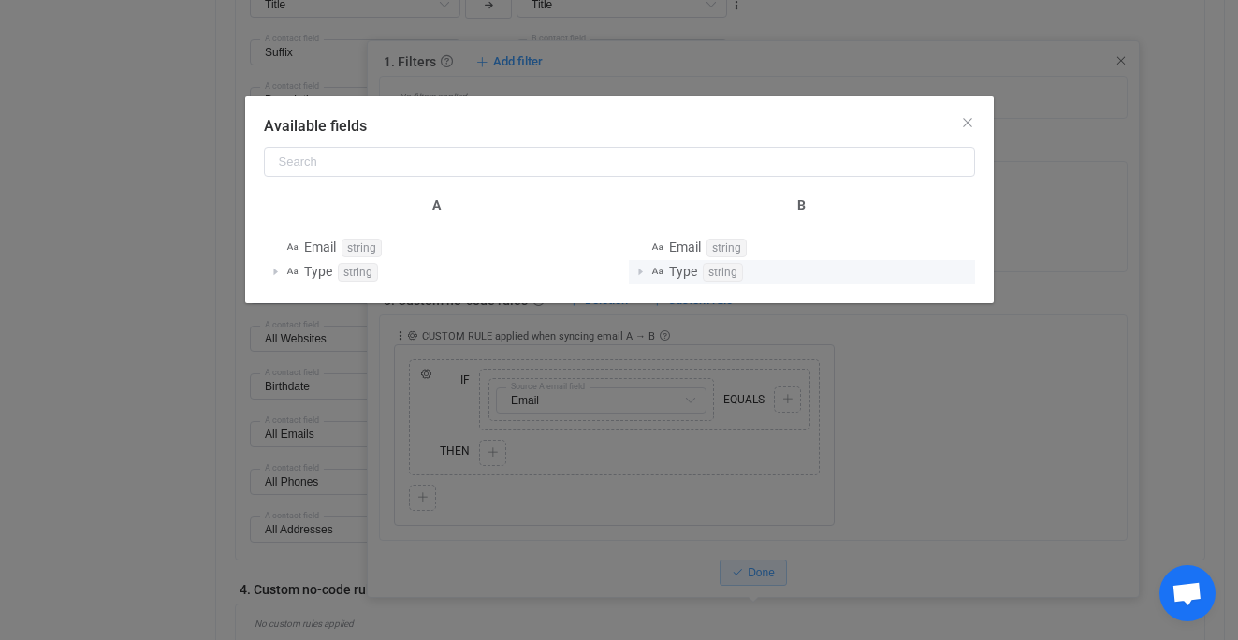
click at [643, 273] on span "Available fields" at bounding box center [640, 272] width 22 height 22
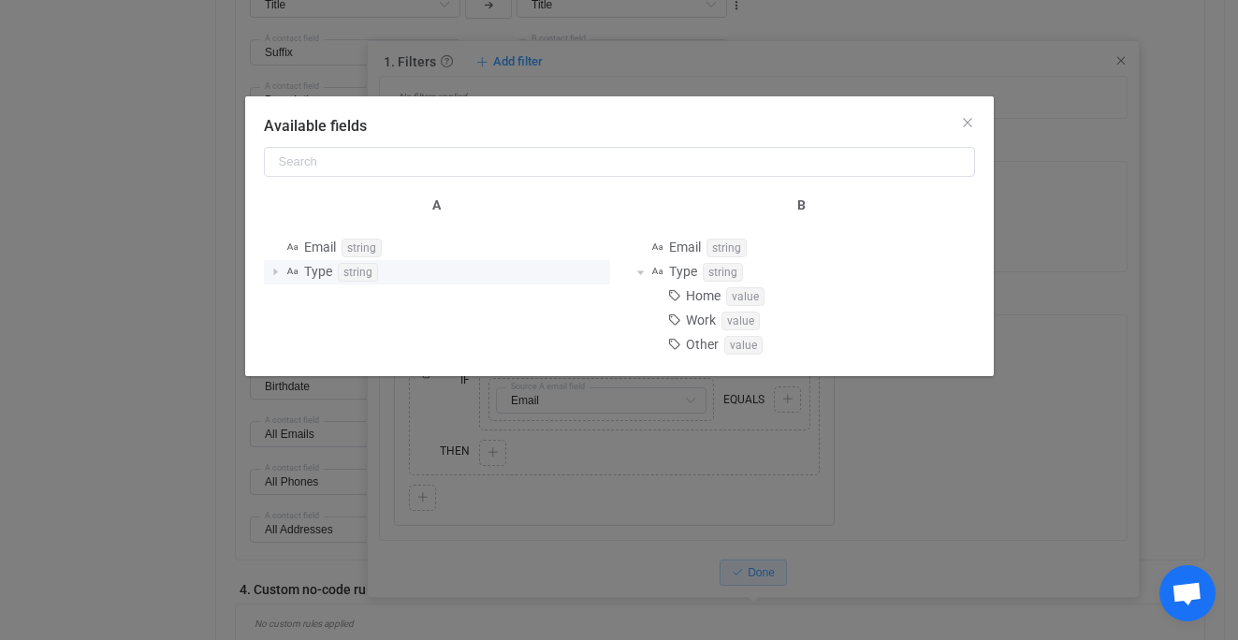
click at [279, 271] on span "Available fields" at bounding box center [275, 272] width 22 height 22
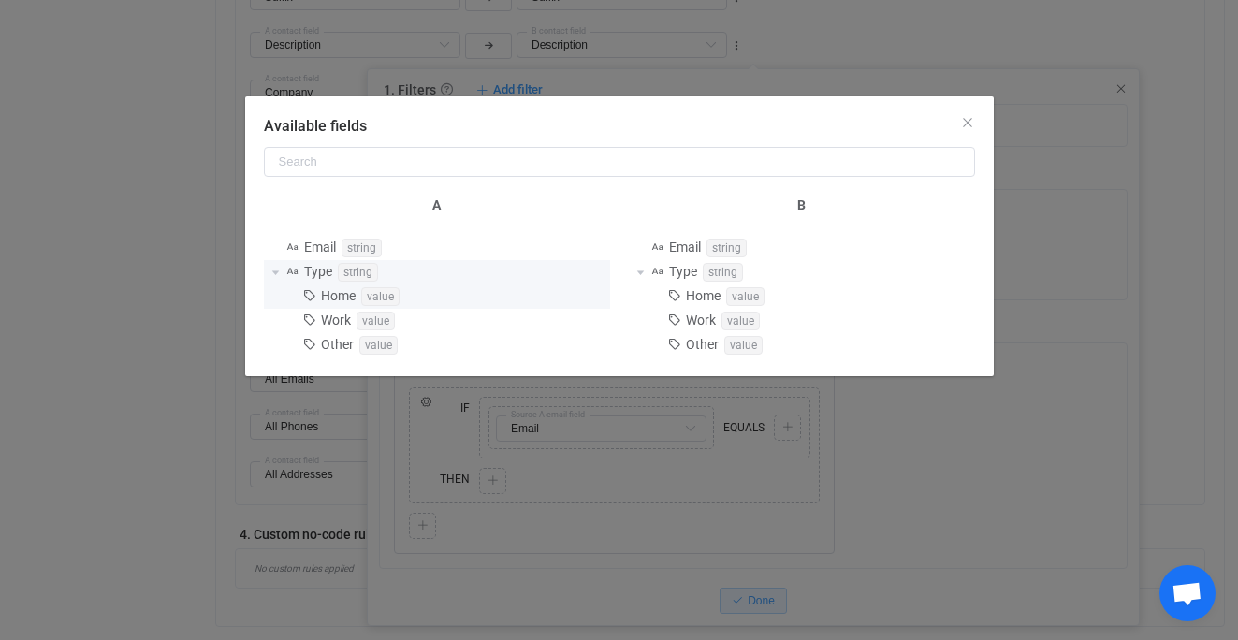
scroll to position [1255, 0]
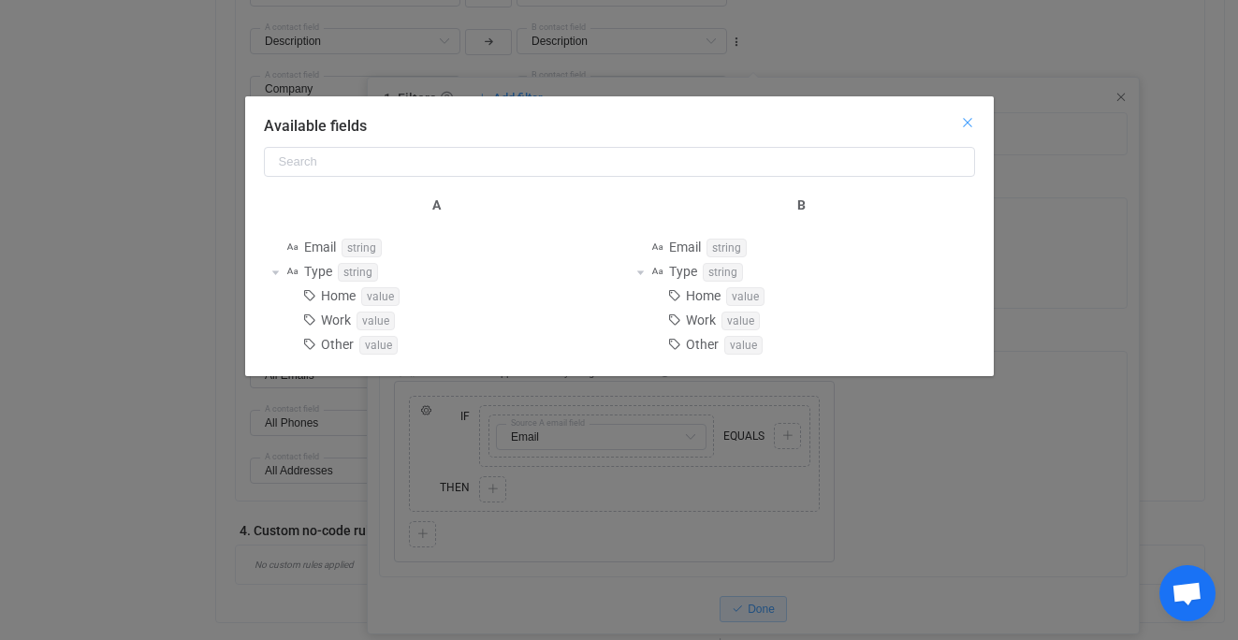
click at [961, 124] on icon "Close" at bounding box center [967, 122] width 15 height 15
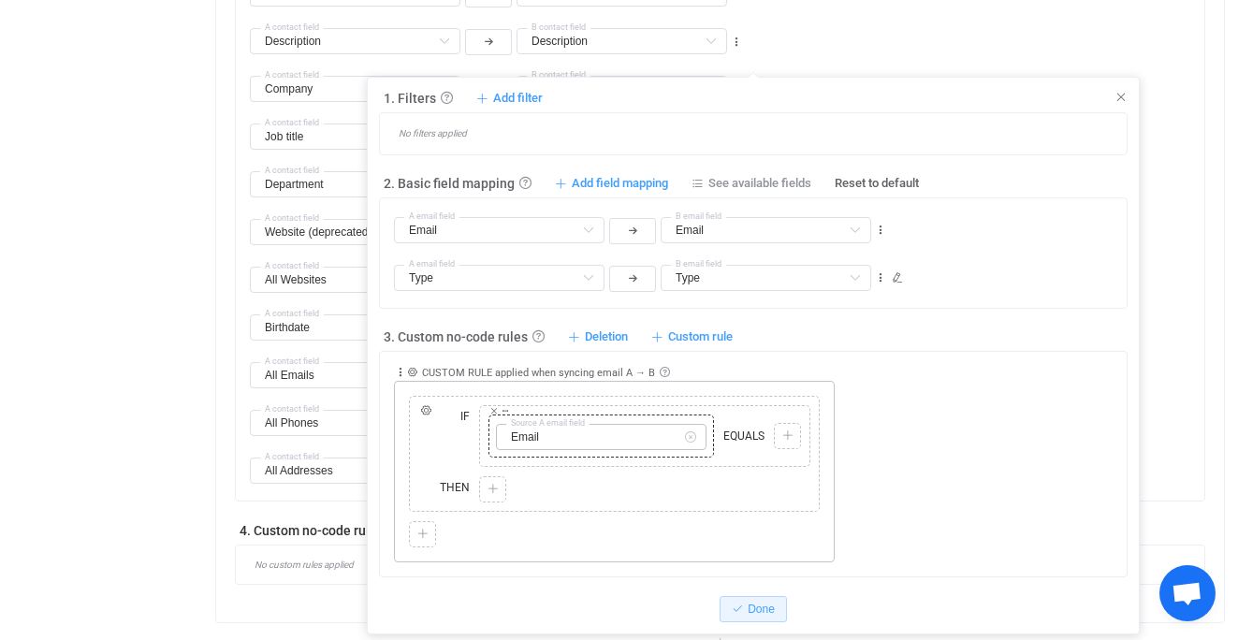
click at [694, 438] on icon at bounding box center [690, 437] width 23 height 26
click at [492, 410] on icon at bounding box center [494, 410] width 9 height 9
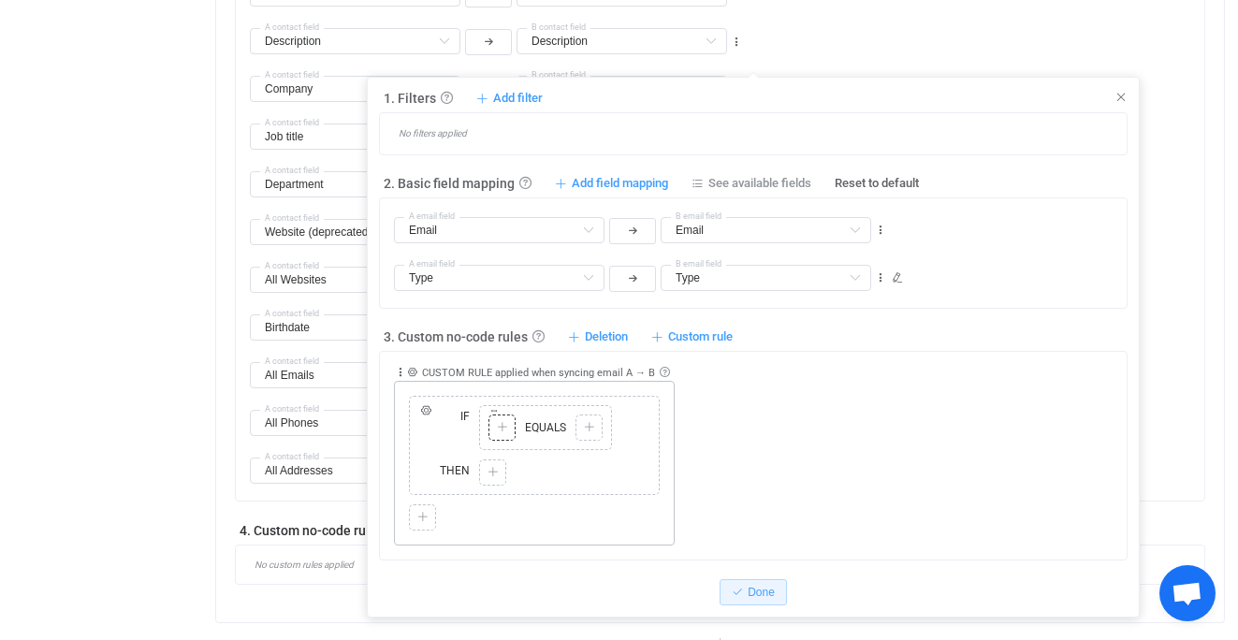
click at [502, 432] on icon at bounding box center [502, 427] width 11 height 11
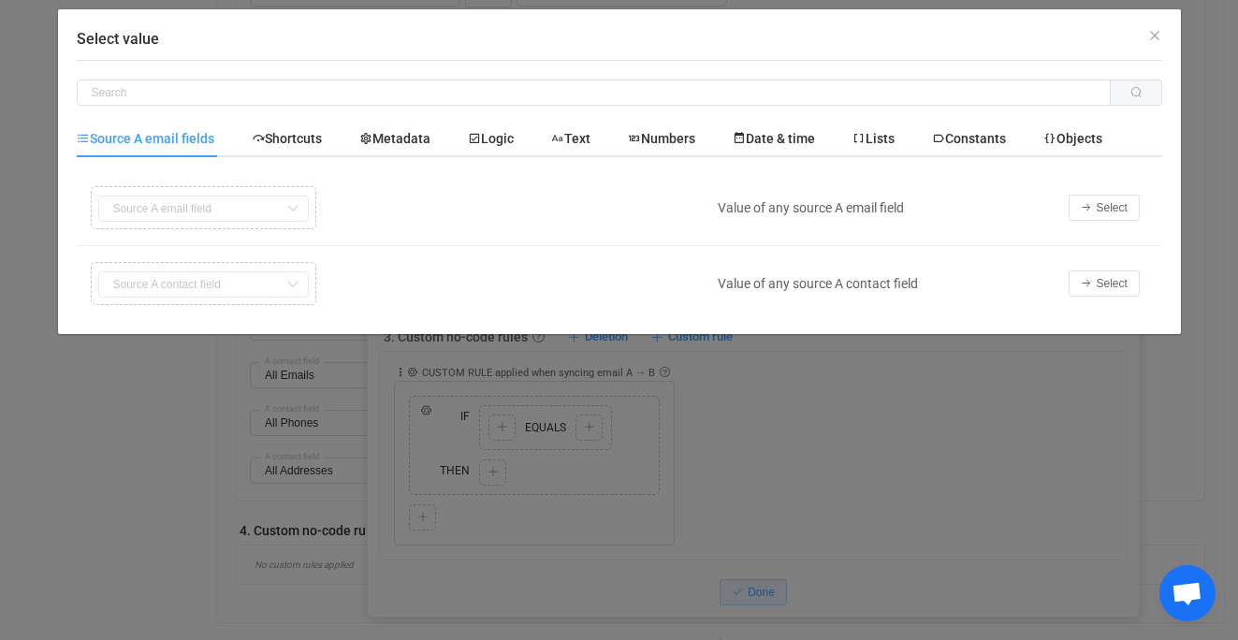
click at [495, 408] on div "Select value Source A email fields Shortcuts Metadata Logic Text Numbers Date &…" at bounding box center [619, 320] width 1238 height 640
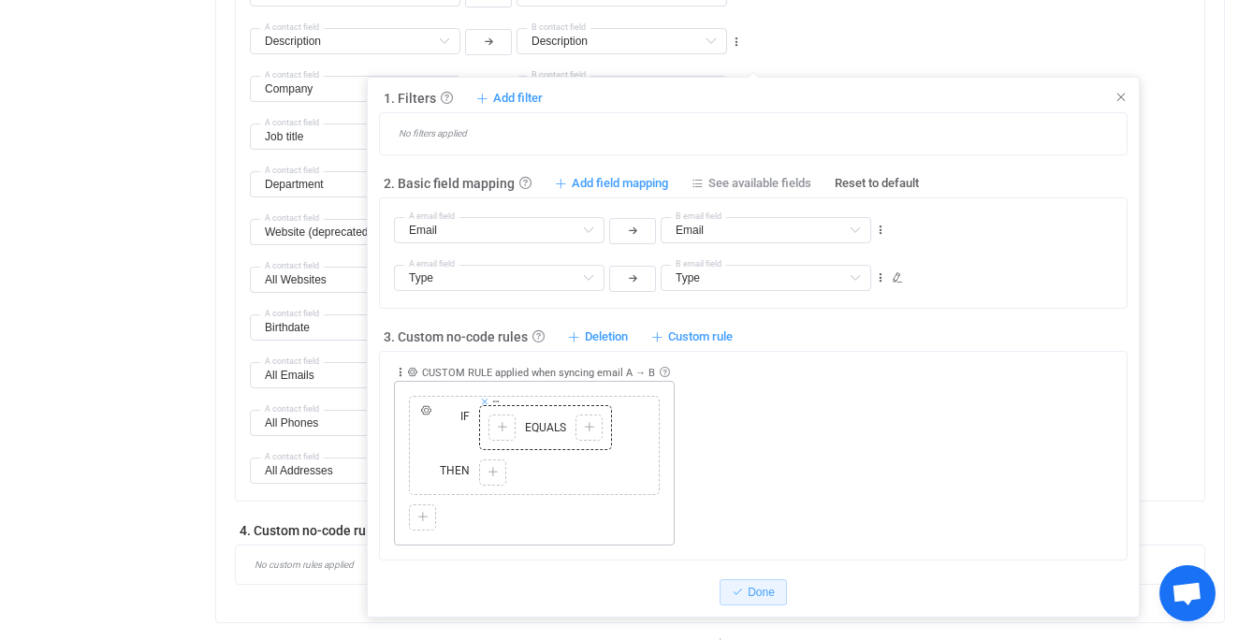
click at [487, 402] on icon at bounding box center [484, 401] width 9 height 9
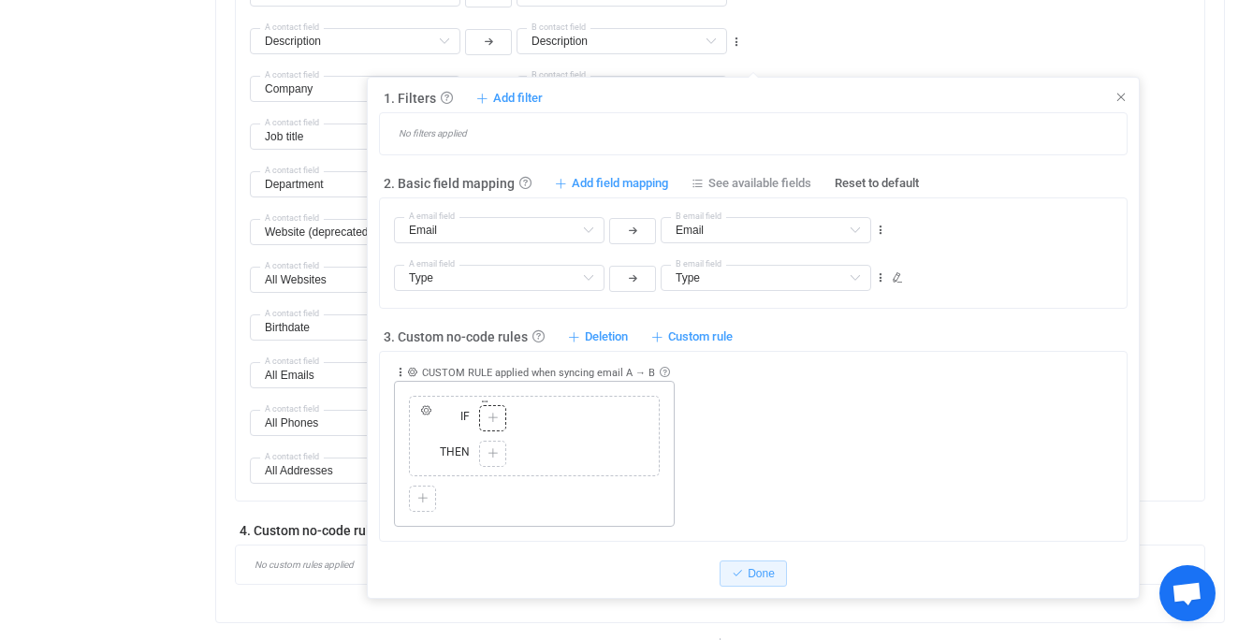
click at [490, 423] on icon at bounding box center [493, 418] width 11 height 11
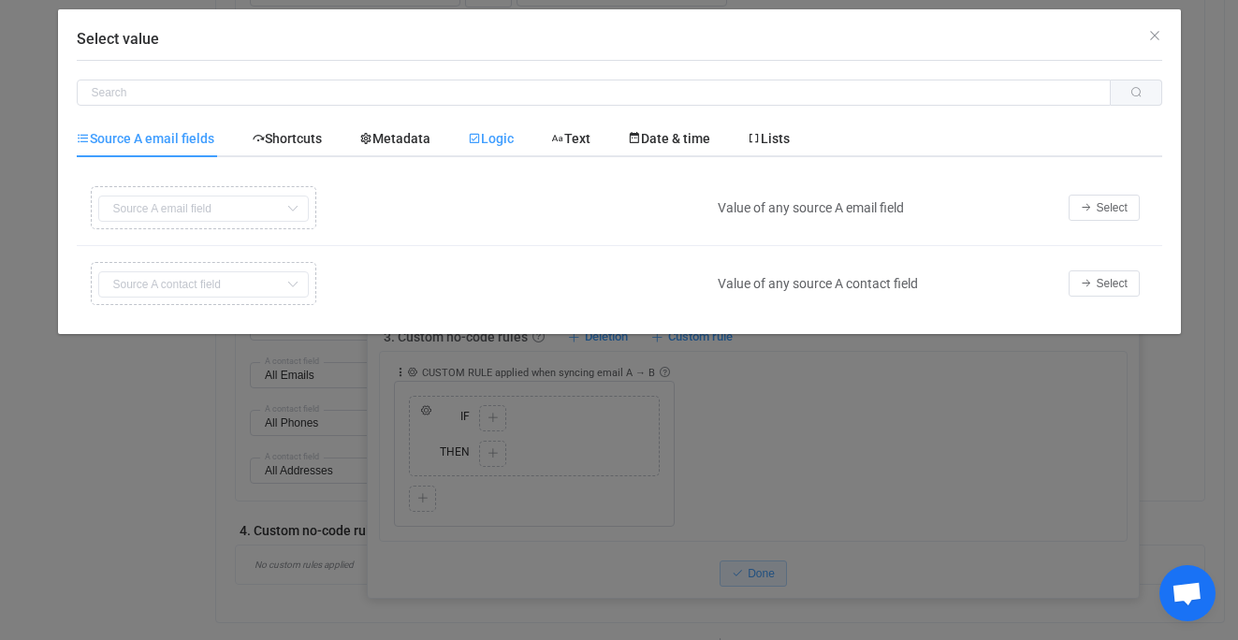
click at [504, 129] on div "Logic" at bounding box center [490, 138] width 83 height 37
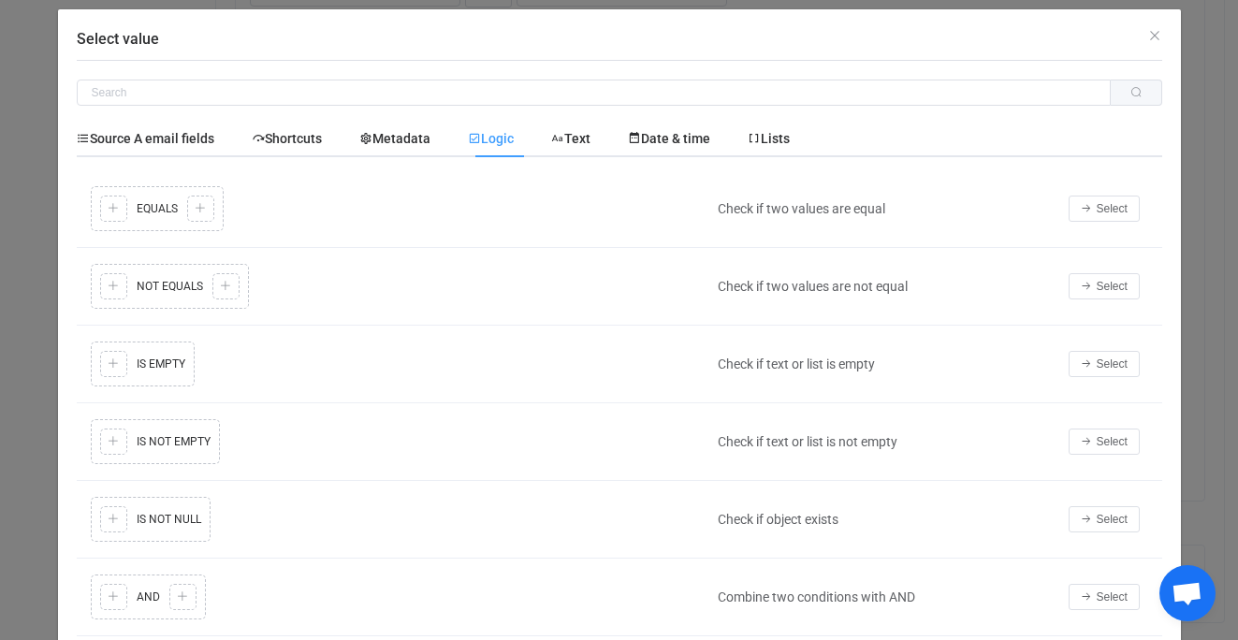
scroll to position [1244, 0]
click at [785, 134] on span "Lists" at bounding box center [769, 138] width 42 height 15
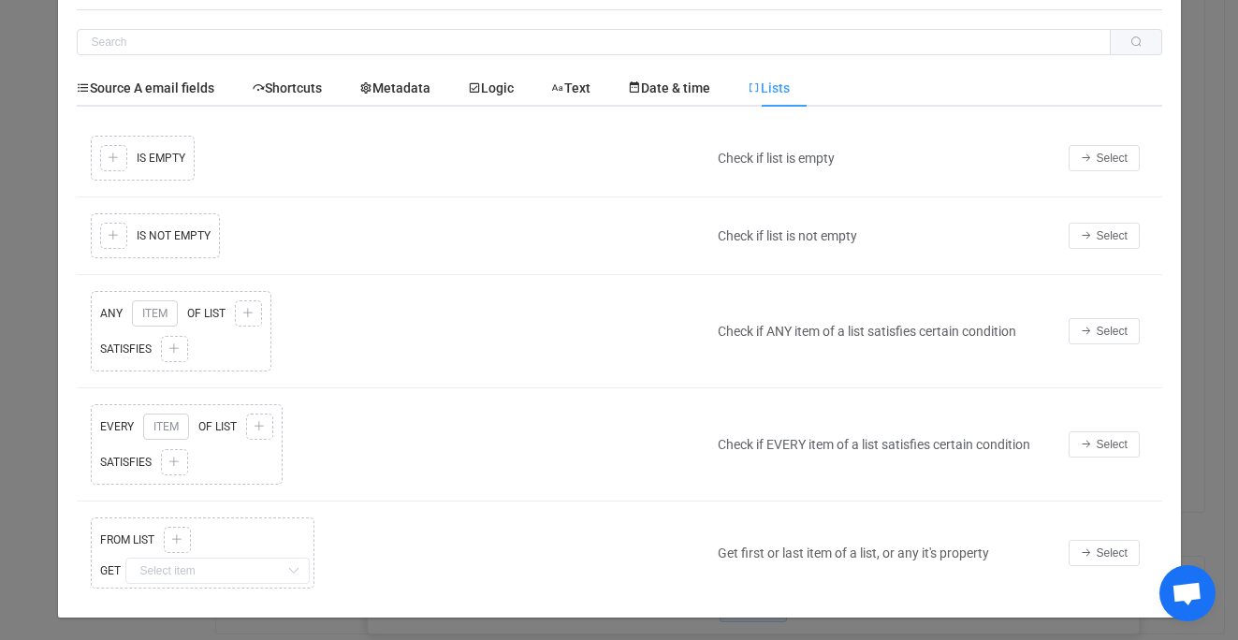
scroll to position [0, 0]
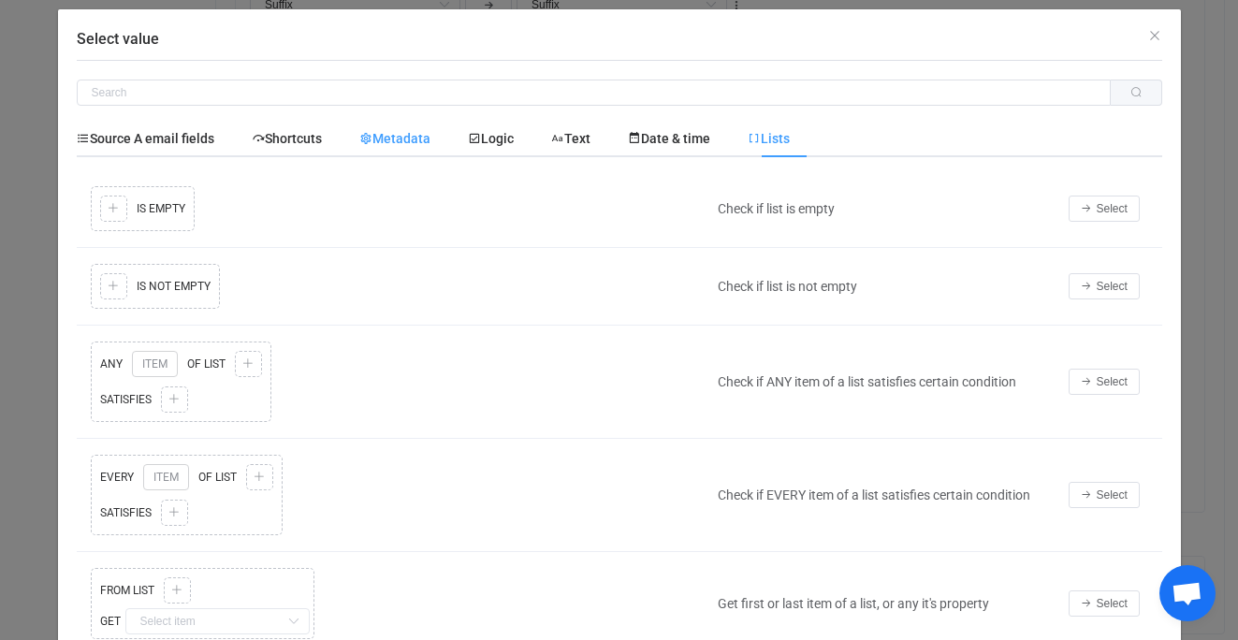
click at [401, 133] on span "Metadata" at bounding box center [394, 138] width 71 height 15
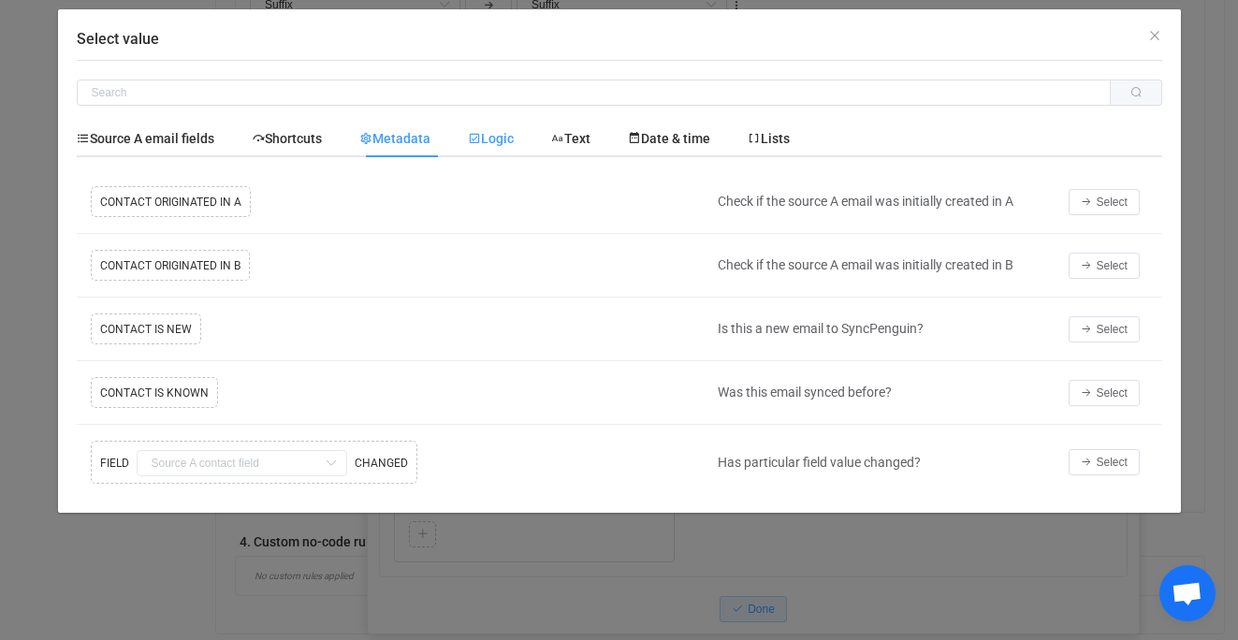
click at [481, 137] on icon "Select value" at bounding box center [474, 138] width 13 height 13
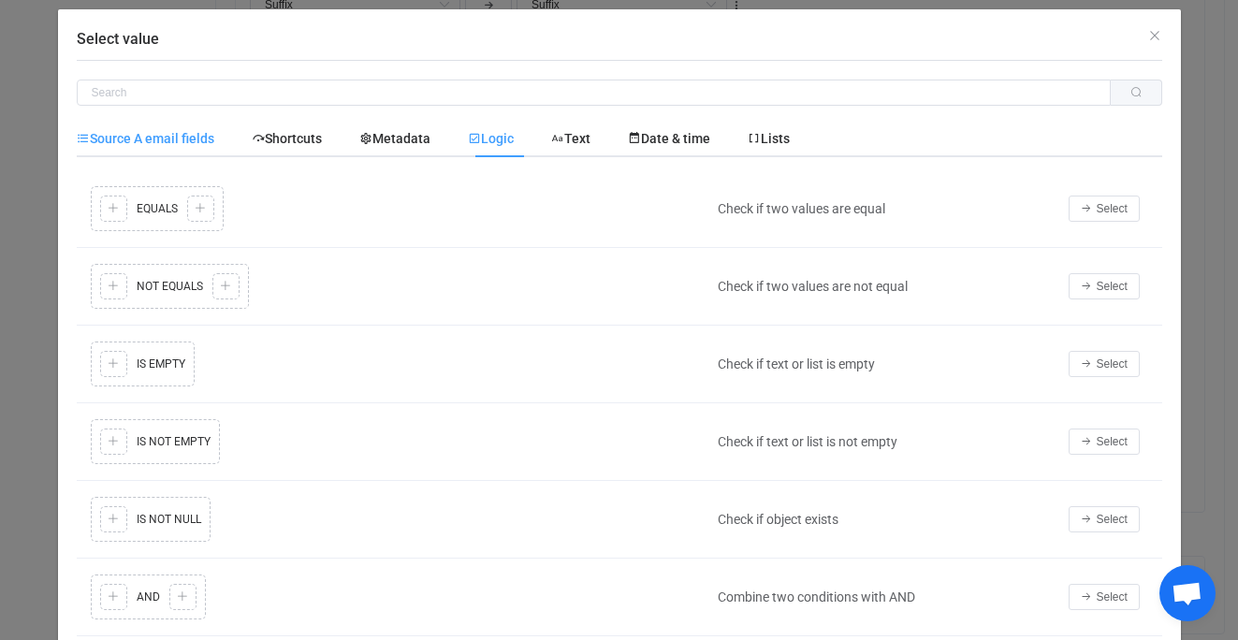
click at [185, 129] on fields "Source A email fields" at bounding box center [155, 138] width 156 height 37
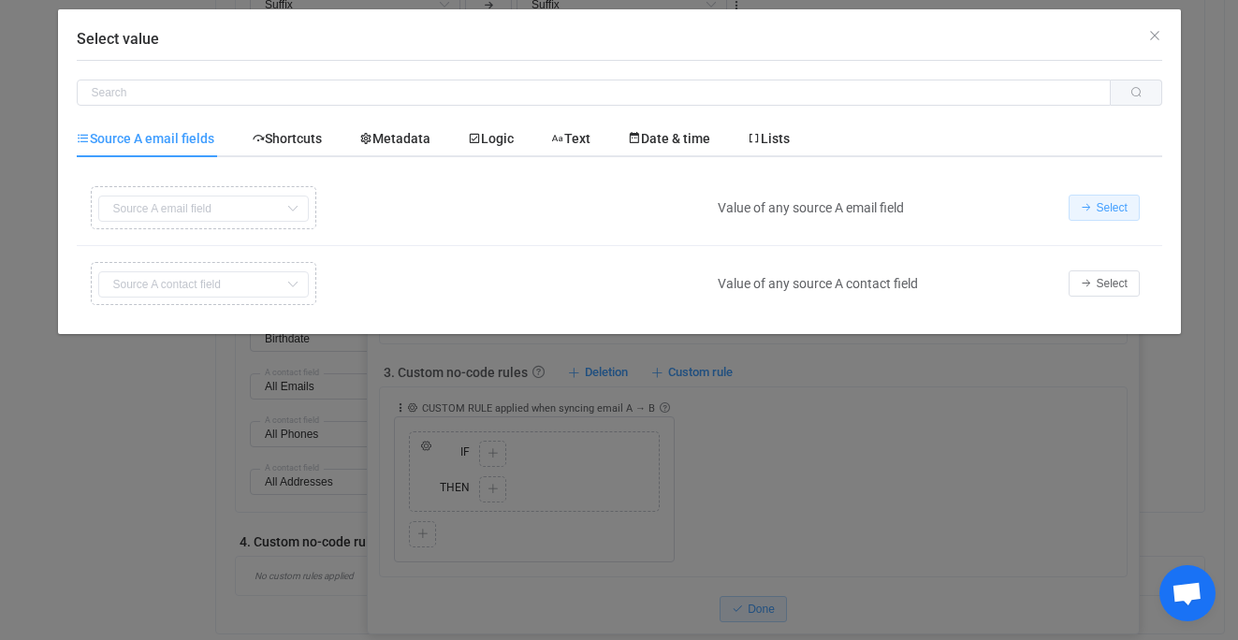
click at [1112, 210] on span "Select" at bounding box center [1112, 207] width 31 height 13
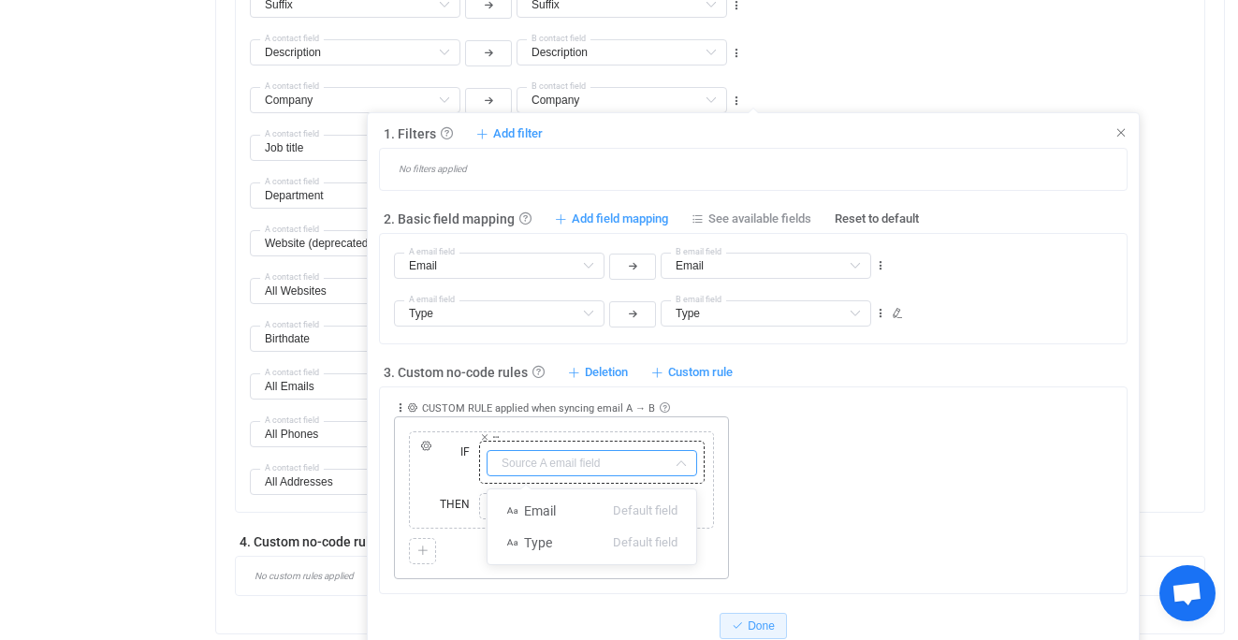
click at [644, 461] on input "text" at bounding box center [592, 463] width 211 height 26
click at [626, 461] on input "text" at bounding box center [592, 463] width 211 height 26
click at [609, 372] on span "Deletion" at bounding box center [606, 372] width 43 height 17
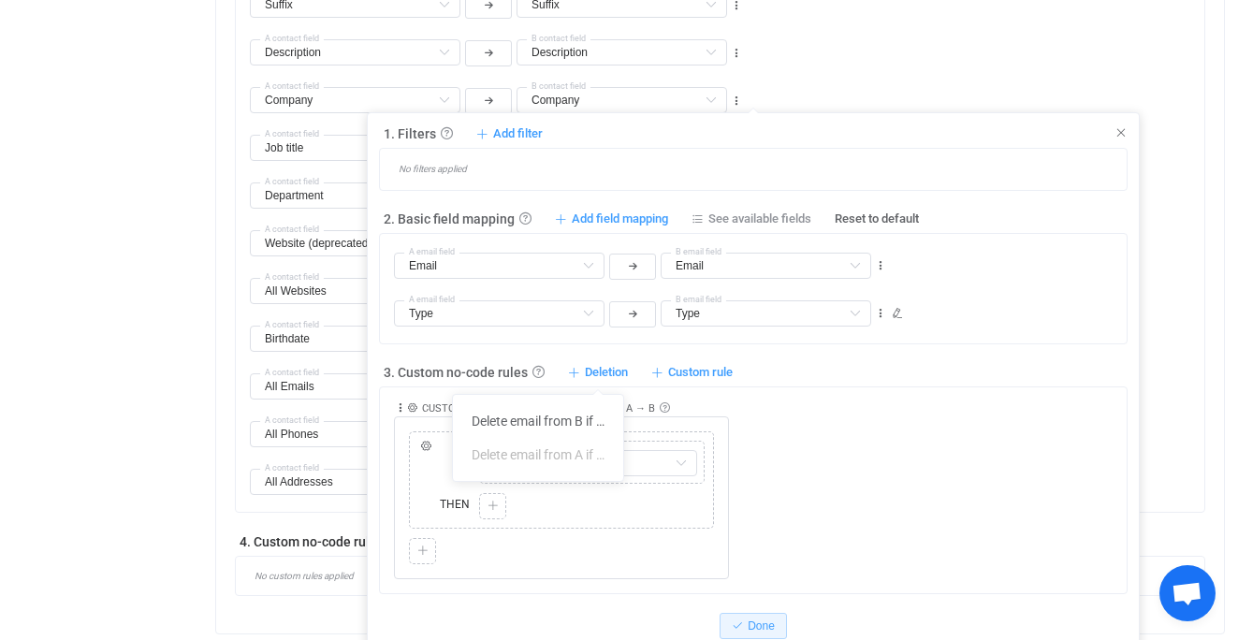
click at [849, 442] on div "Collapse Move up Move down Delete Applied to Only contact(s) from A Only contac…" at bounding box center [760, 484] width 733 height 192
click at [1120, 135] on icon at bounding box center [1121, 132] width 13 height 13
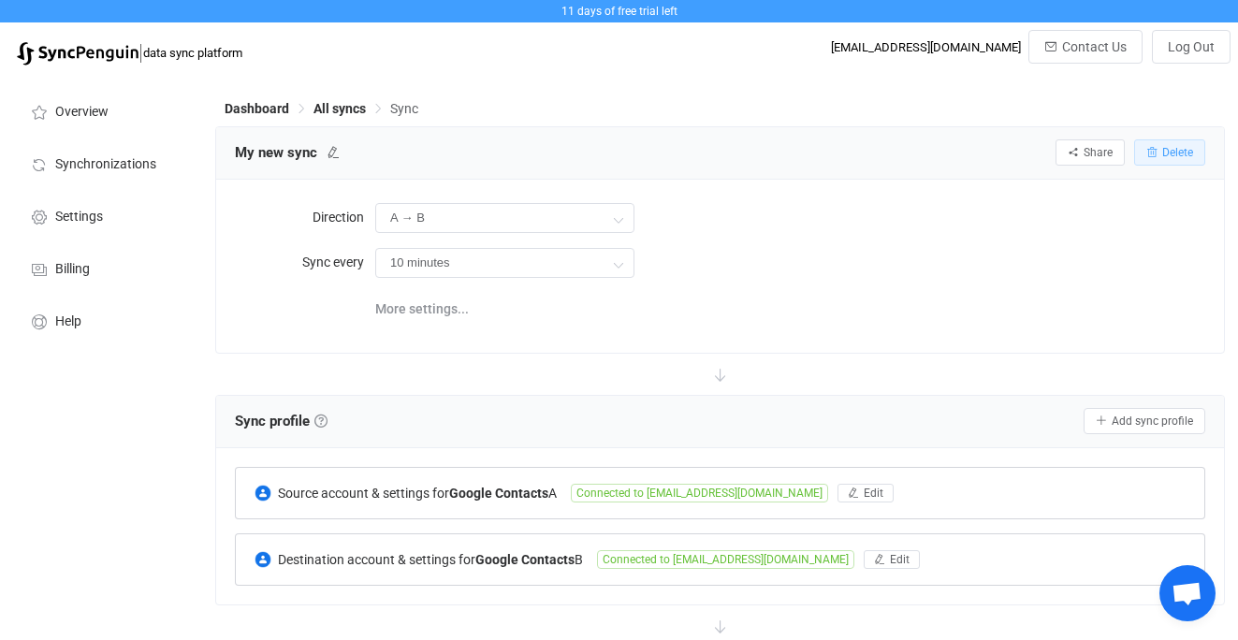
click at [1189, 149] on span "Delete" at bounding box center [1178, 152] width 31 height 13
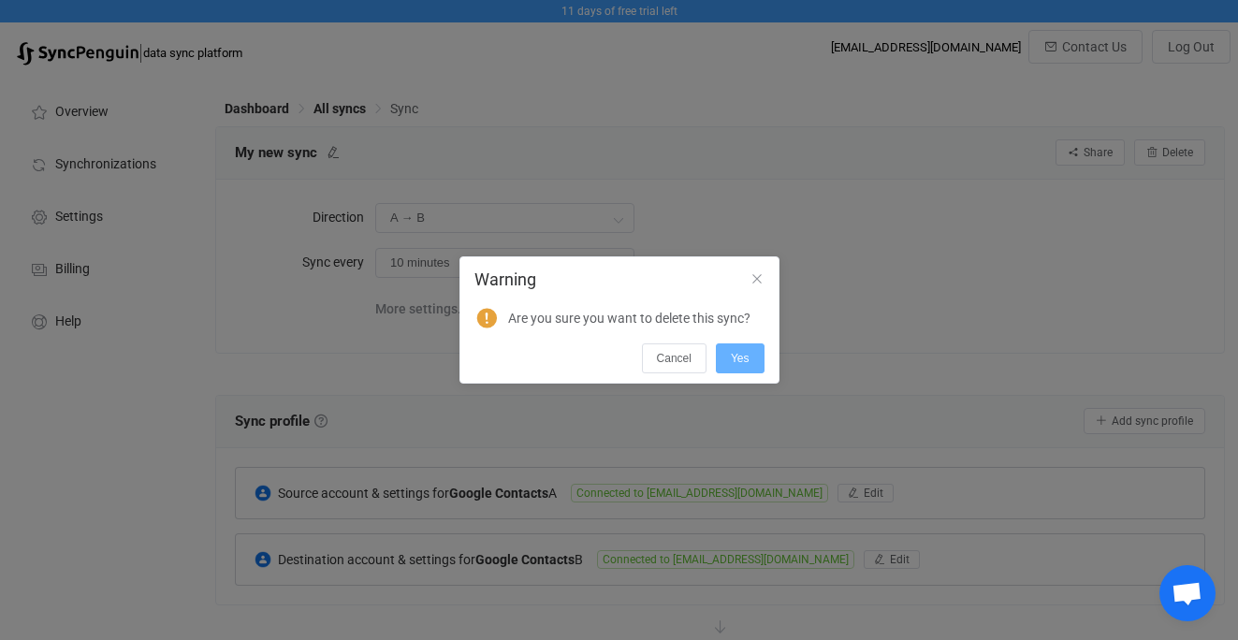
click at [744, 358] on span "Yes" at bounding box center [740, 358] width 19 height 13
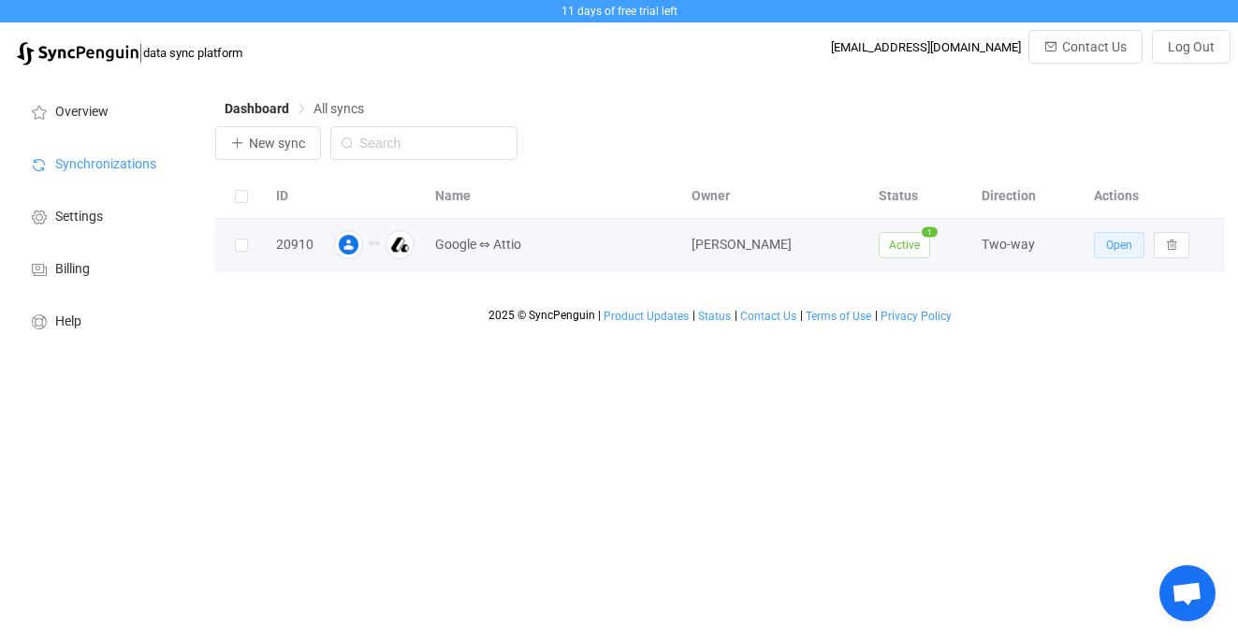
click at [1122, 249] on span "Open" at bounding box center [1119, 245] width 26 height 13
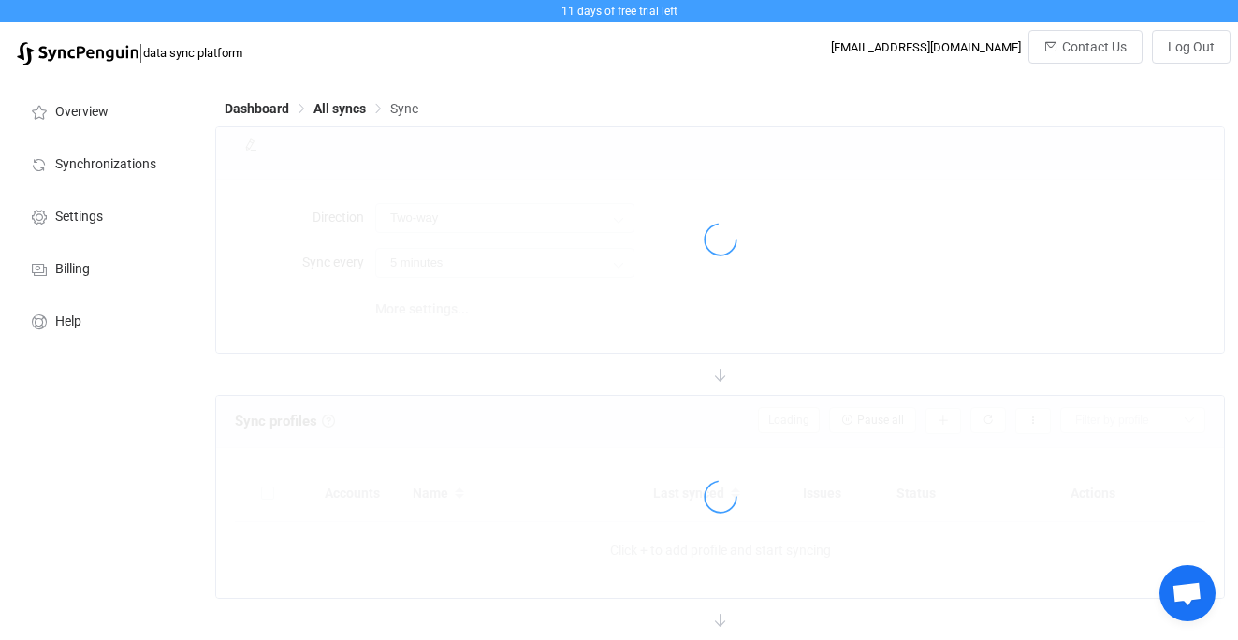
type input "15 minutes"
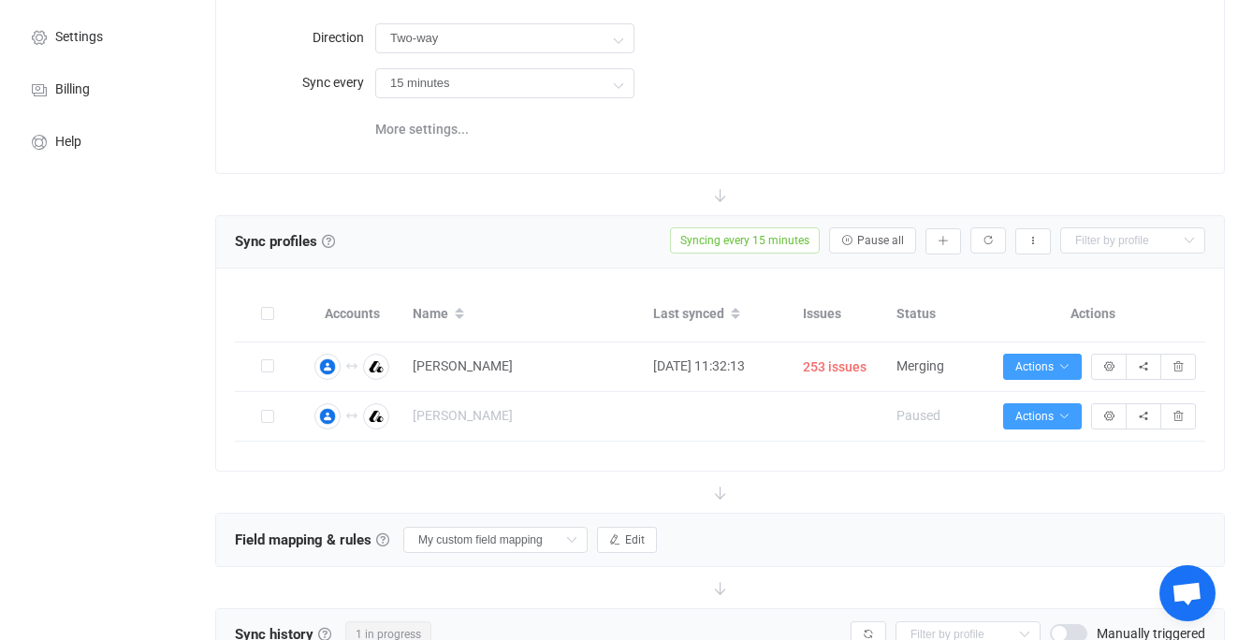
scroll to position [190, 0]
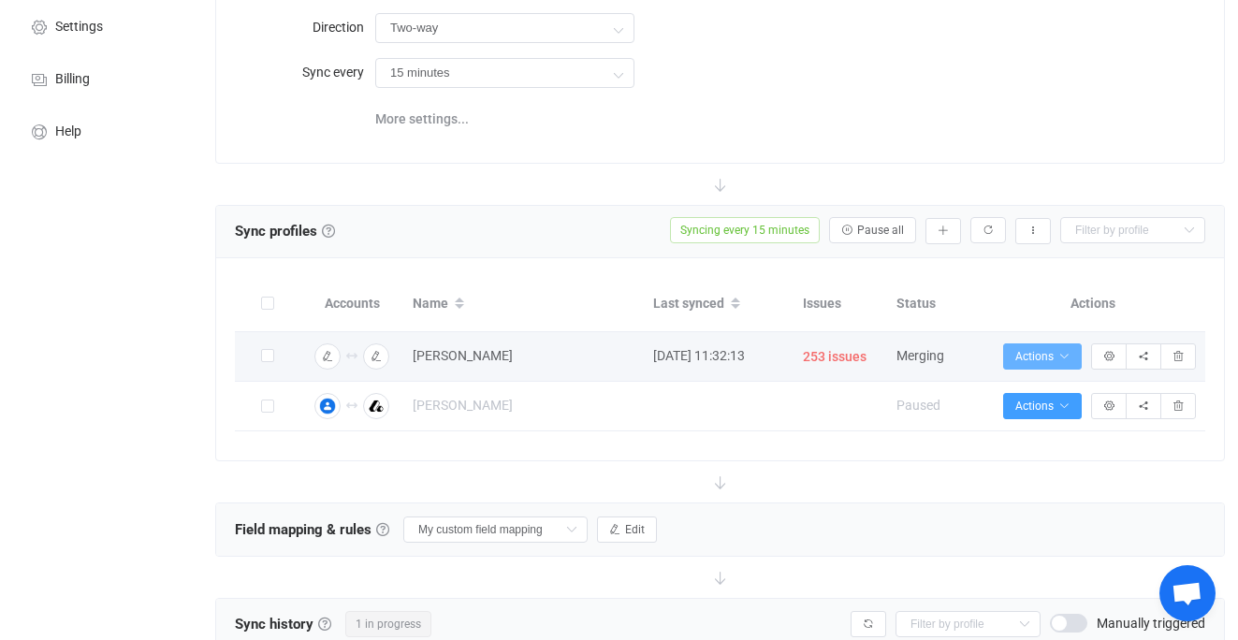
click at [1064, 355] on icon "button" at bounding box center [1064, 356] width 11 height 11
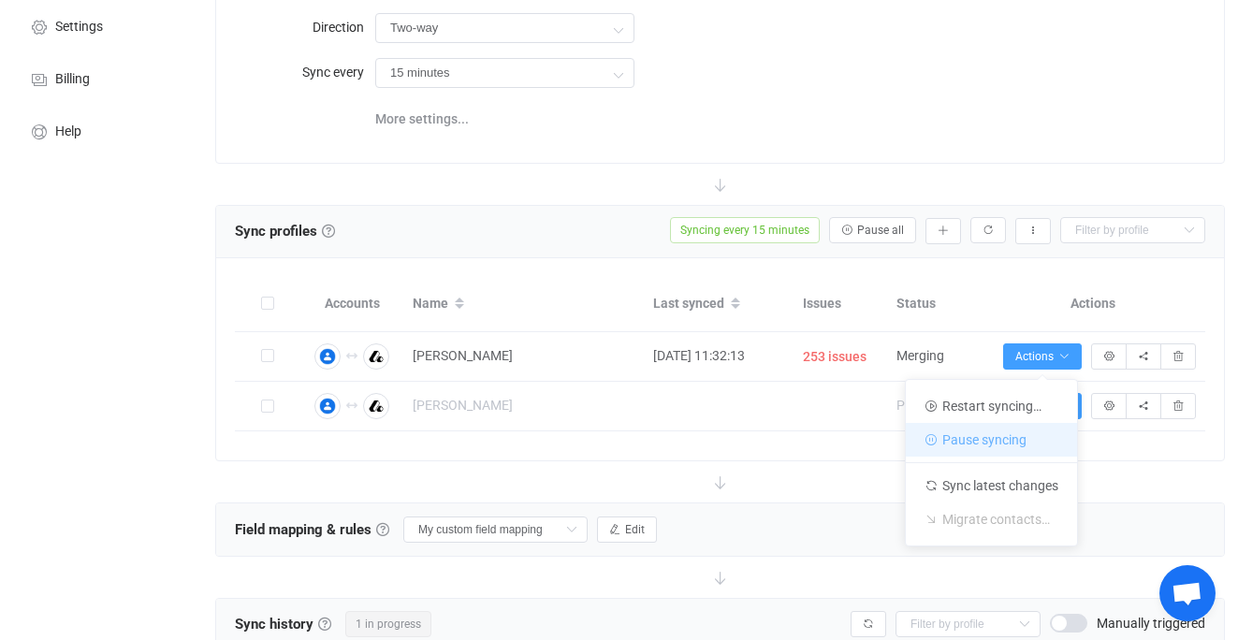
click at [1027, 439] on li "Pause syncing" at bounding box center [991, 440] width 171 height 34
